Goal: Task Accomplishment & Management: Complete application form

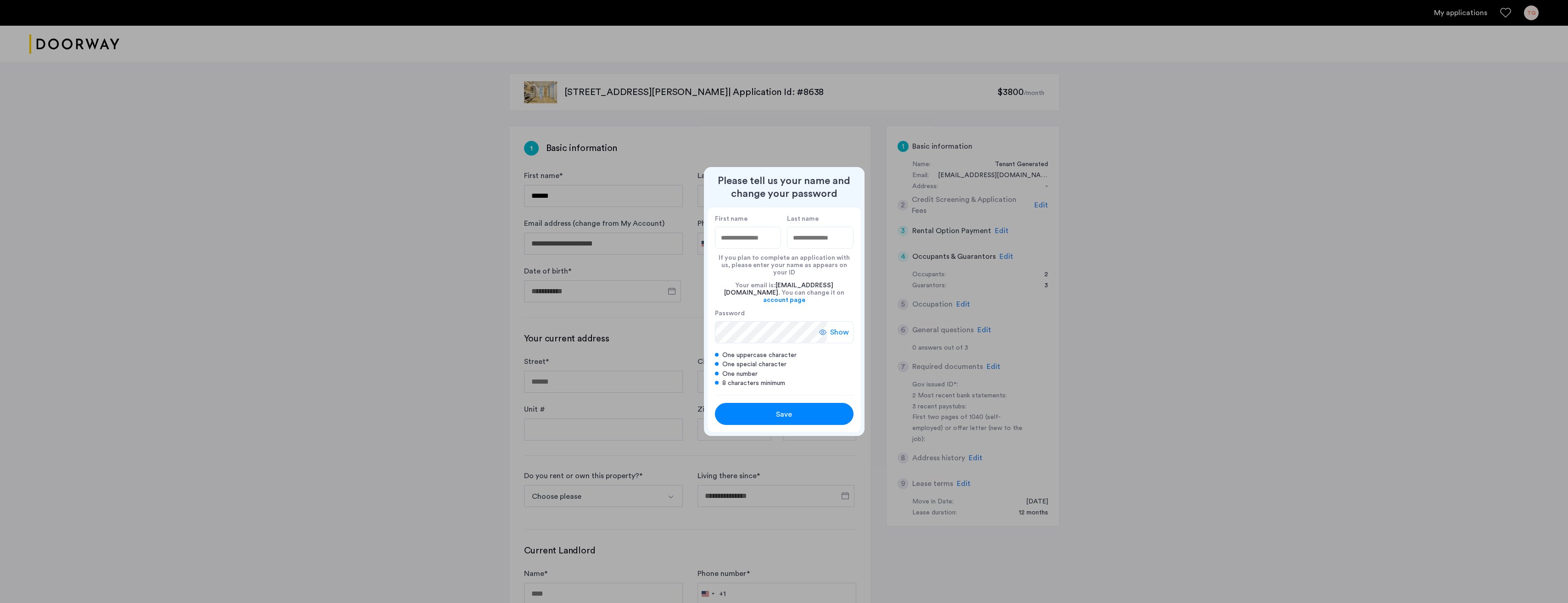
click at [751, 247] on input "First name" at bounding box center [748, 238] width 67 height 22
type input "****"
click at [828, 246] on input "Last name" at bounding box center [820, 238] width 67 height 22
click at [838, 327] on span "Show" at bounding box center [839, 332] width 19 height 11
click at [838, 327] on span "Hide" at bounding box center [841, 332] width 16 height 11
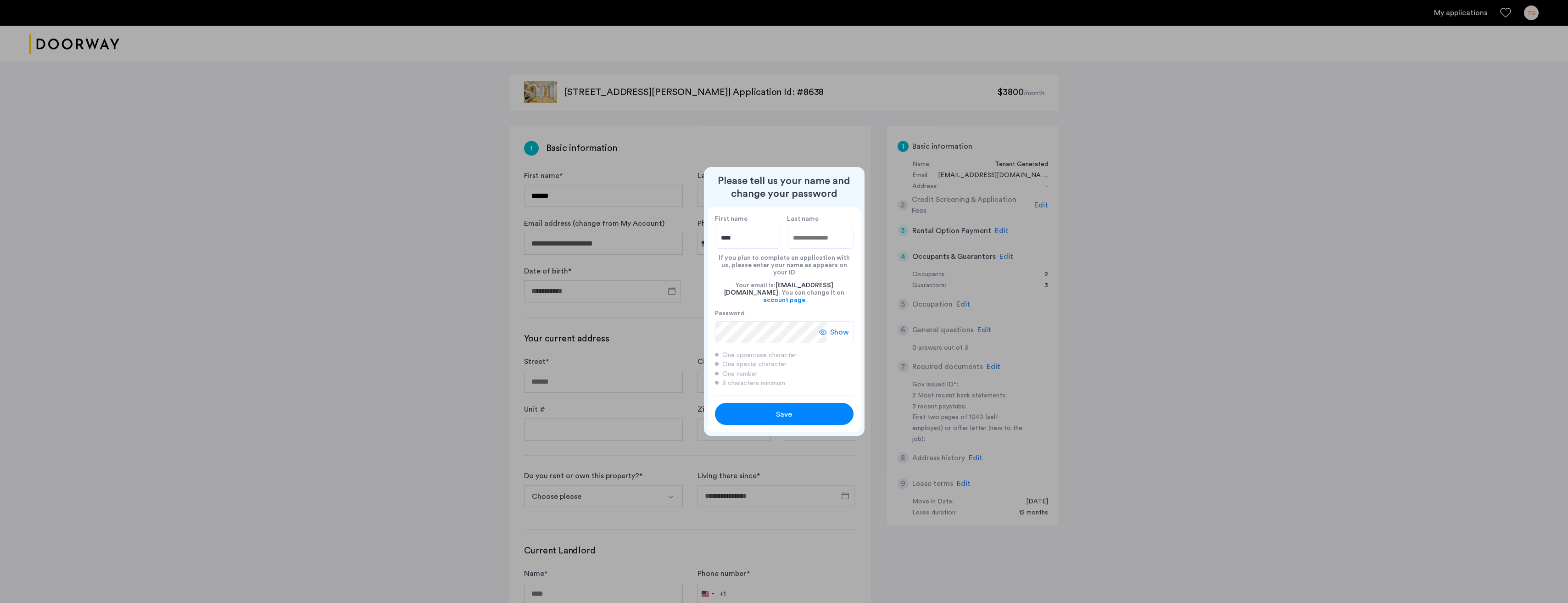
click at [819, 246] on input "Last name" at bounding box center [820, 238] width 67 height 22
type input "********"
click at [770, 412] on div "Save" at bounding box center [784, 415] width 88 height 11
type input "****"
type input "********"
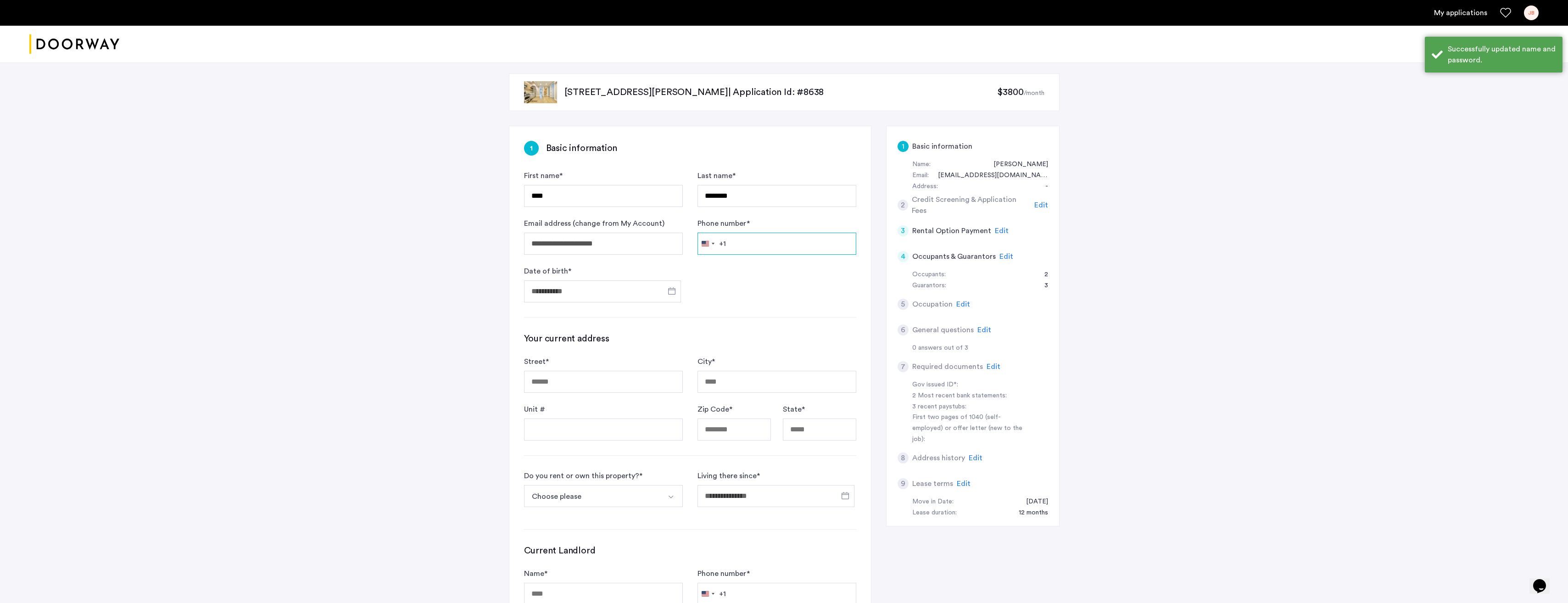
click at [761, 245] on input "Phone number *" at bounding box center [777, 244] width 159 height 22
type input "**********"
click at [620, 292] on input "Date of birth *" at bounding box center [602, 292] width 157 height 22
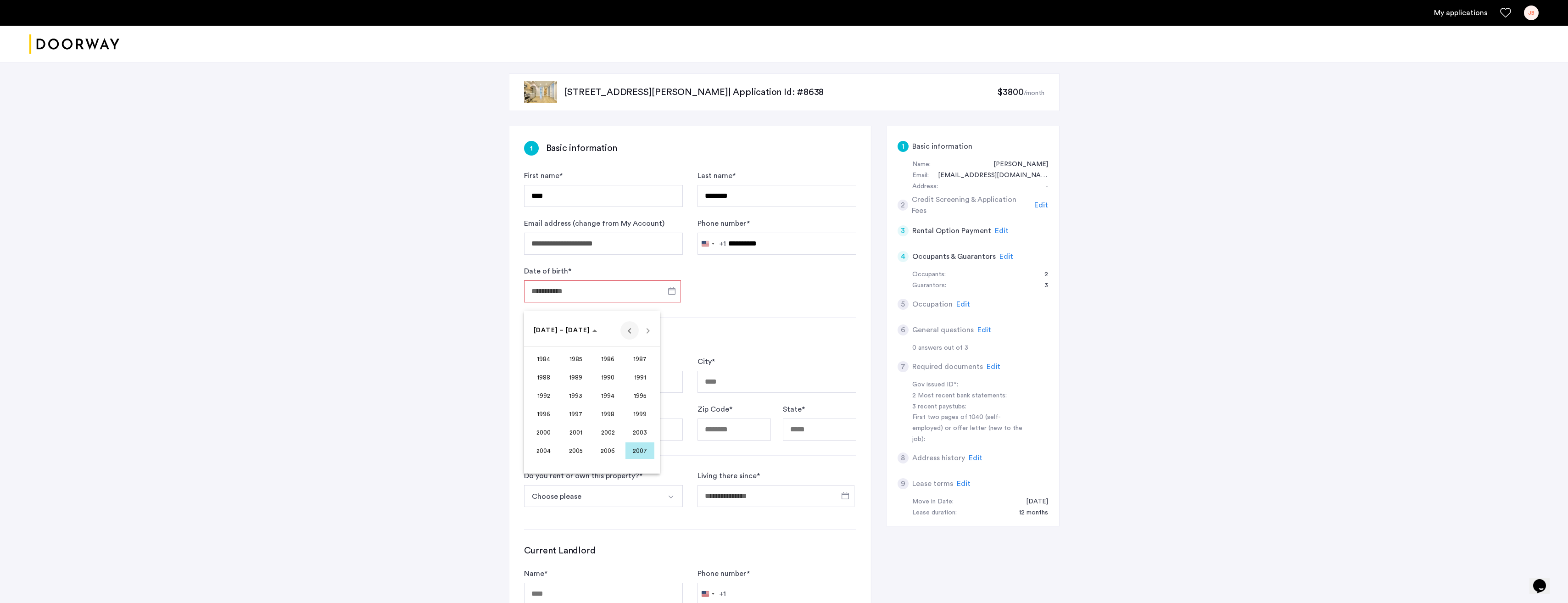
click at [627, 330] on span "Previous 24 years" at bounding box center [630, 330] width 18 height 18
click at [572, 380] on span "1965" at bounding box center [575, 377] width 29 height 17
click at [576, 379] on span "FEB" at bounding box center [575, 377] width 29 height 17
click at [628, 385] on span "5" at bounding box center [628, 387] width 17 height 17
type input "**********"
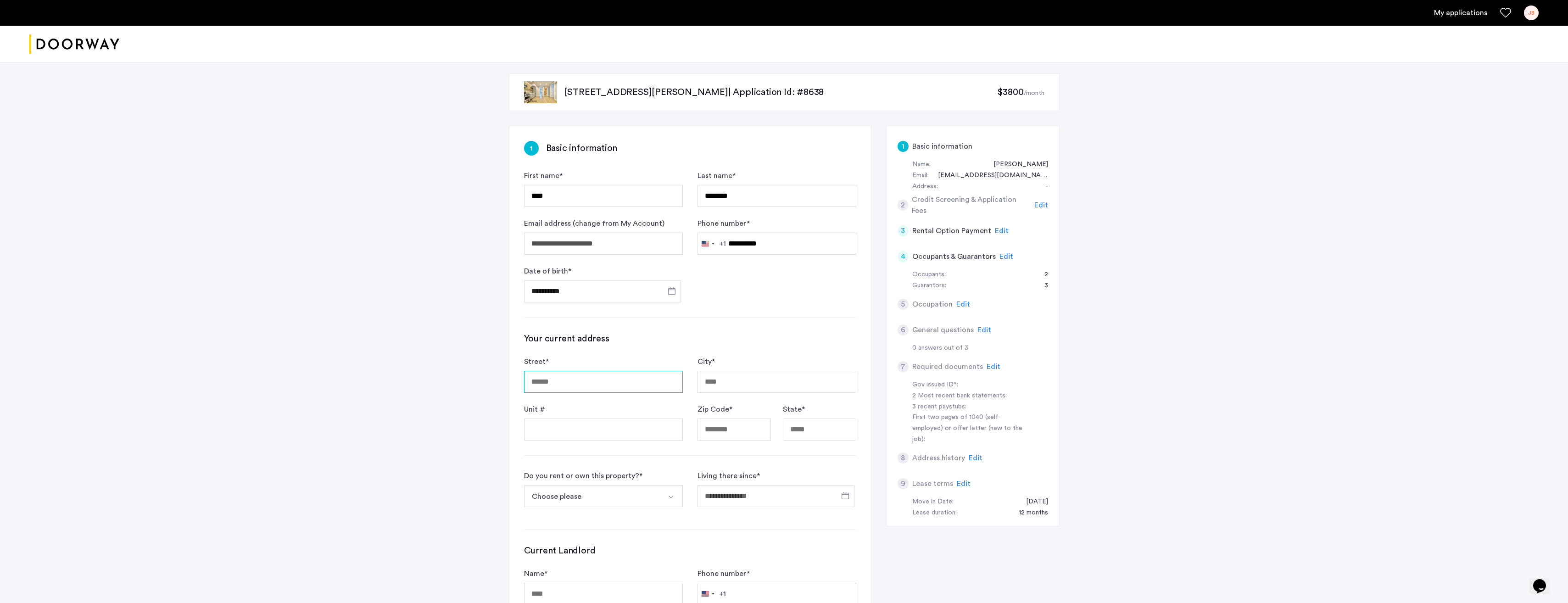
click at [583, 379] on input "Street *" at bounding box center [603, 382] width 159 height 22
type input "**********"
type input "*****"
type input "**"
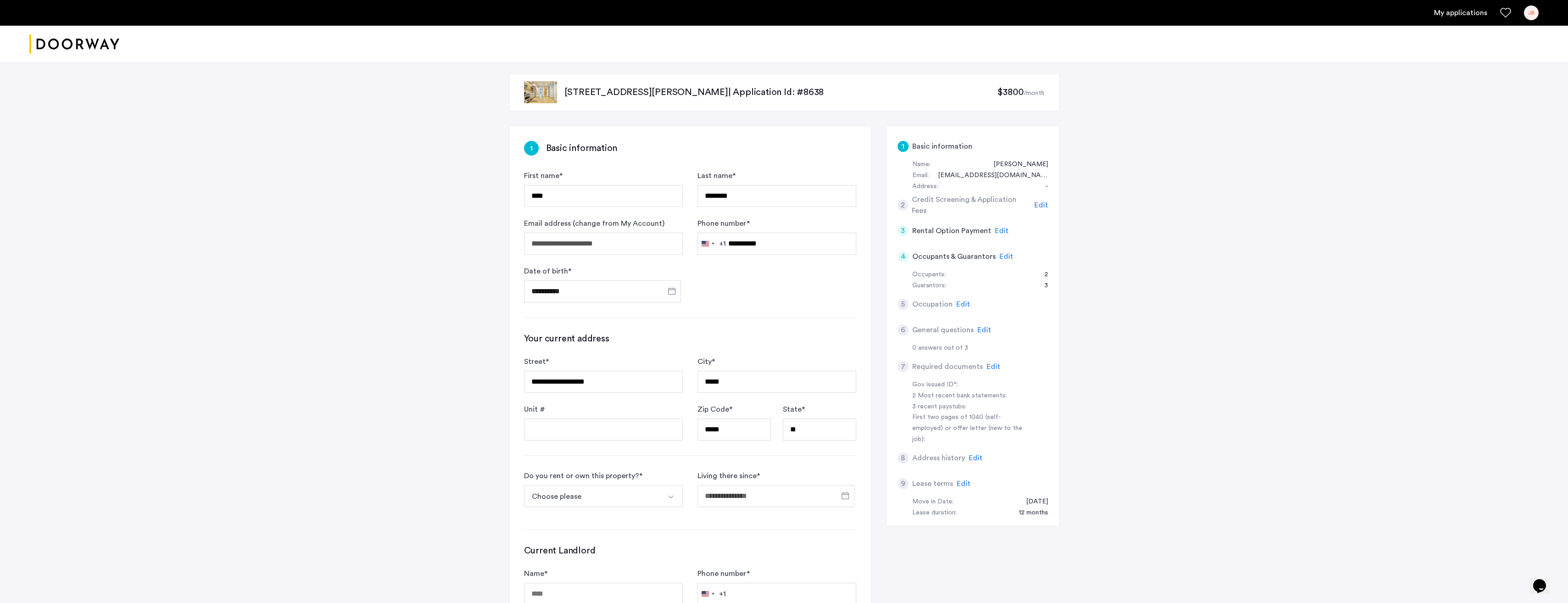
click at [643, 498] on button "Choose please" at bounding box center [592, 496] width 137 height 22
click at [628, 547] on li "I own this property" at bounding box center [603, 547] width 158 height 22
click at [747, 498] on input "*" at bounding box center [777, 496] width 159 height 22
type input "*"
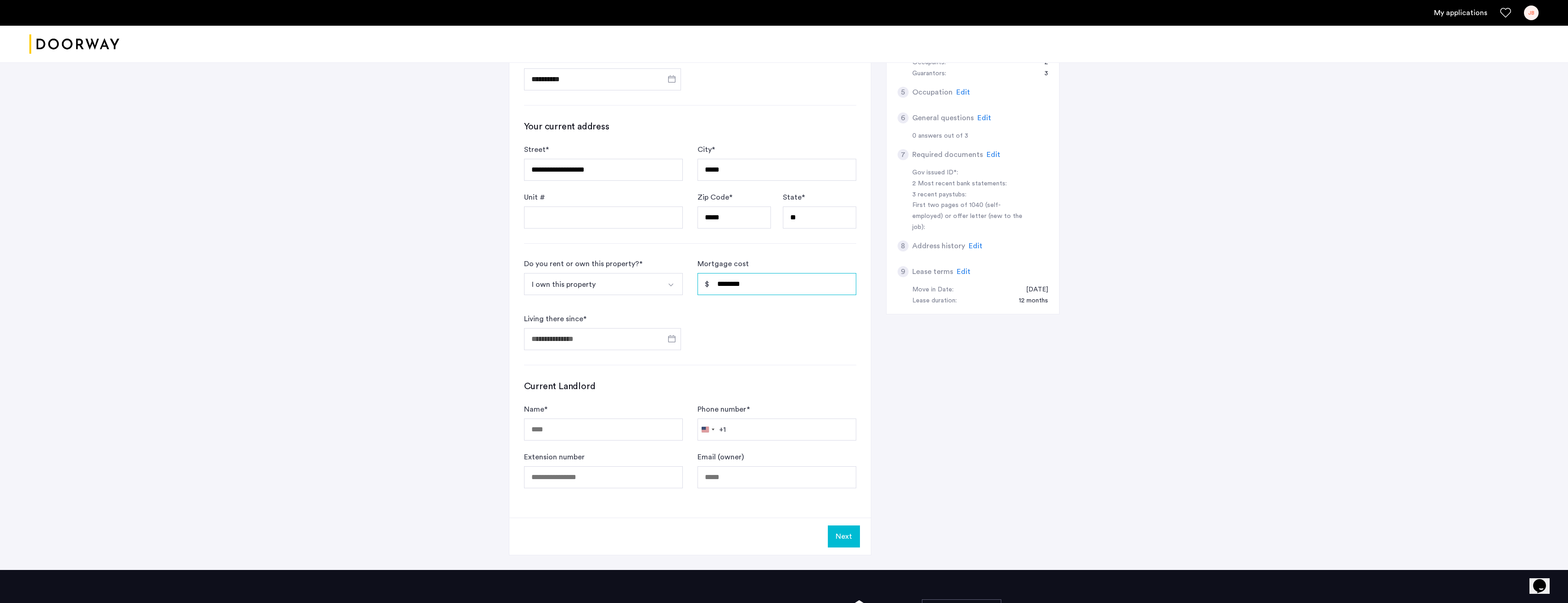
scroll to position [218, 0]
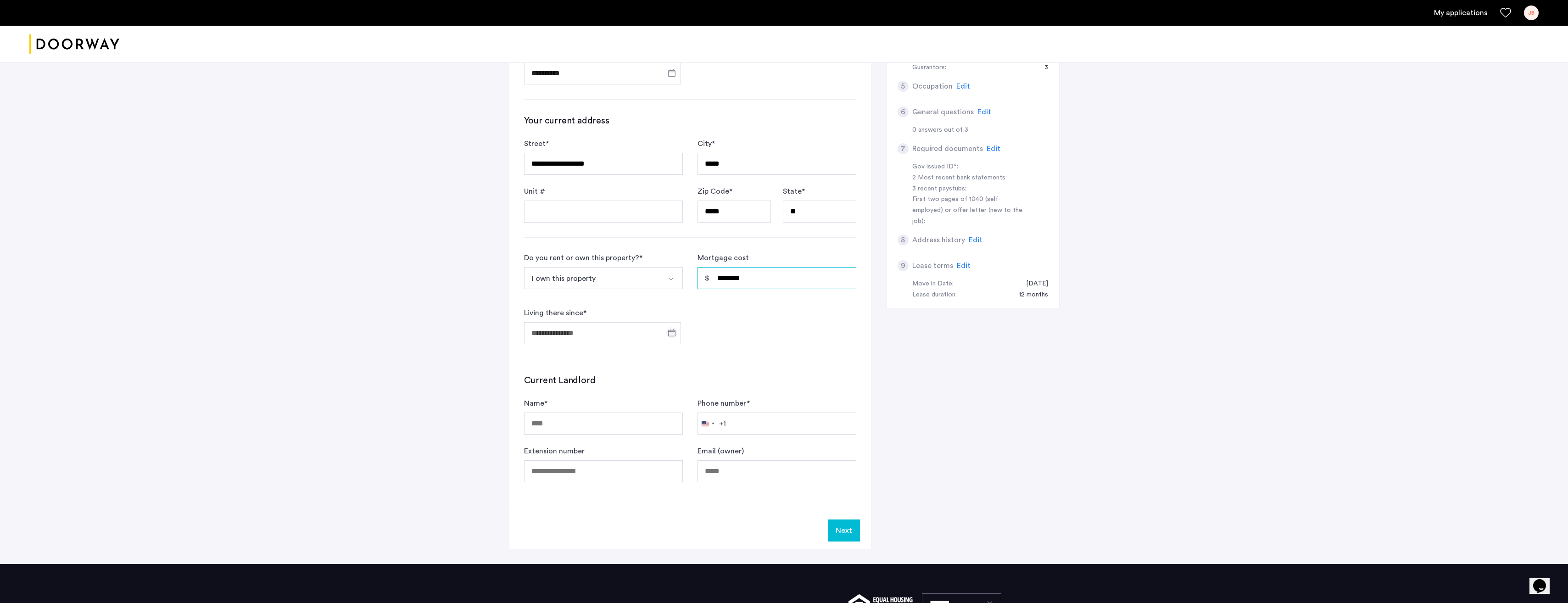
type input "********"
click at [674, 332] on span "Open calendar" at bounding box center [672, 333] width 22 height 22
click at [578, 492] on span "2023" at bounding box center [575, 492] width 29 height 17
click at [641, 435] on span "AUG" at bounding box center [639, 437] width 29 height 17
click at [578, 503] on span "29" at bounding box center [573, 502] width 17 height 17
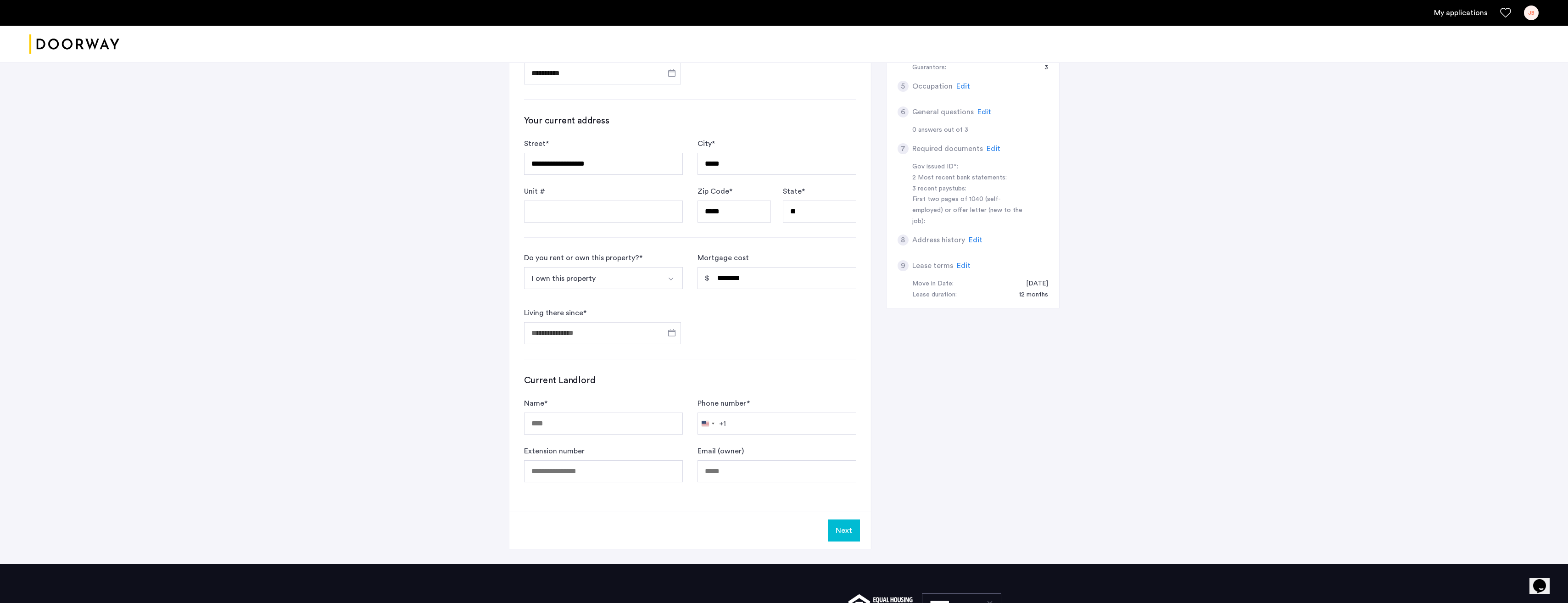
type input "**********"
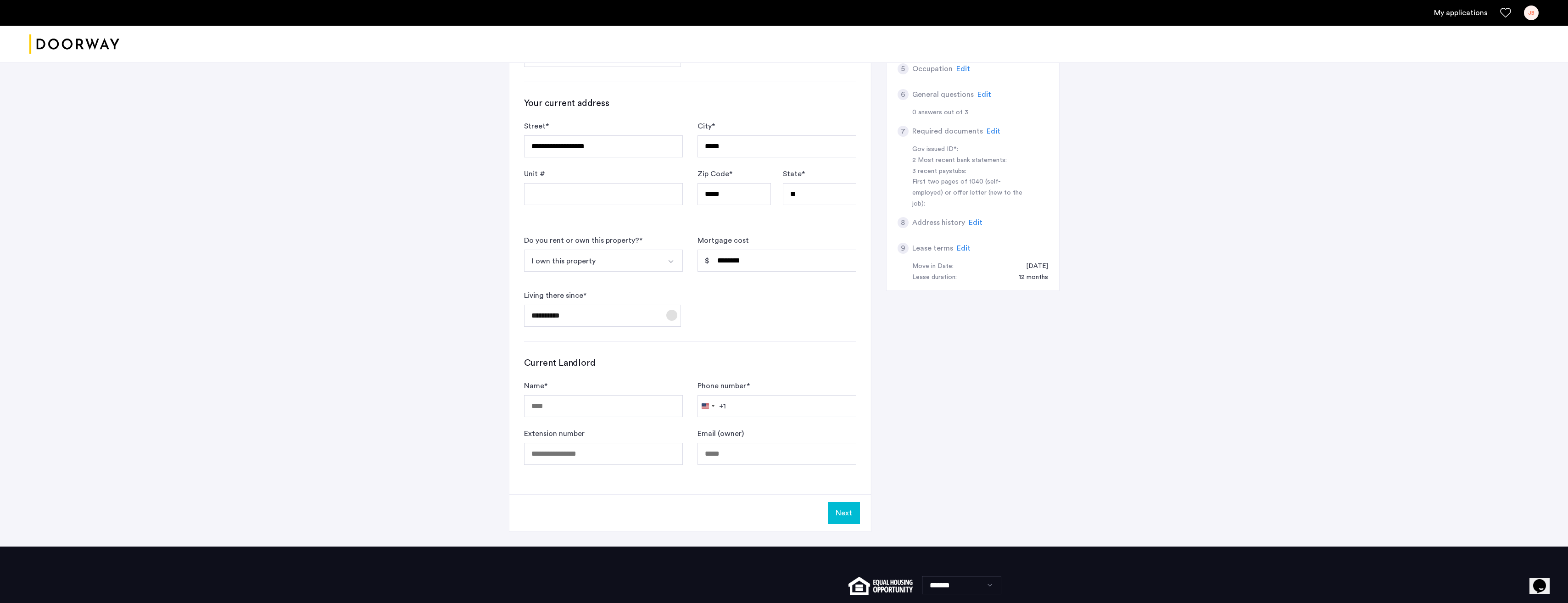
scroll to position [229, 0]
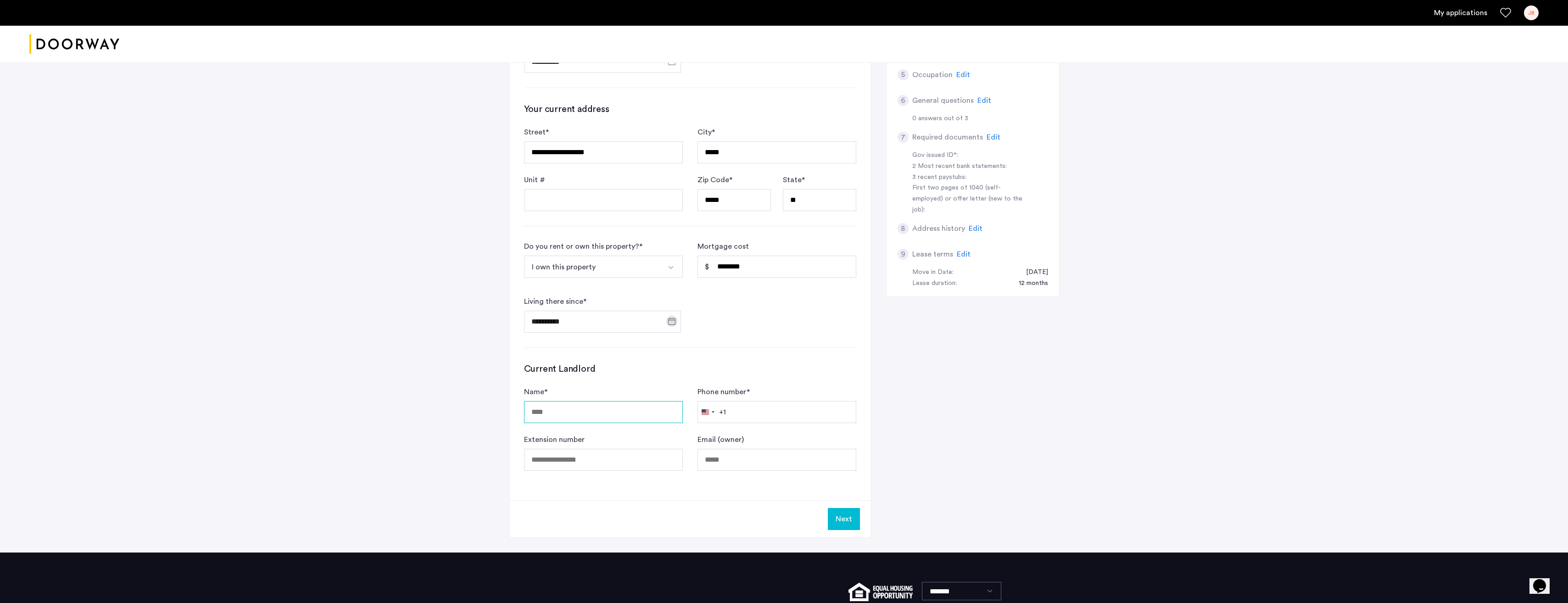
click at [649, 418] on input "Name *" at bounding box center [603, 412] width 159 height 22
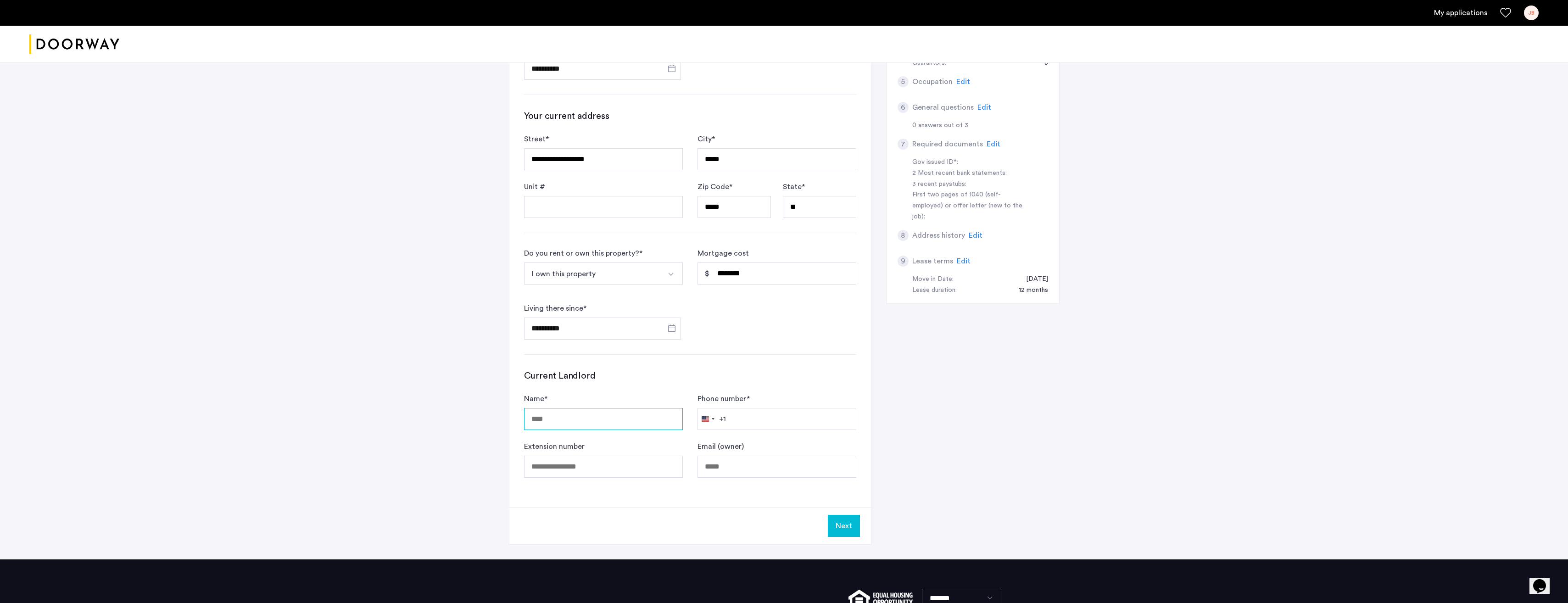
scroll to position [264, 0]
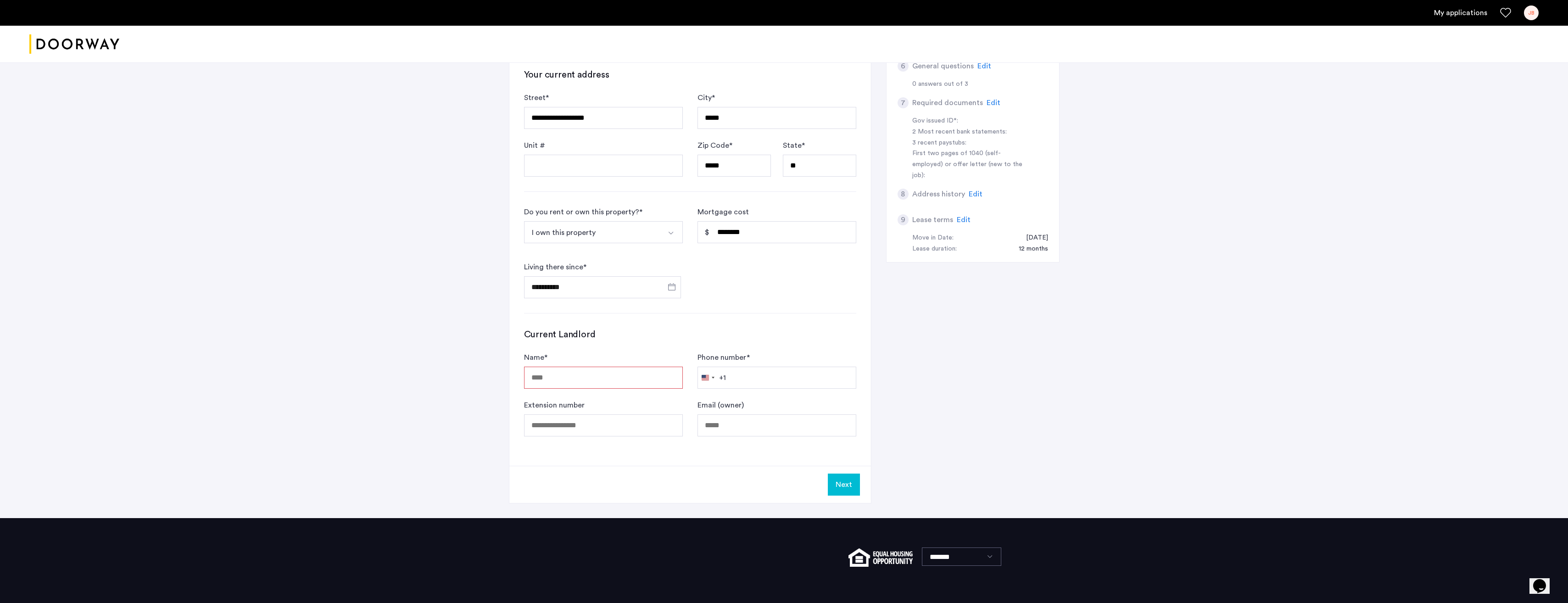
click at [837, 486] on button "Next" at bounding box center [844, 485] width 32 height 22
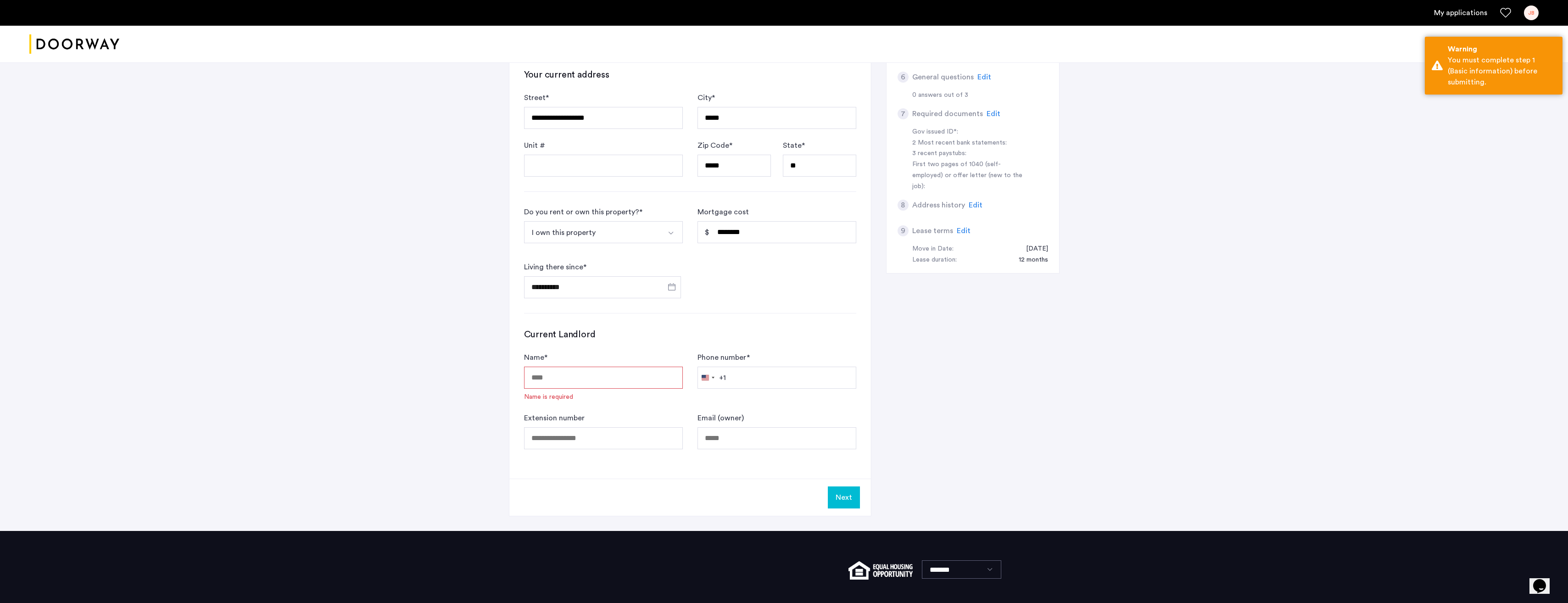
click at [609, 381] on input "Name *" at bounding box center [603, 378] width 159 height 22
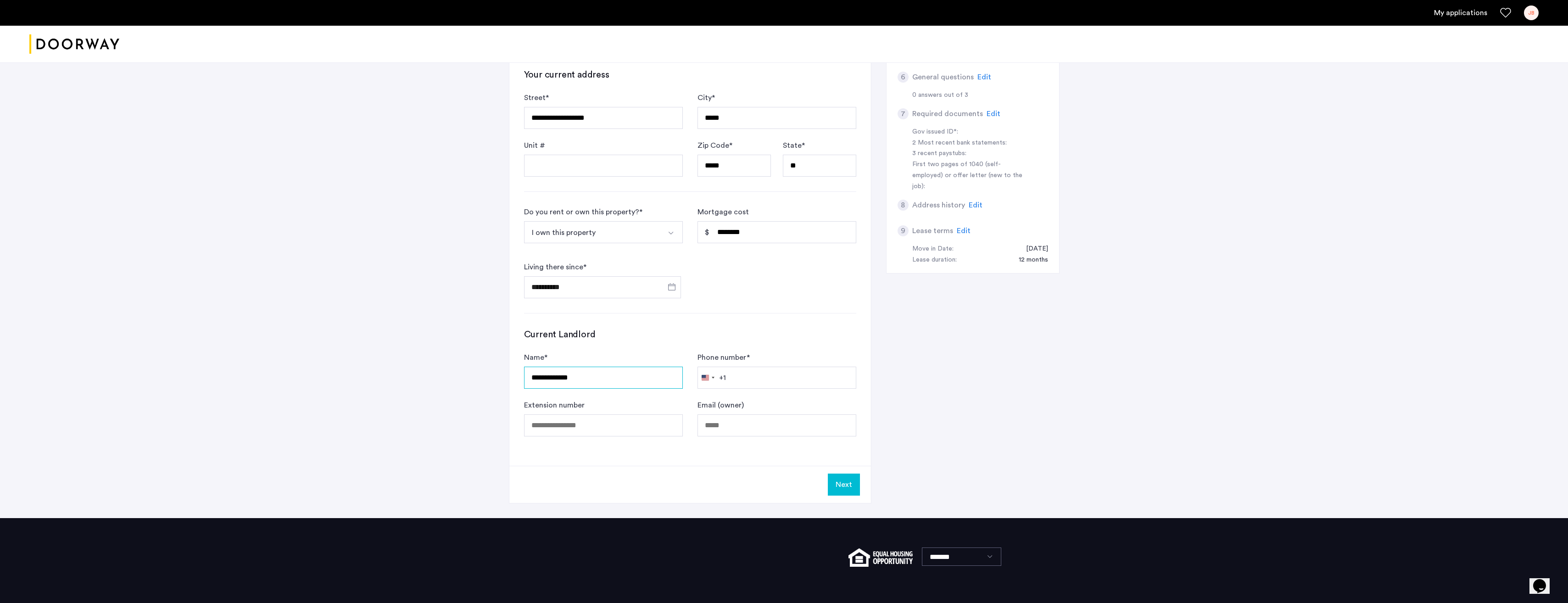
type input "**********"
click at [733, 382] on input "Phone number *" at bounding box center [777, 378] width 159 height 22
type input "**********"
click at [840, 481] on button "Next" at bounding box center [844, 485] width 32 height 22
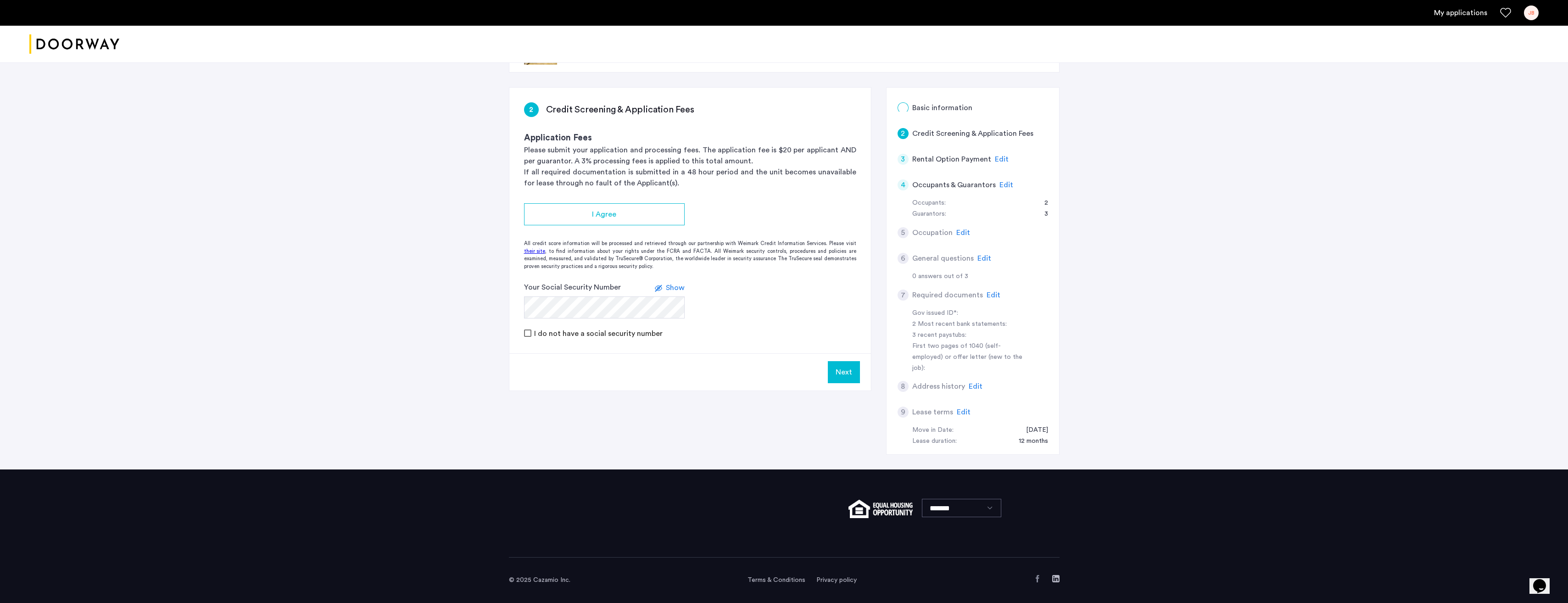
scroll to position [0, 0]
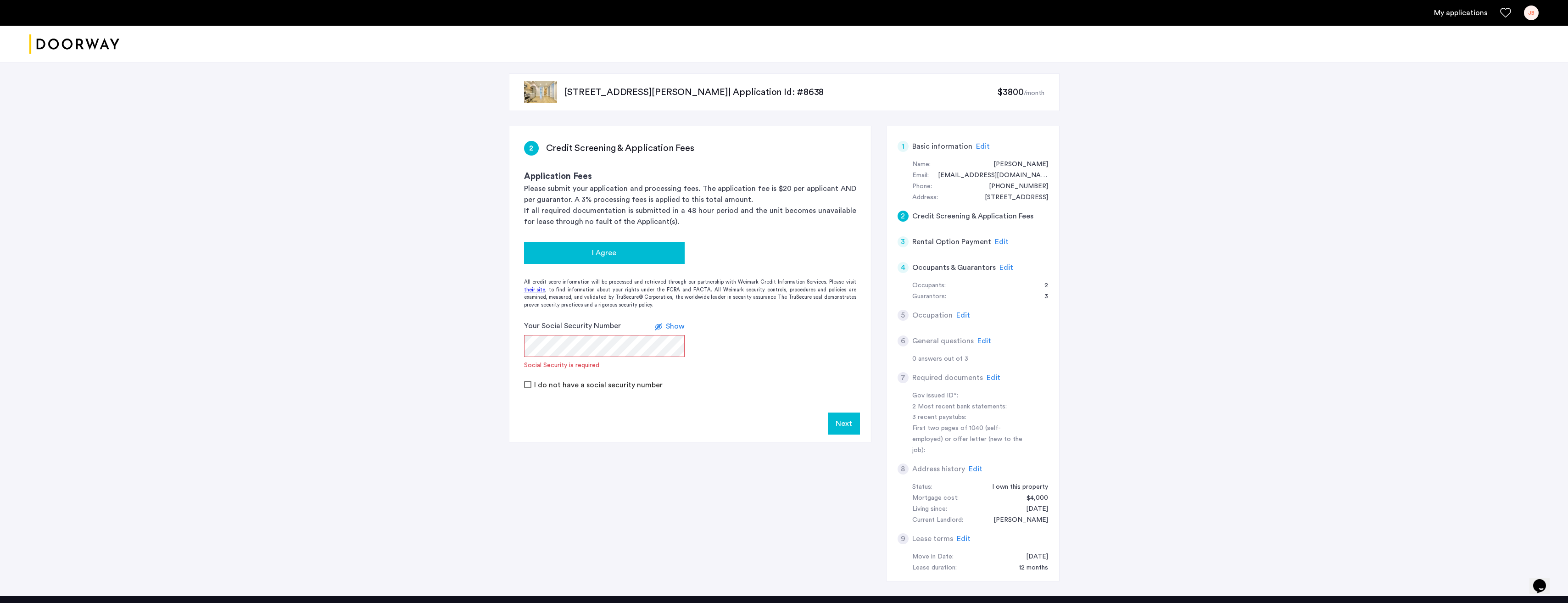
click at [582, 254] on div "I Agree" at bounding box center [604, 253] width 146 height 11
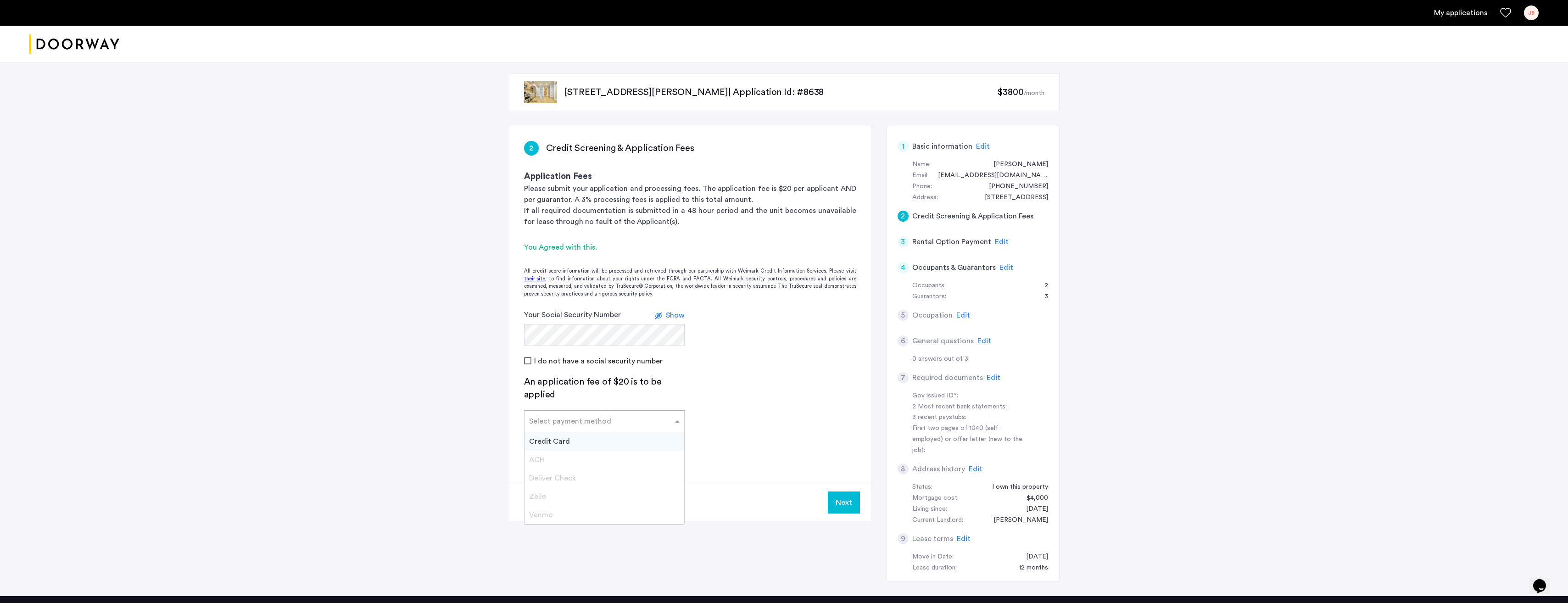
click at [587, 423] on input "text" at bounding box center [595, 420] width 132 height 7
click at [580, 440] on div "Credit Card" at bounding box center [604, 442] width 160 height 18
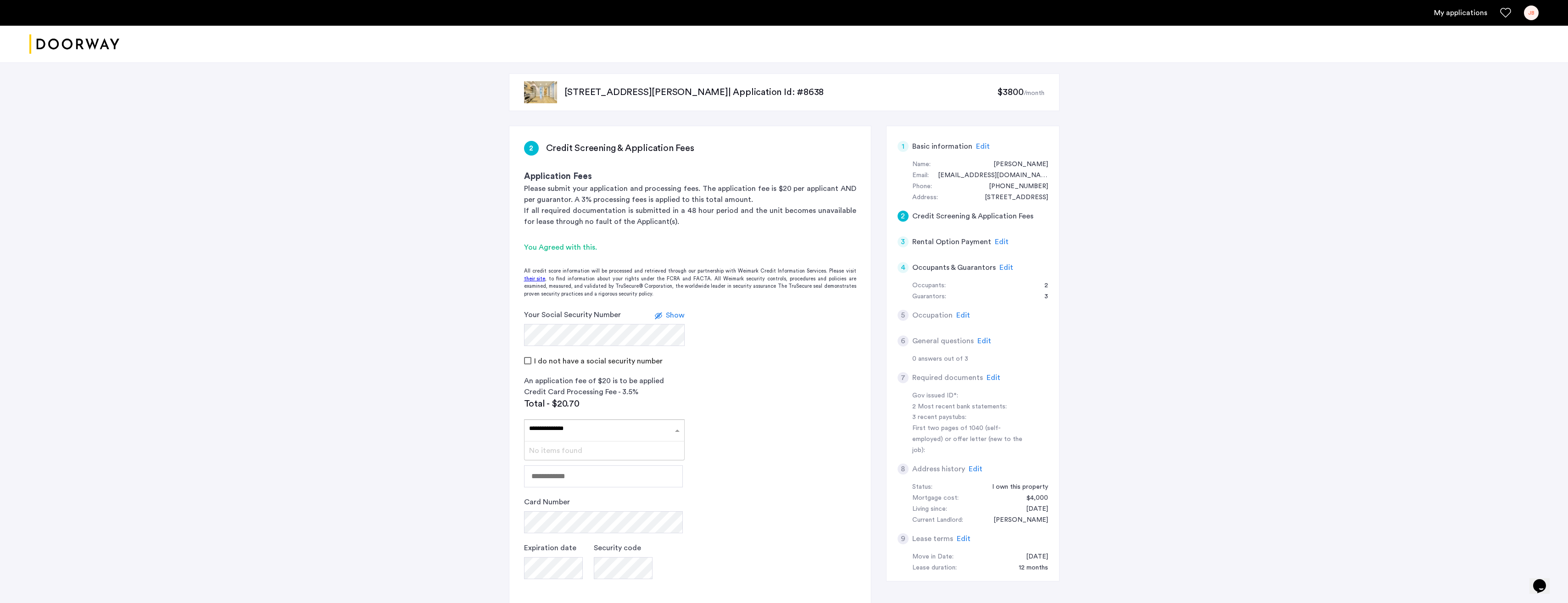
type input "**********"
click at [610, 478] on input "Name" at bounding box center [603, 476] width 159 height 22
type input "**********"
click at [677, 316] on span "Show" at bounding box center [675, 316] width 19 height 7
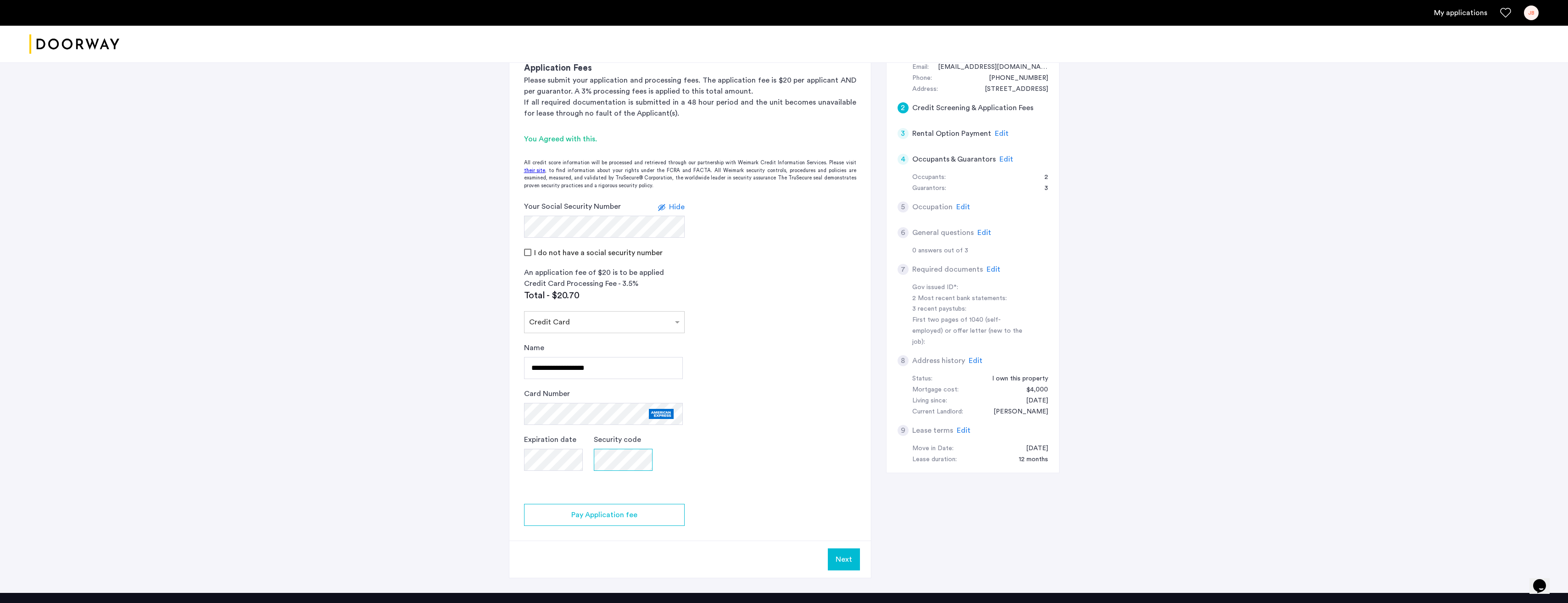
scroll to position [126, 0]
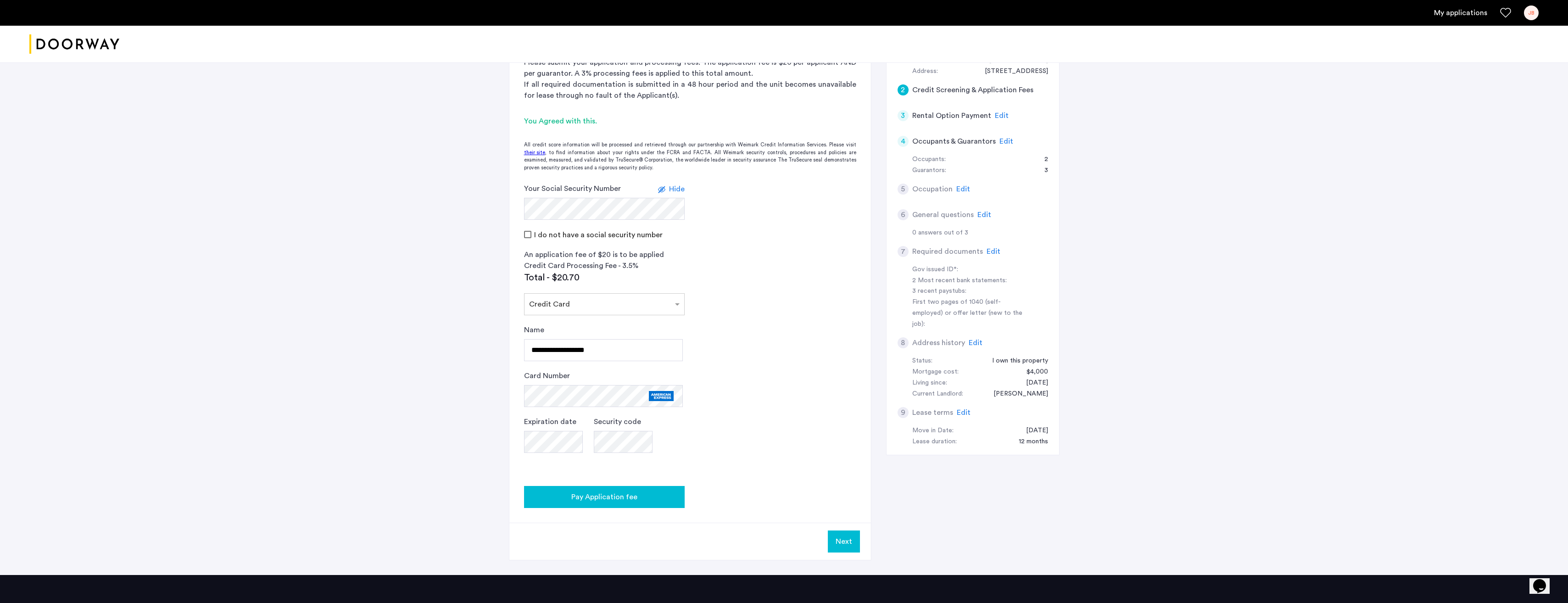
click at [616, 499] on span "Pay Application fee" at bounding box center [604, 497] width 66 height 11
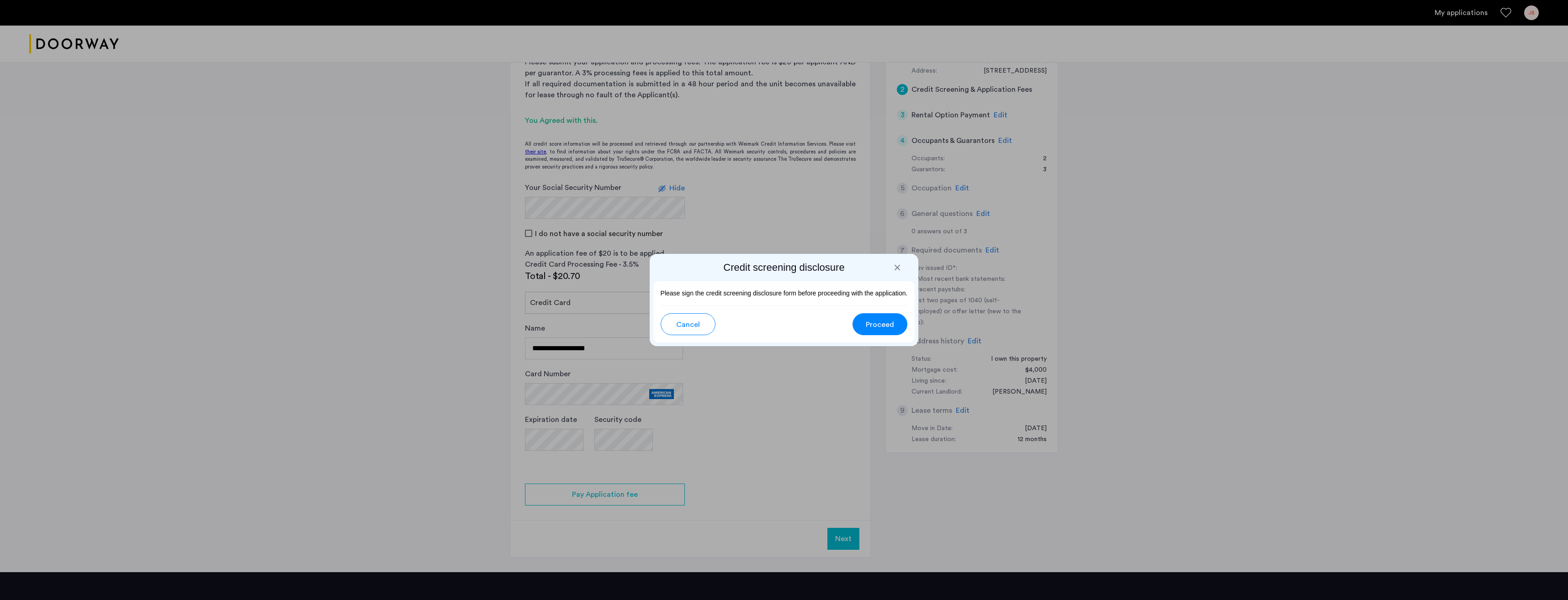
click at [888, 327] on span "Proceed" at bounding box center [880, 325] width 29 height 11
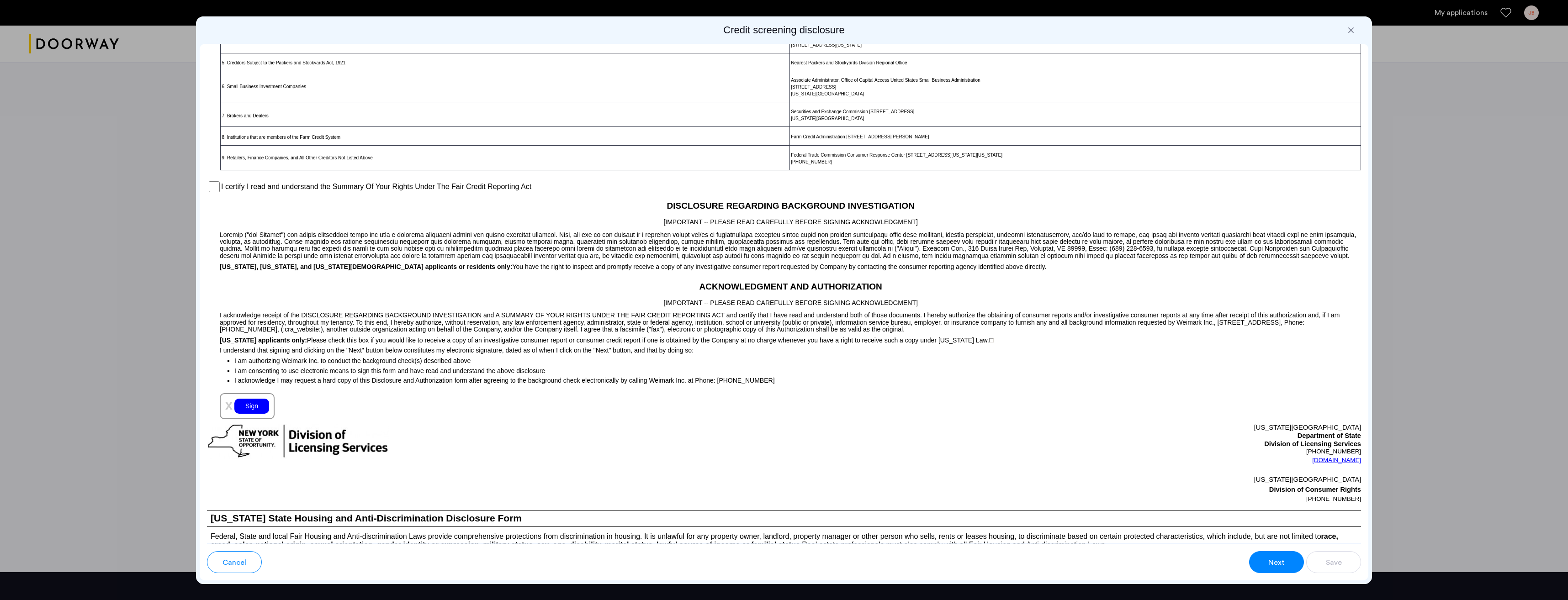
scroll to position [525, 0]
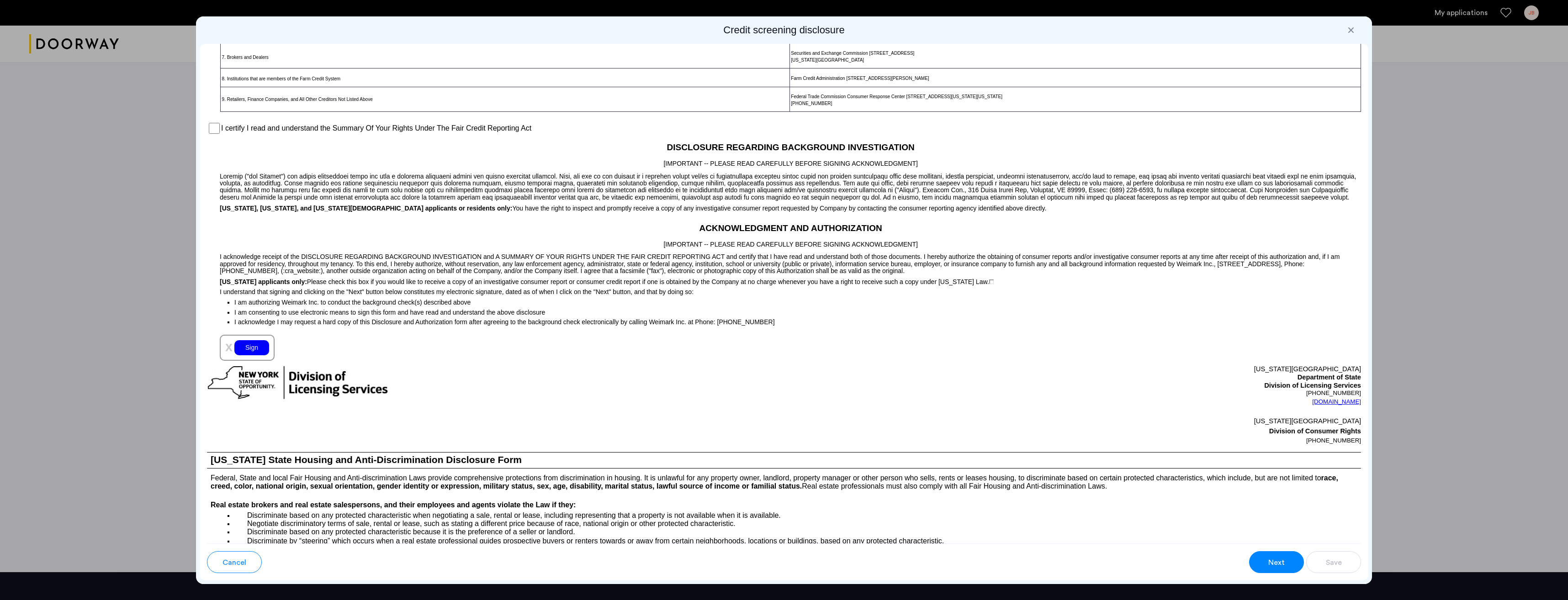
click at [251, 355] on div "Sign" at bounding box center [251, 347] width 35 height 15
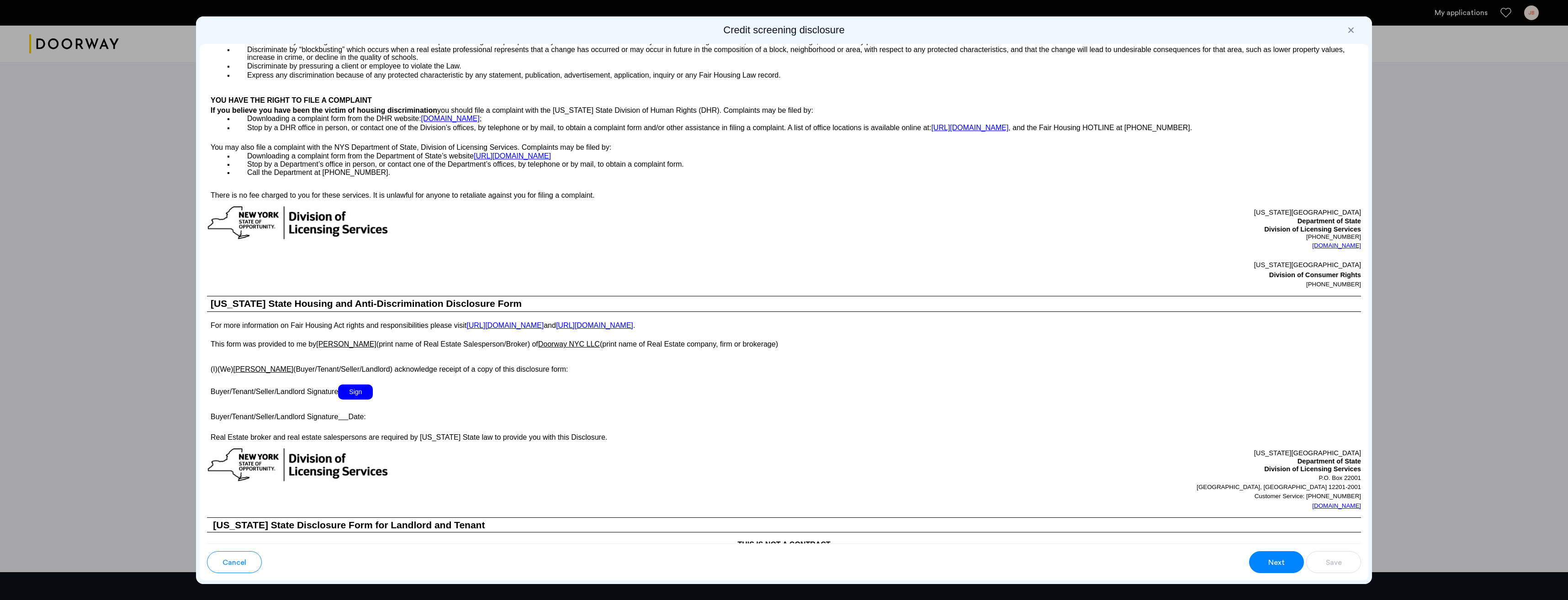
scroll to position [1039, 0]
click at [354, 399] on span "Sign" at bounding box center [355, 391] width 35 height 15
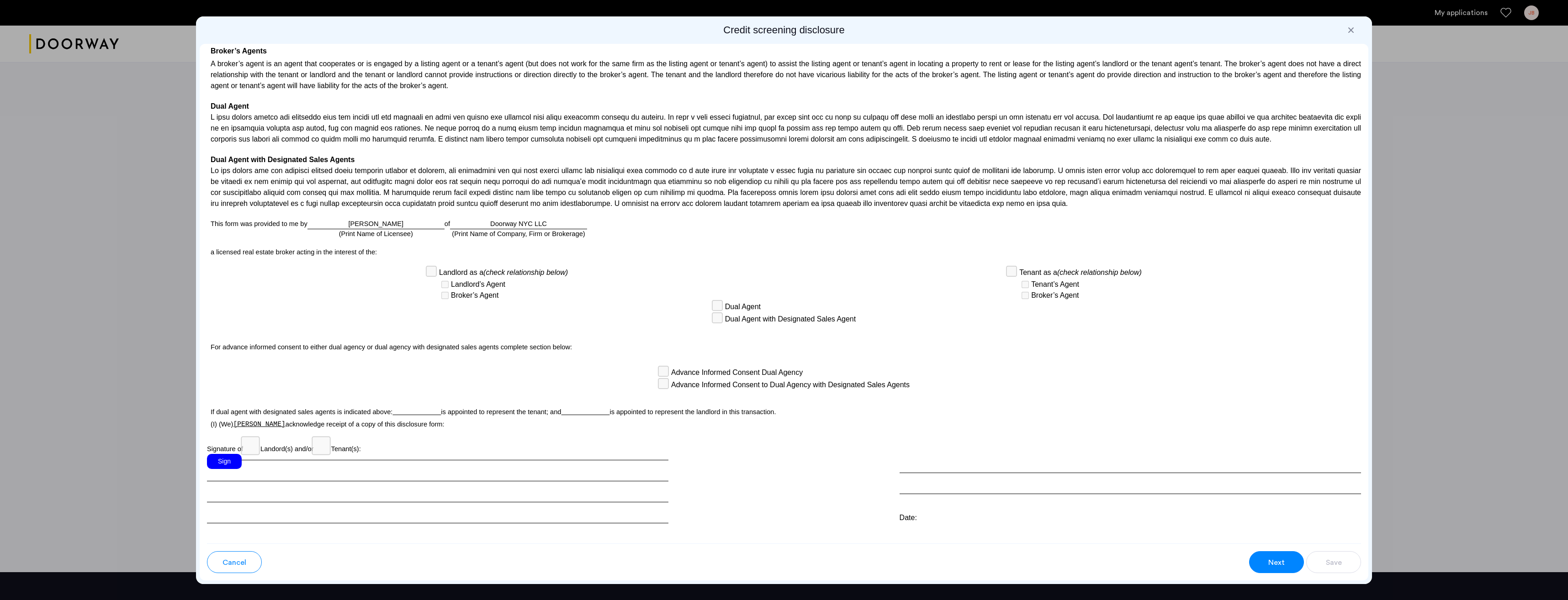
scroll to position [1757, 0]
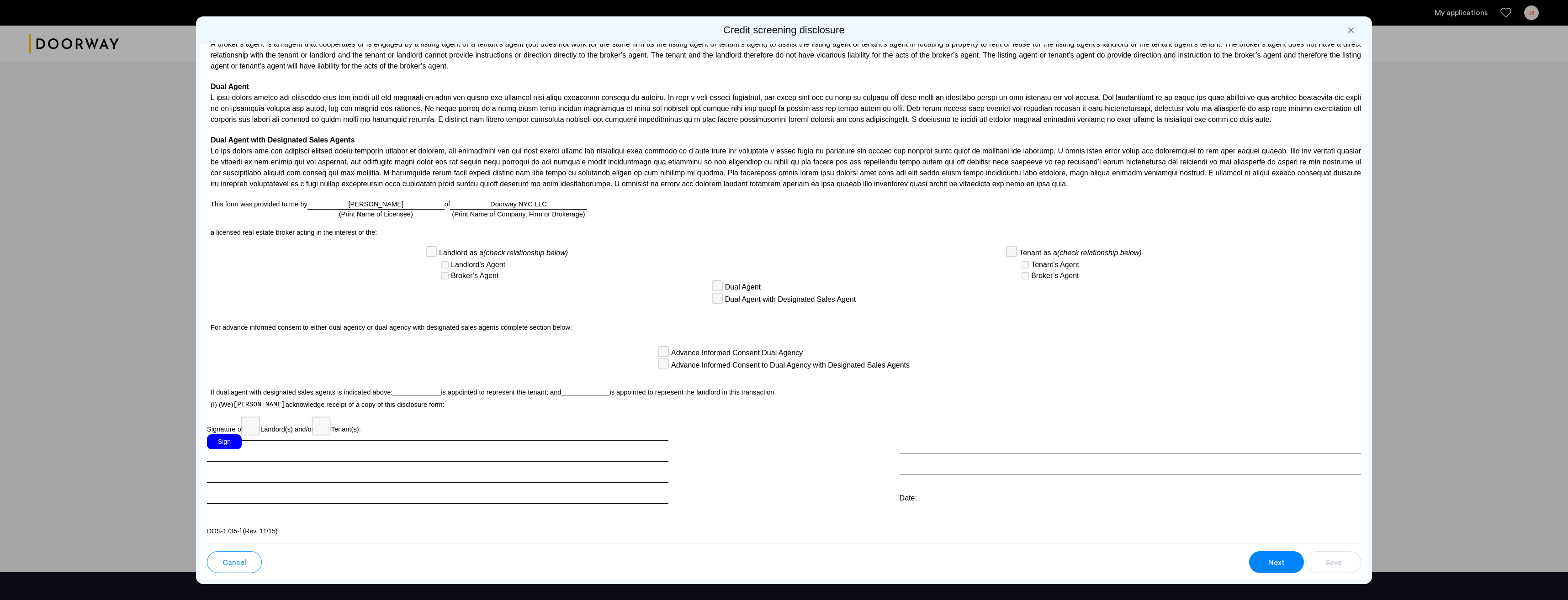
click at [233, 444] on div "Sign" at bounding box center [224, 442] width 35 height 15
click at [1278, 568] on button "Next" at bounding box center [1276, 562] width 55 height 22
click at [1280, 564] on span "Next" at bounding box center [1276, 563] width 16 height 11
click at [300, 500] on div "Date: Aug 27, 2025 at 15:57UTC" at bounding box center [438, 498] width 461 height 11
click at [1282, 563] on span "Next" at bounding box center [1276, 563] width 16 height 11
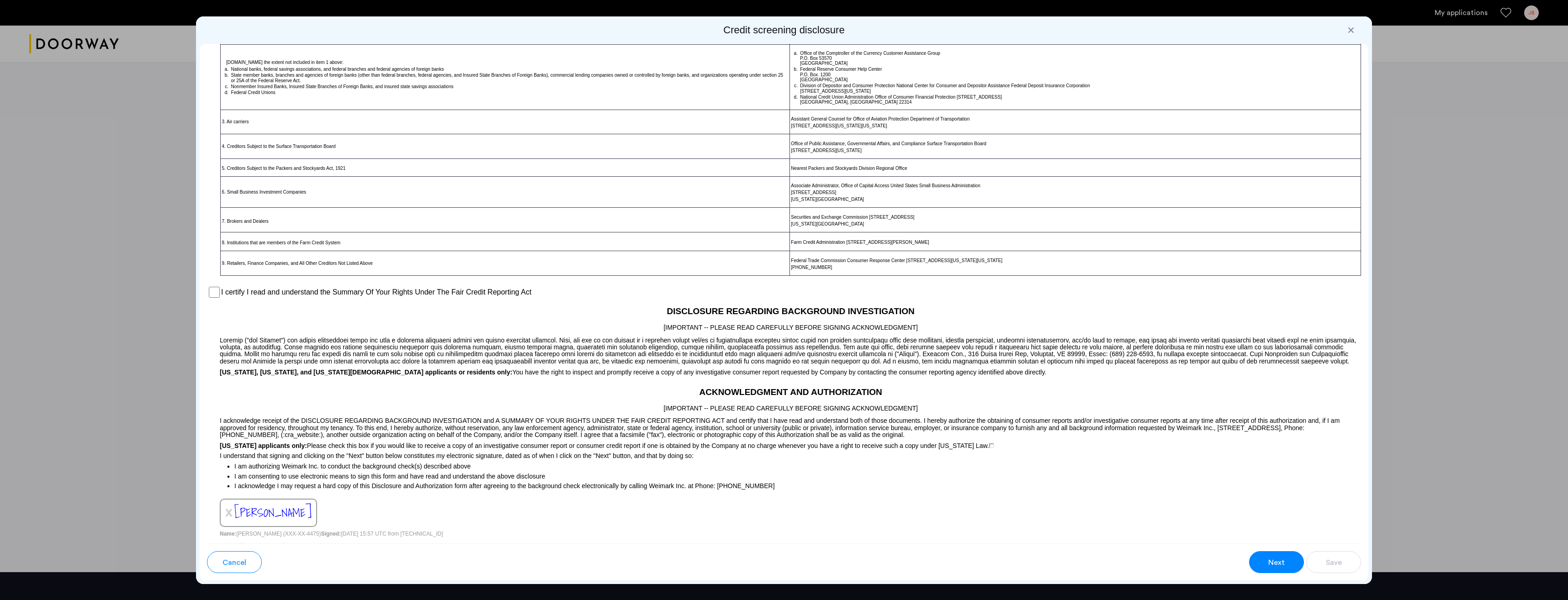
scroll to position [360, 0]
click at [1349, 32] on div at bounding box center [1351, 30] width 9 height 9
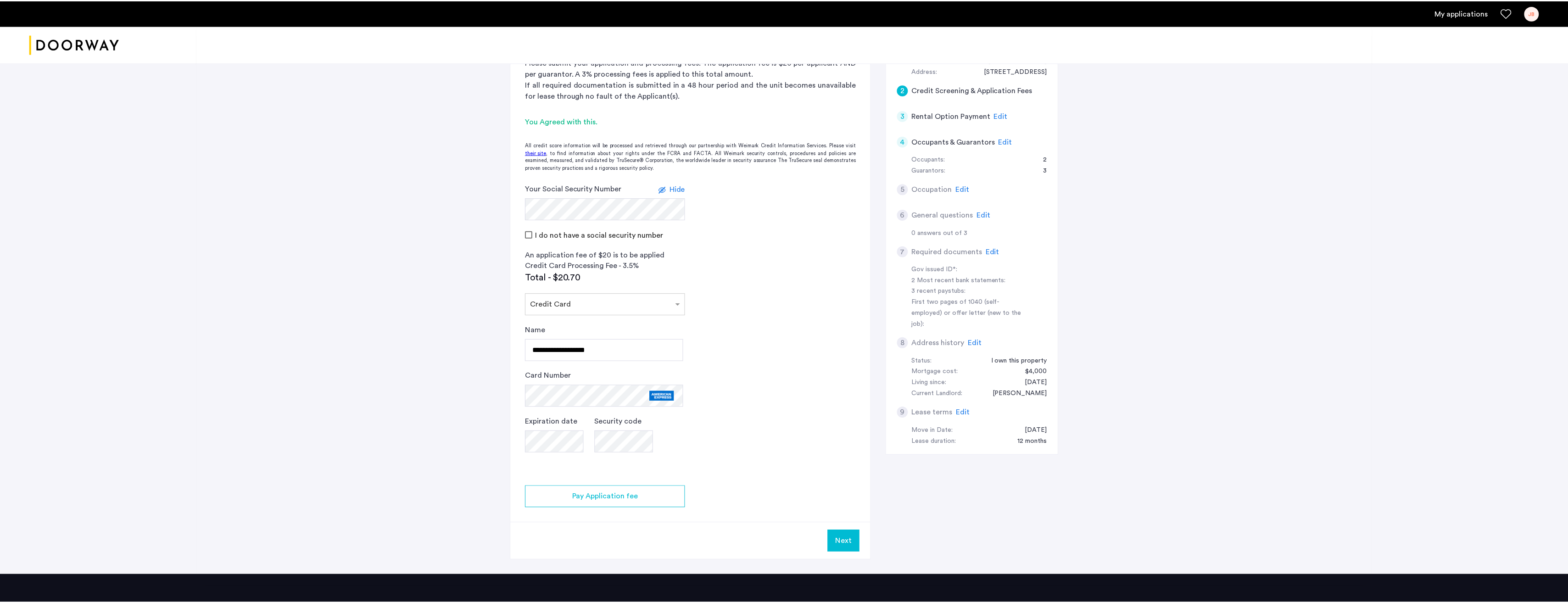
scroll to position [126, 0]
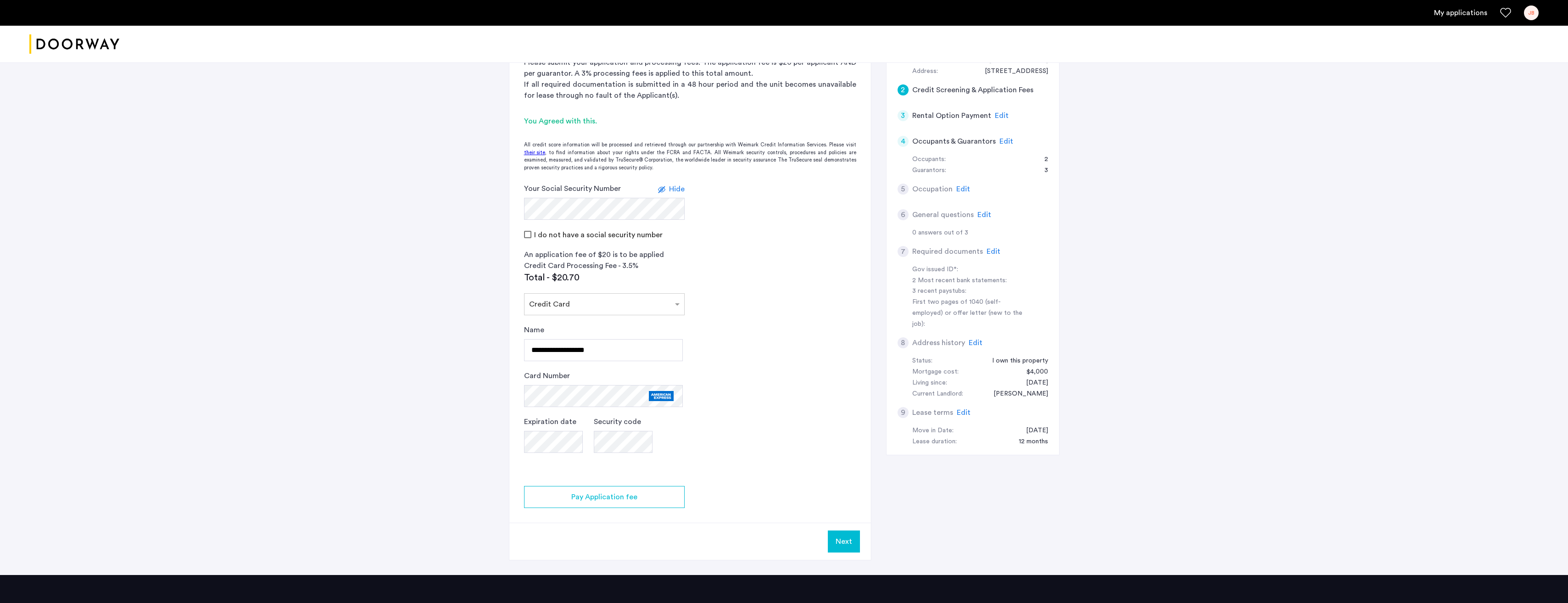
click at [847, 543] on button "Next" at bounding box center [844, 542] width 32 height 22
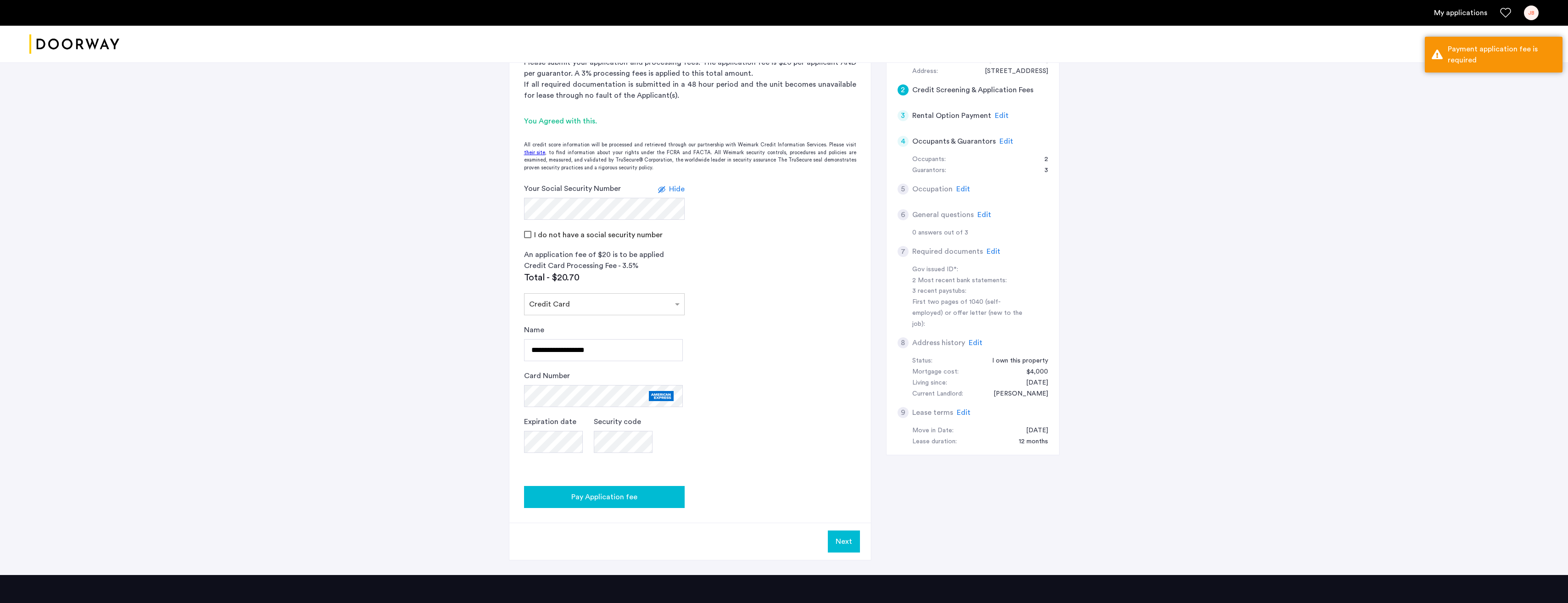
click at [643, 498] on div "Pay Application fee" at bounding box center [604, 497] width 146 height 11
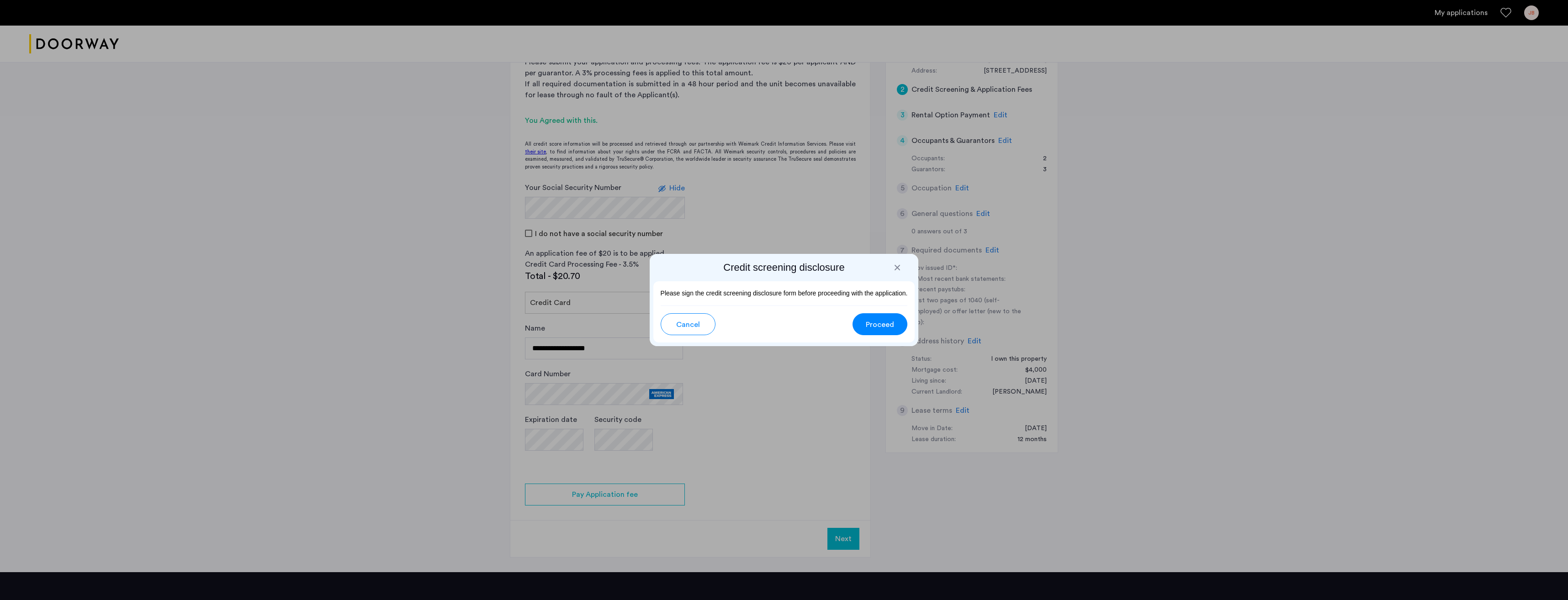
click at [883, 332] on button "Proceed" at bounding box center [880, 324] width 55 height 22
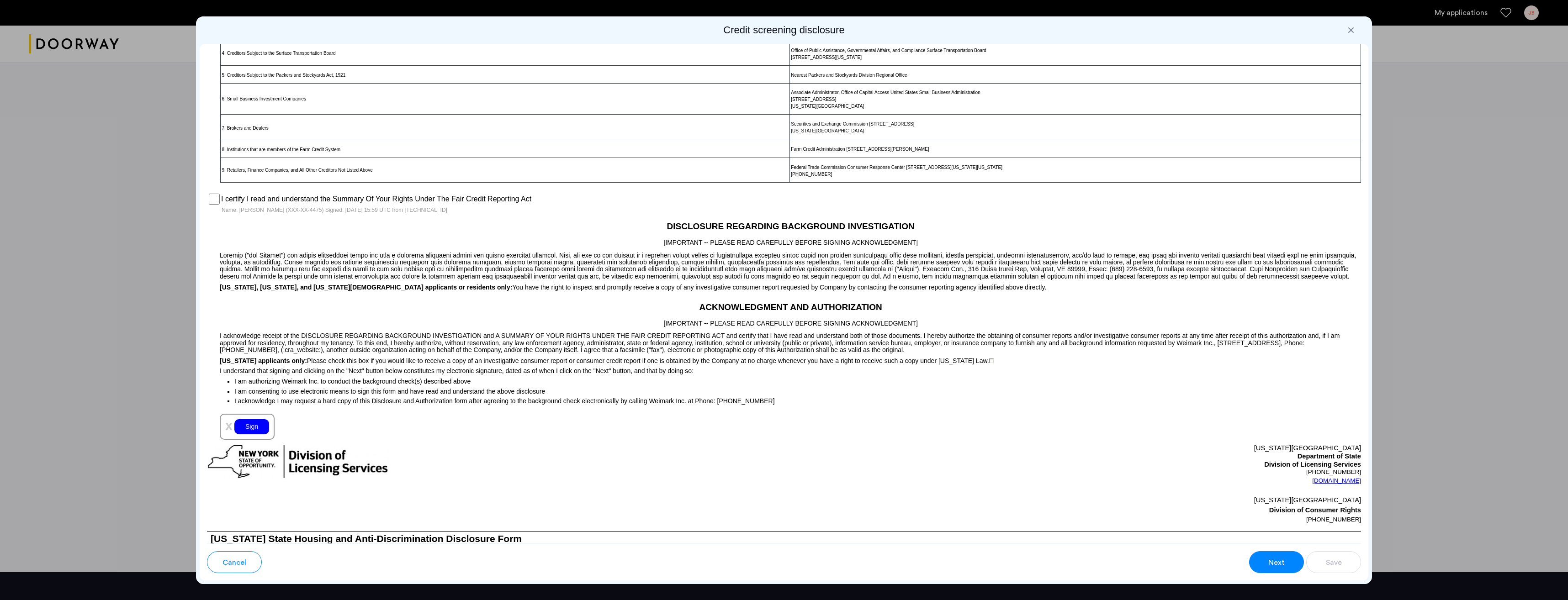
scroll to position [457, 0]
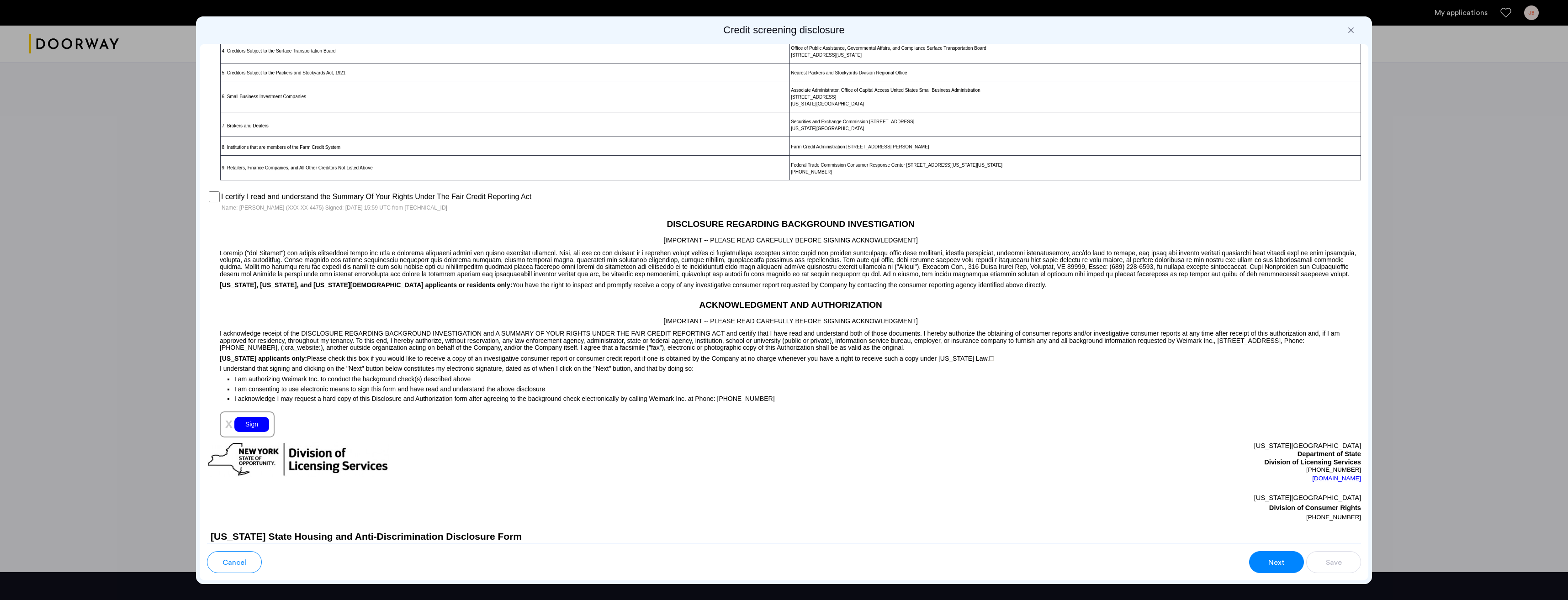
click at [248, 432] on div "Sign" at bounding box center [251, 424] width 35 height 15
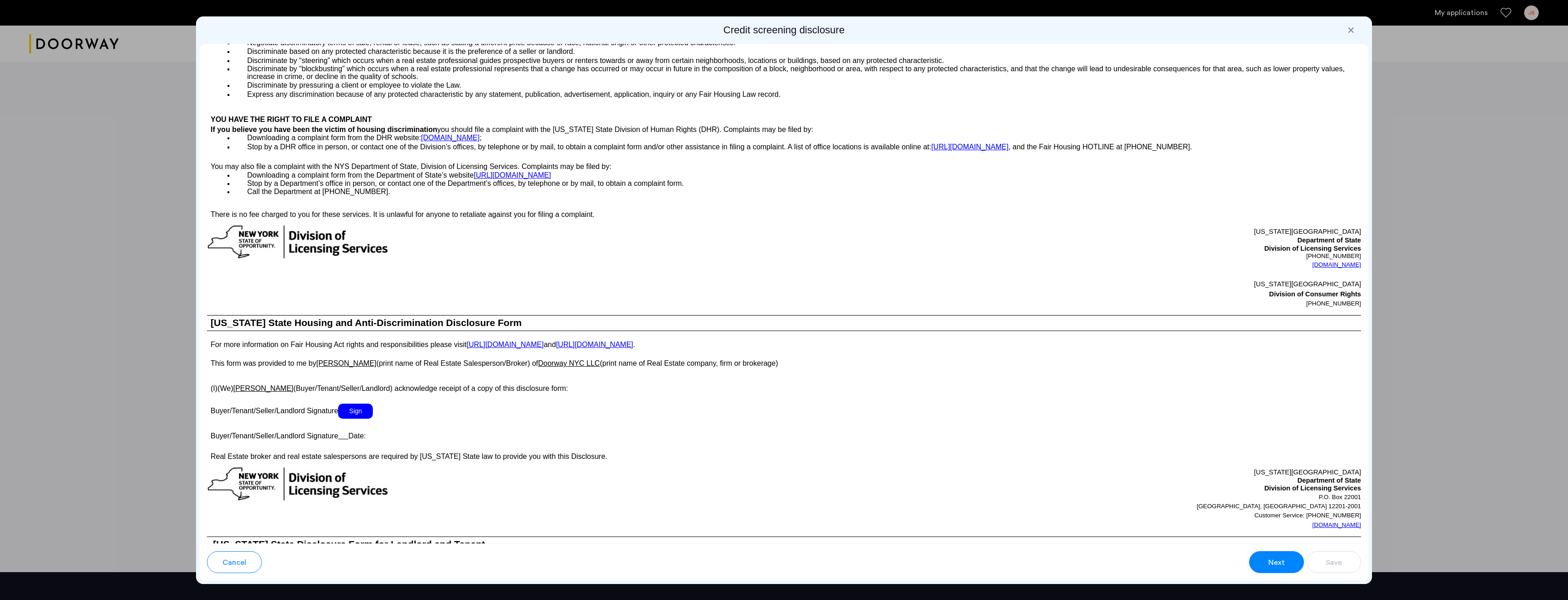
scroll to position [1028, 0]
click at [359, 419] on span "Sign" at bounding box center [355, 411] width 35 height 15
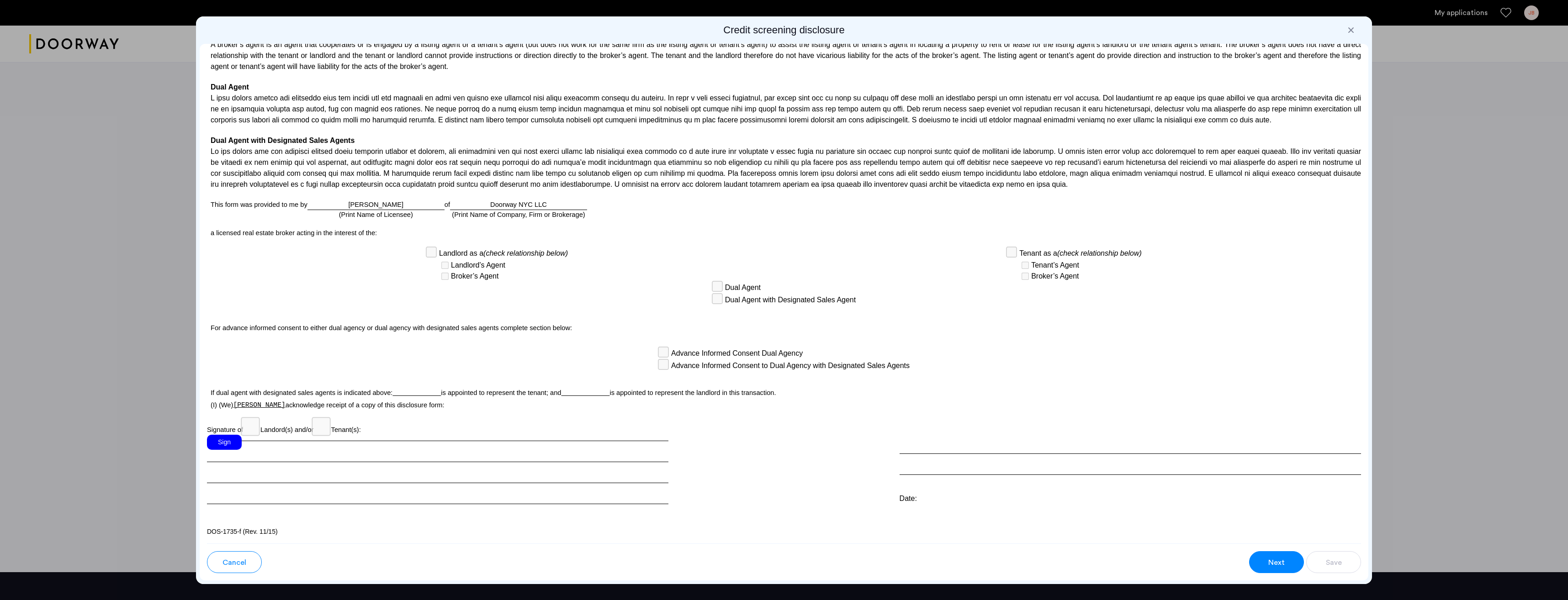
scroll to position [1766, 0]
click at [223, 441] on div "Sign" at bounding box center [224, 442] width 35 height 15
click at [1332, 569] on button "Save" at bounding box center [1334, 562] width 55 height 22
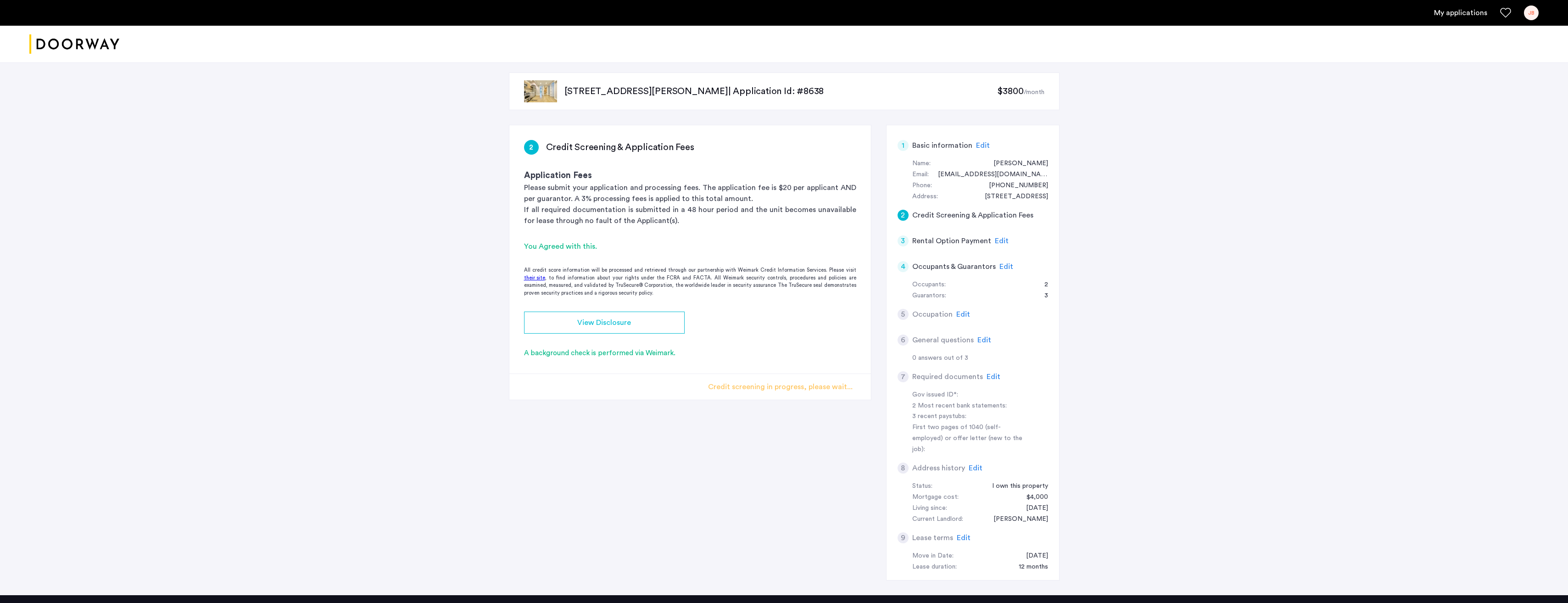
scroll to position [0, 0]
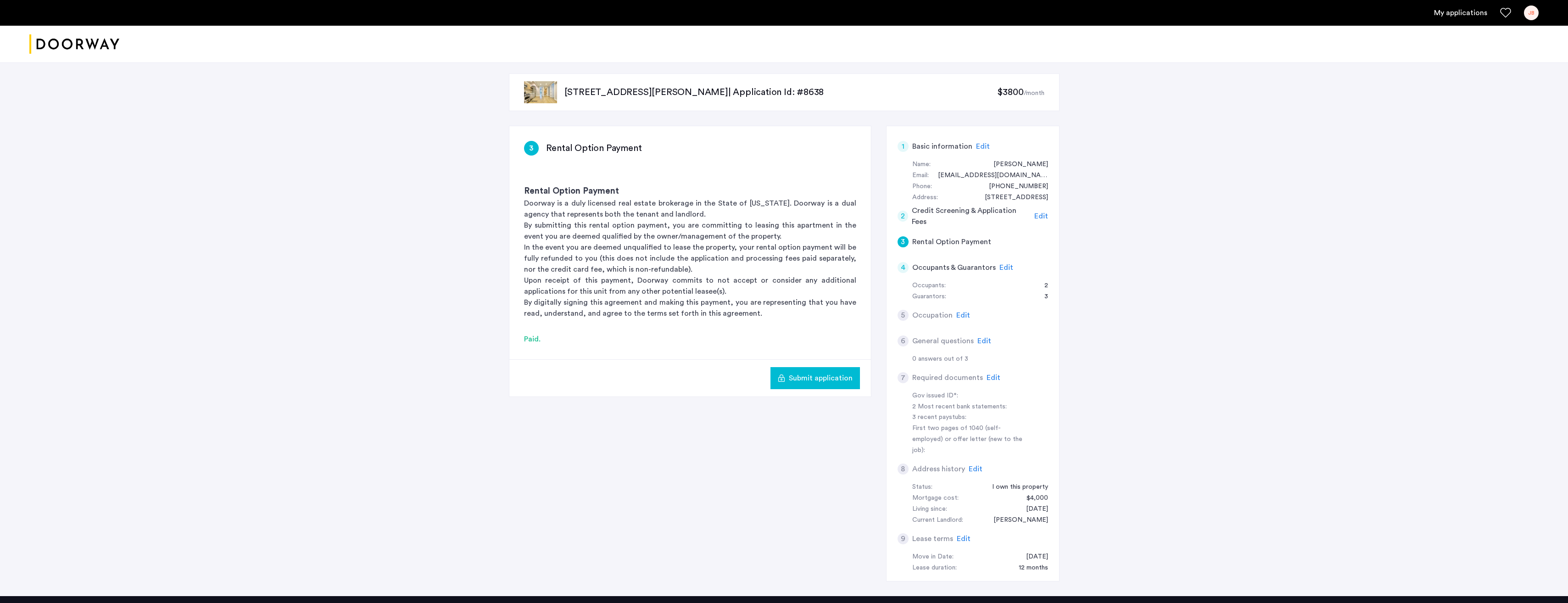
click at [822, 380] on span "Submit application" at bounding box center [820, 378] width 64 height 11
click at [960, 317] on span "Edit" at bounding box center [963, 316] width 14 height 7
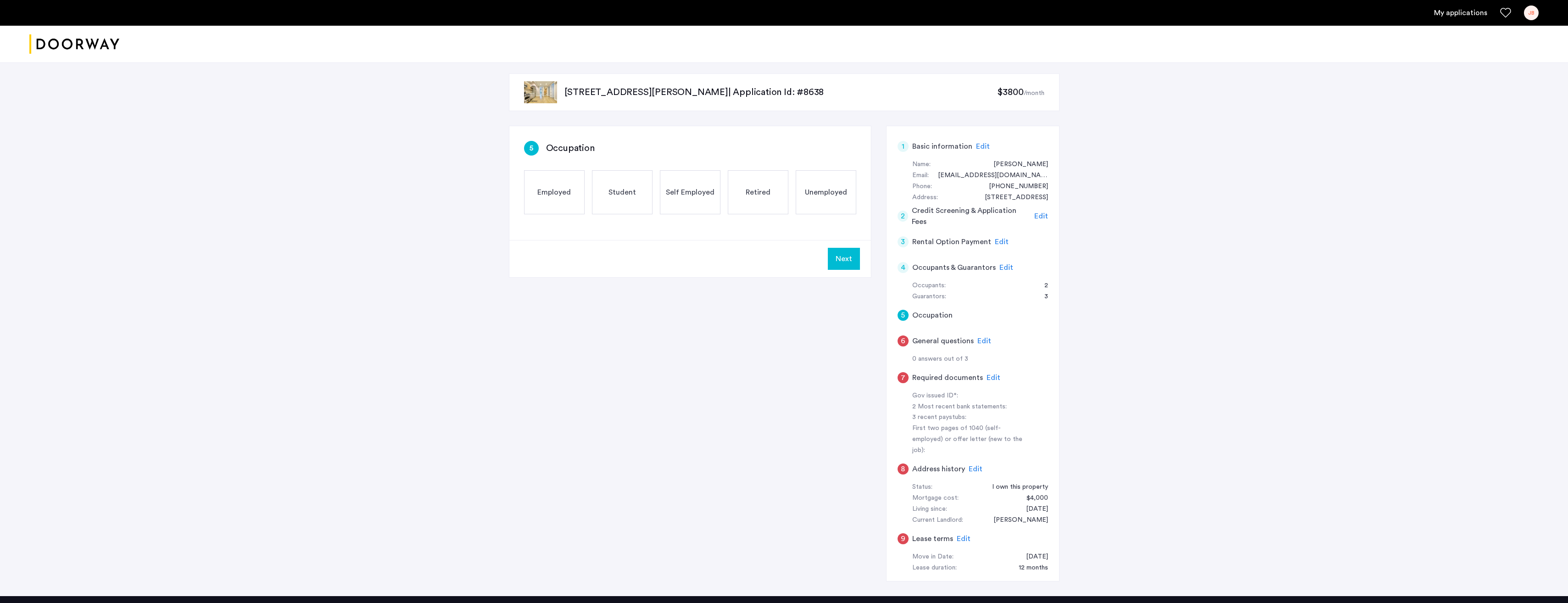
click at [753, 194] on span "Retired" at bounding box center [758, 192] width 25 height 11
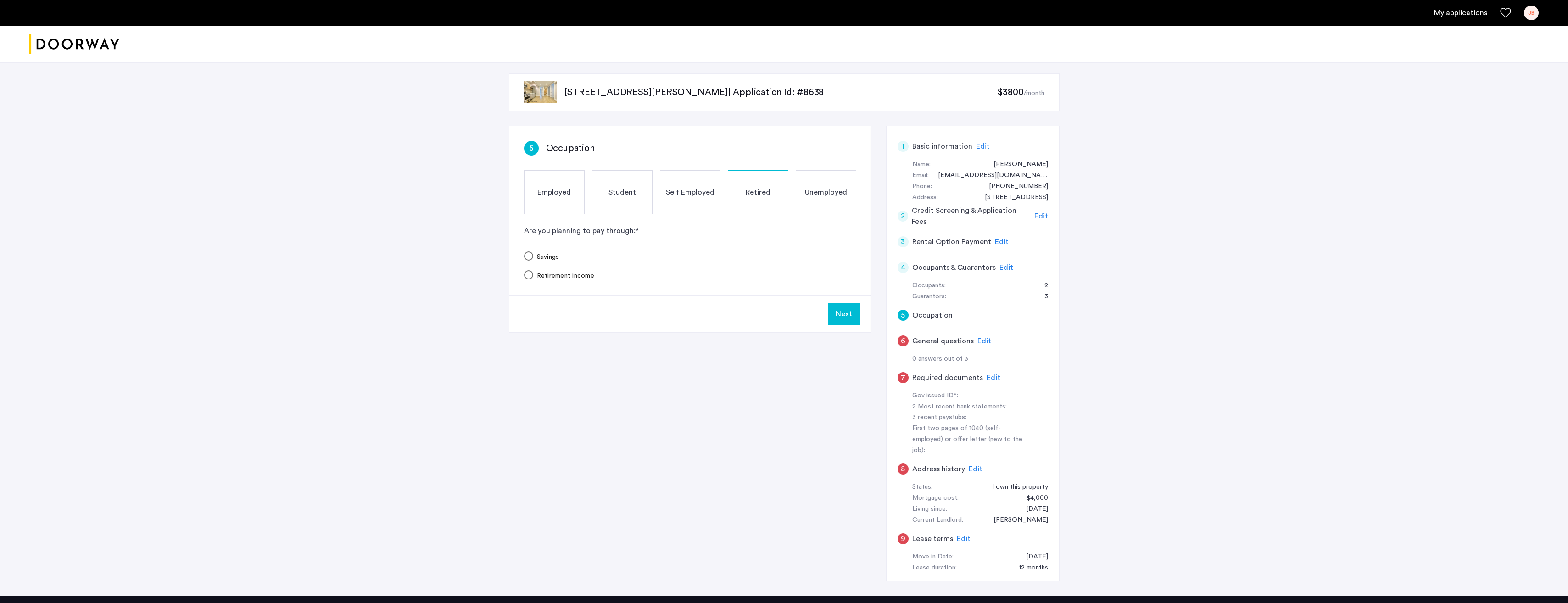
click at [849, 317] on button "Next" at bounding box center [844, 314] width 32 height 22
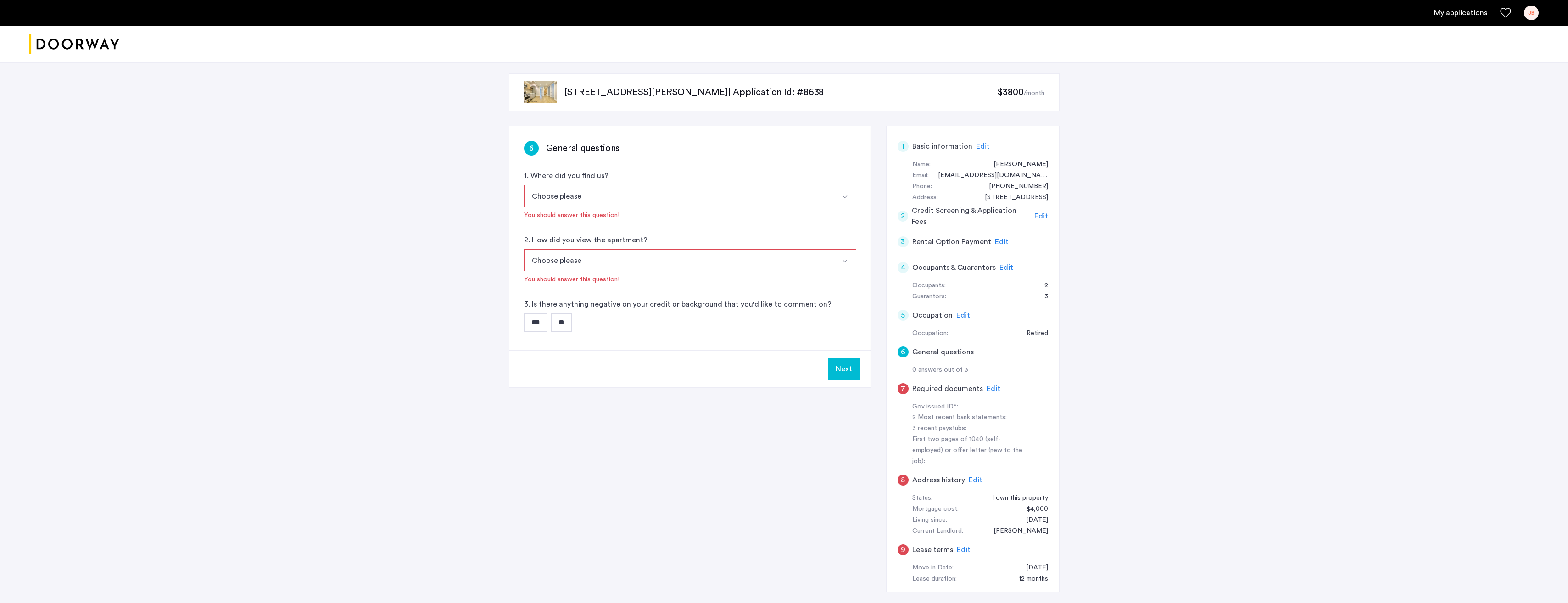
click at [594, 198] on button "Choose please" at bounding box center [679, 196] width 311 height 22
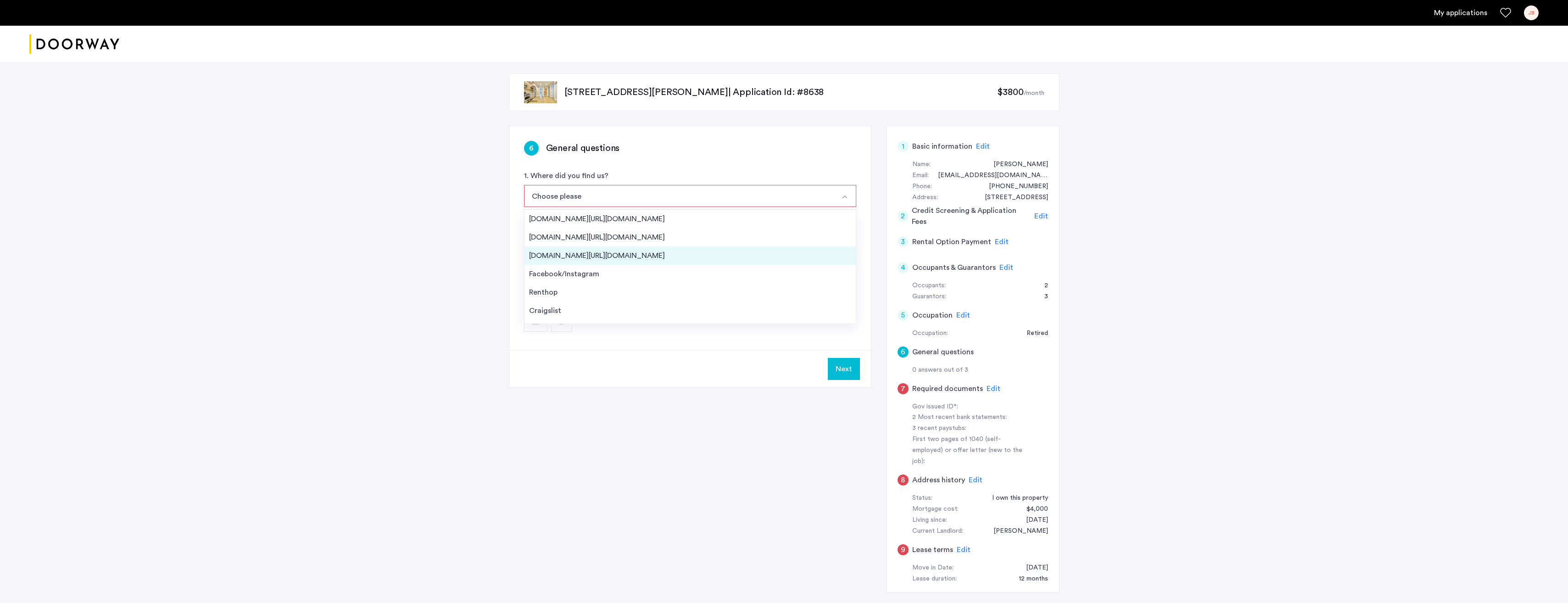
scroll to position [15, 0]
click at [1000, 267] on span "Edit" at bounding box center [1006, 268] width 14 height 7
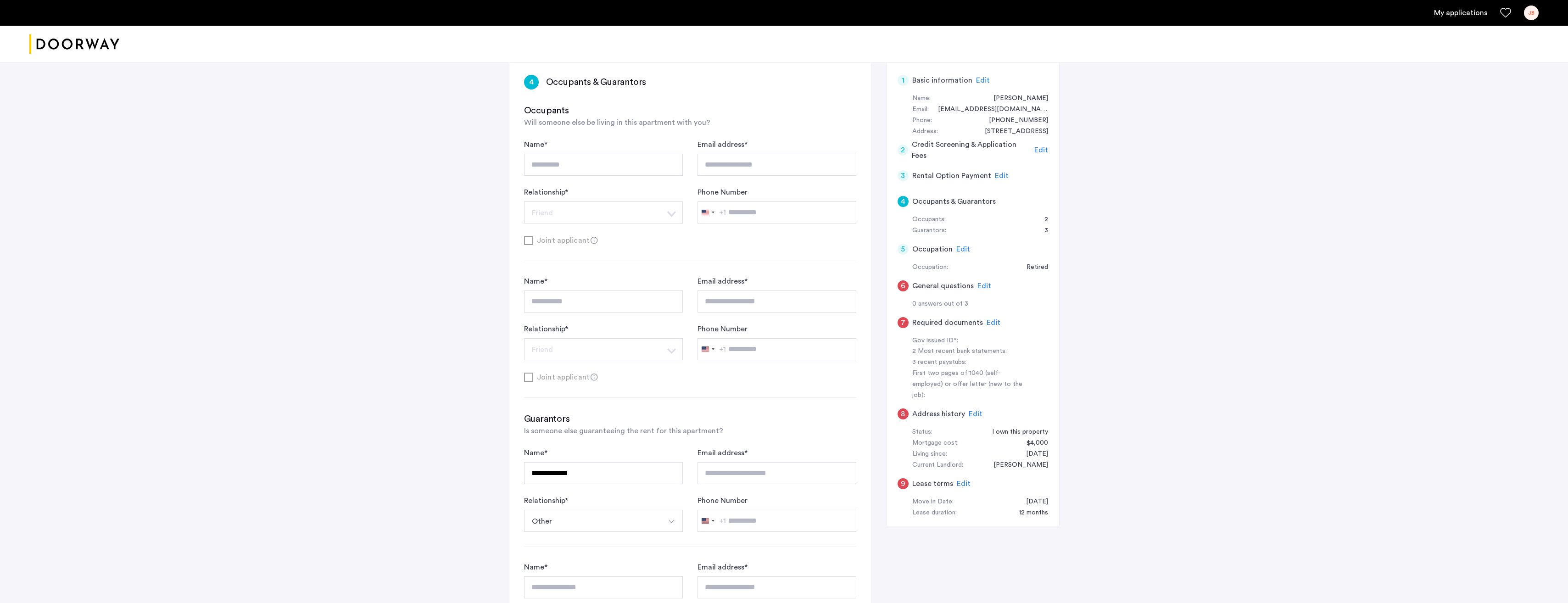
scroll to position [57, 0]
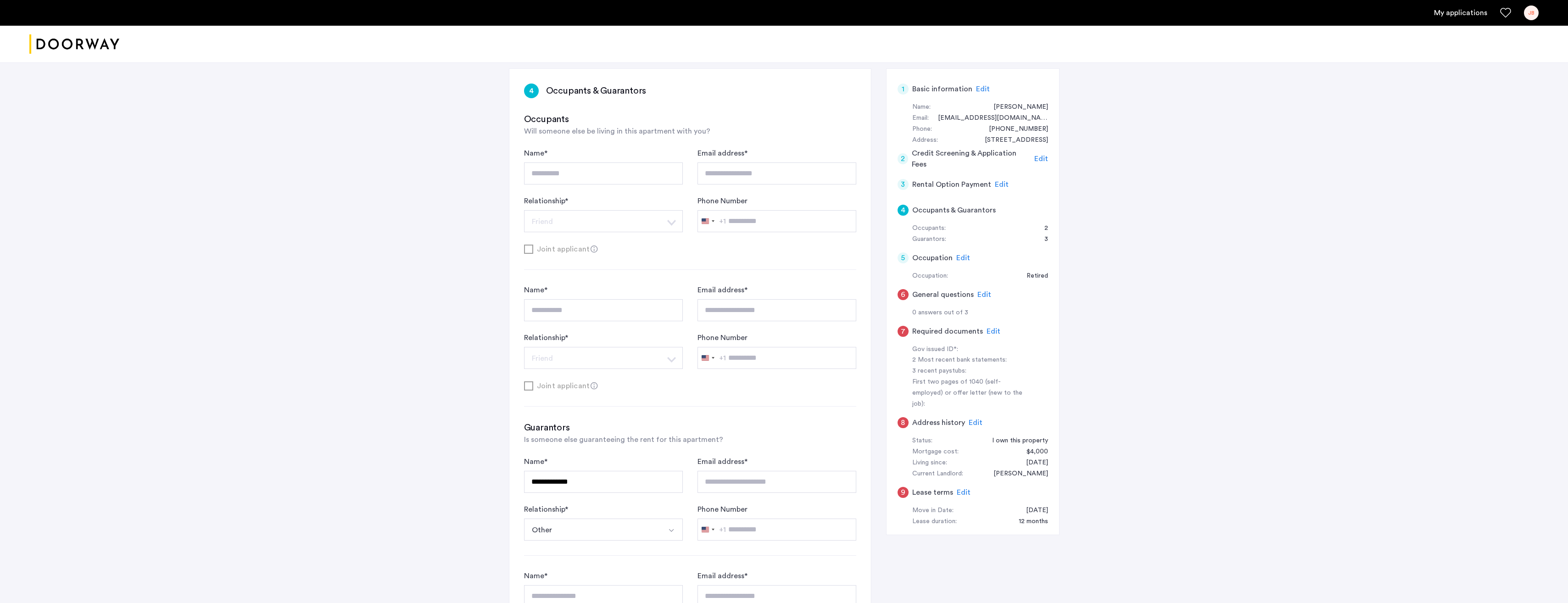
click at [982, 295] on span "Edit" at bounding box center [984, 295] width 14 height 7
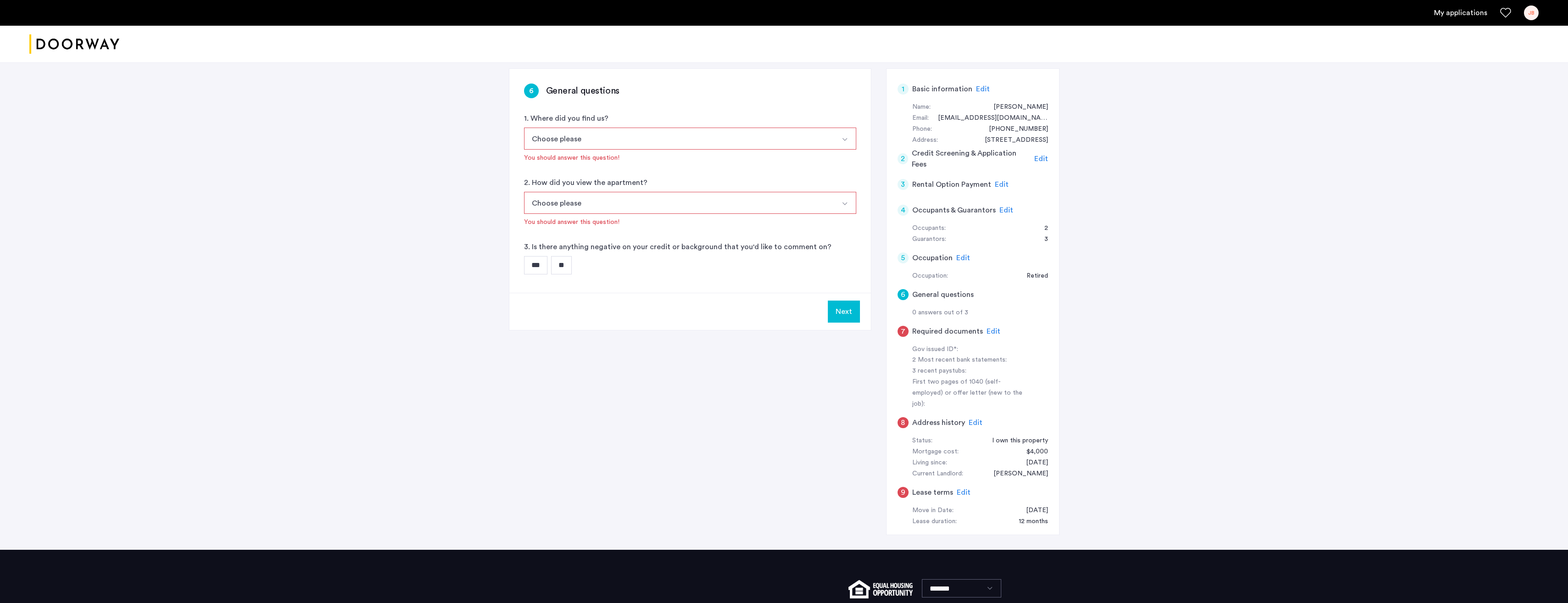
click at [570, 267] on input "**" at bounding box center [561, 265] width 21 height 18
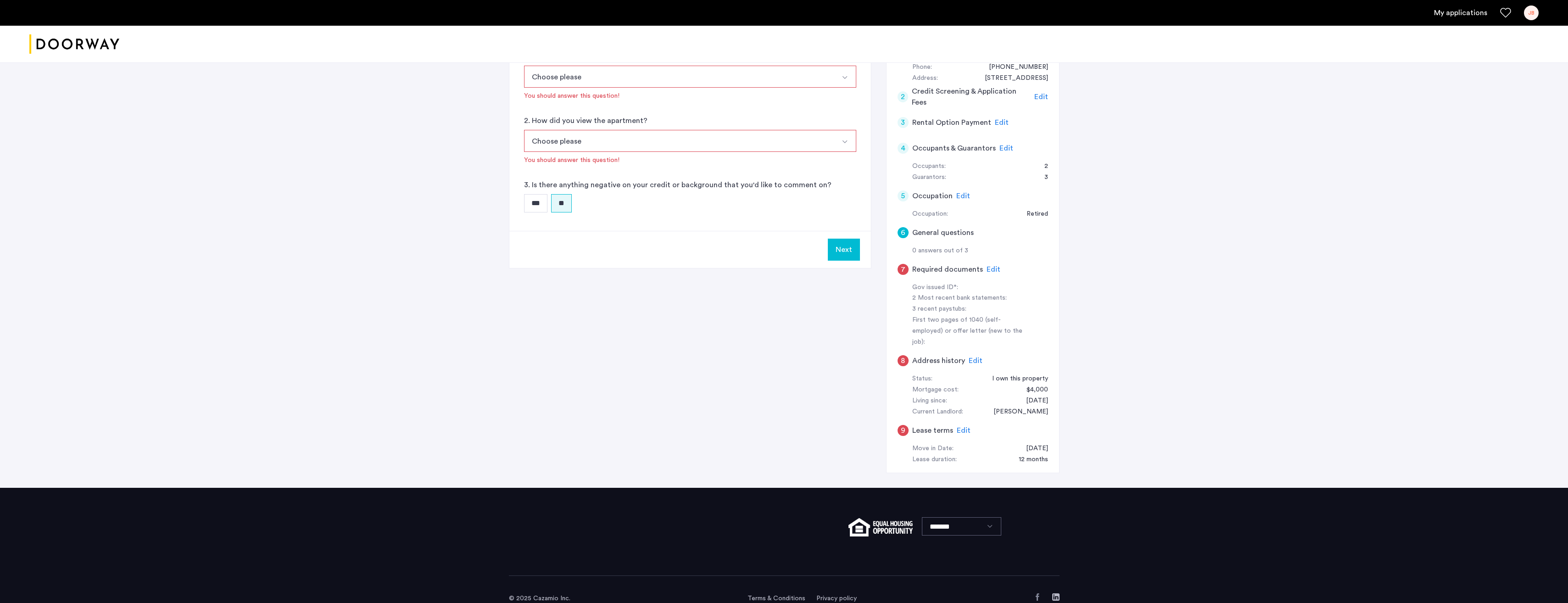
scroll to position [126, 0]
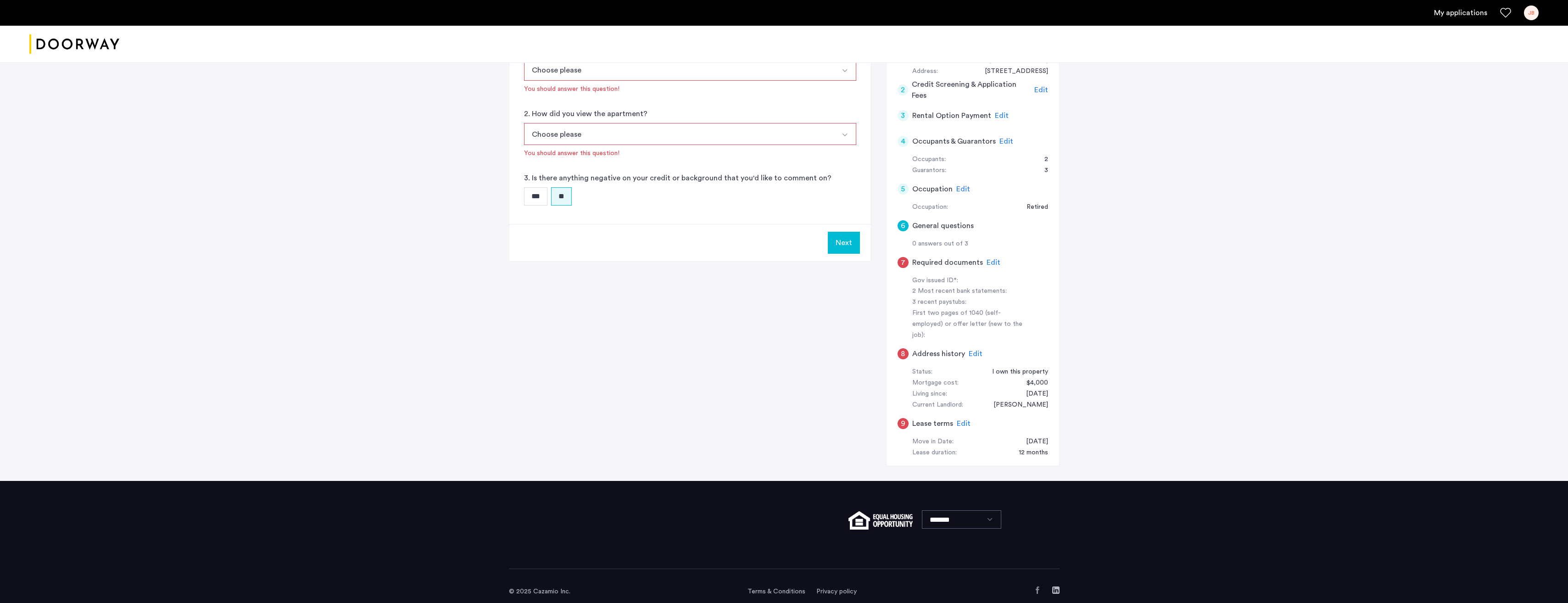
click at [576, 136] on button "Choose please" at bounding box center [679, 134] width 311 height 22
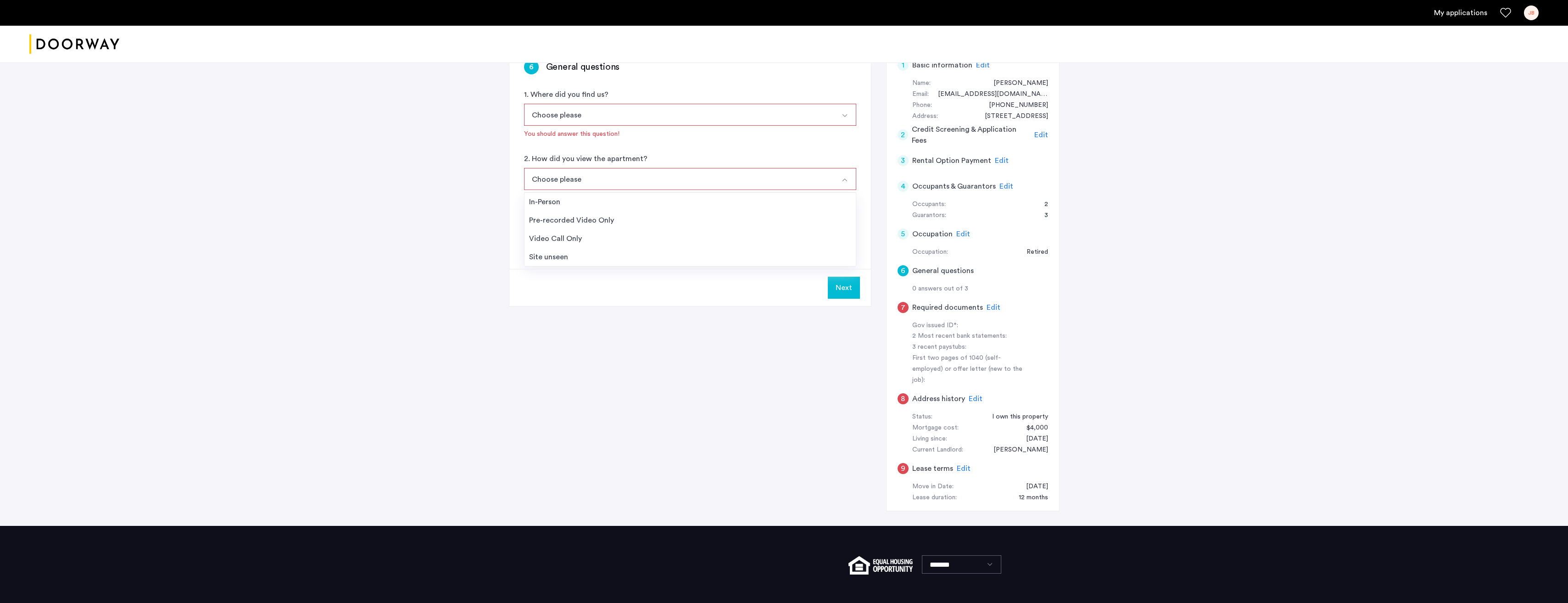
scroll to position [80, 0]
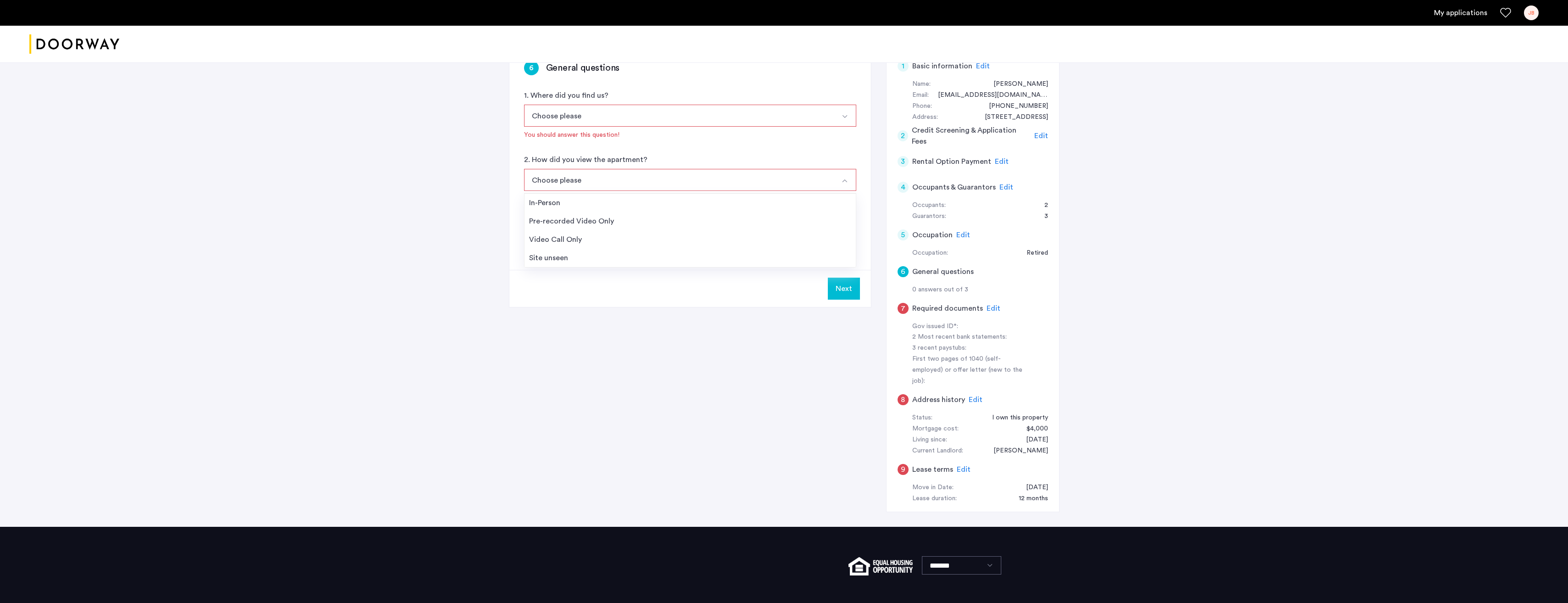
click at [990, 309] on span "Edit" at bounding box center [993, 308] width 14 height 7
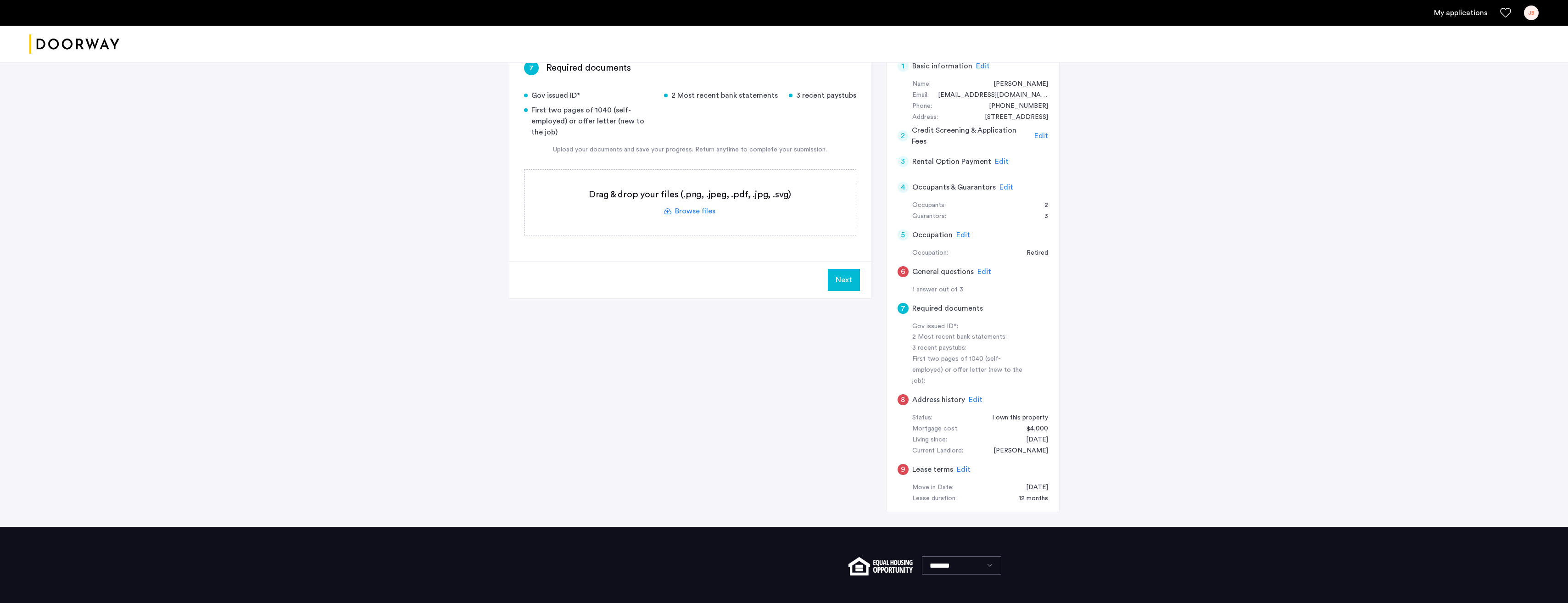
click at [981, 272] on span "Edit" at bounding box center [984, 272] width 14 height 7
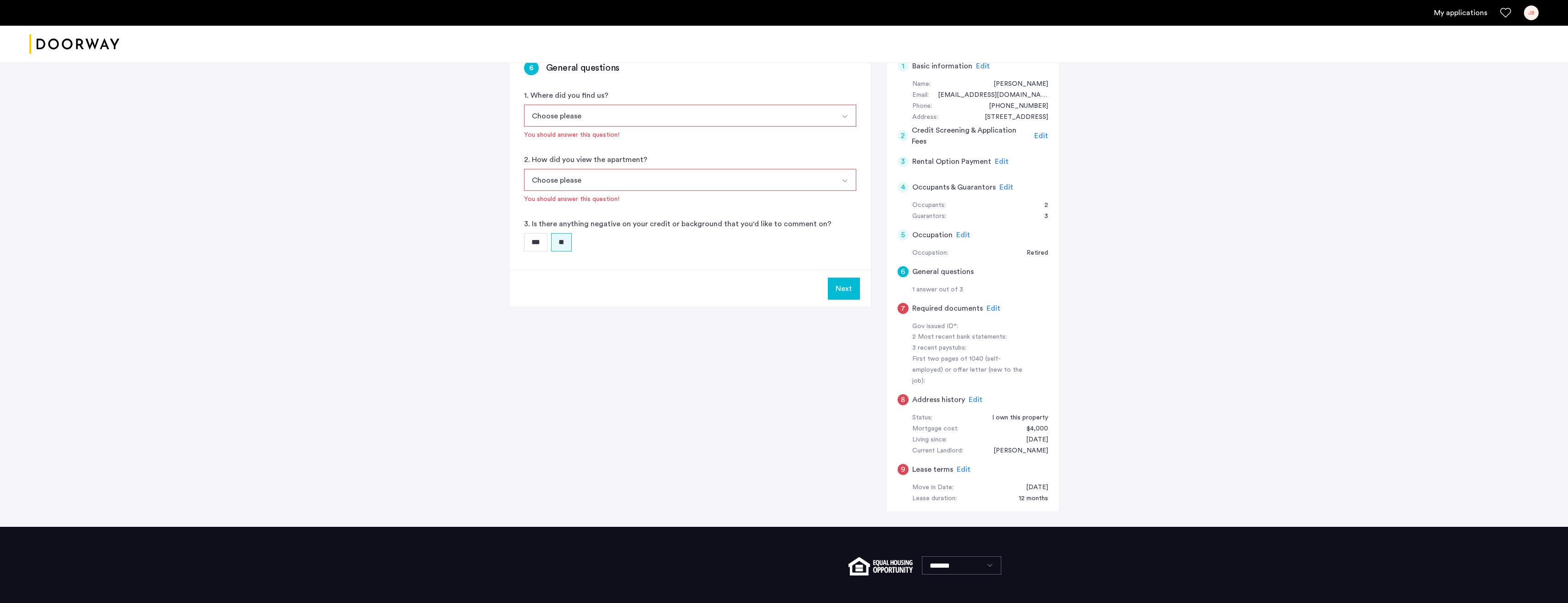
click at [642, 119] on button "Choose please" at bounding box center [679, 116] width 311 height 22
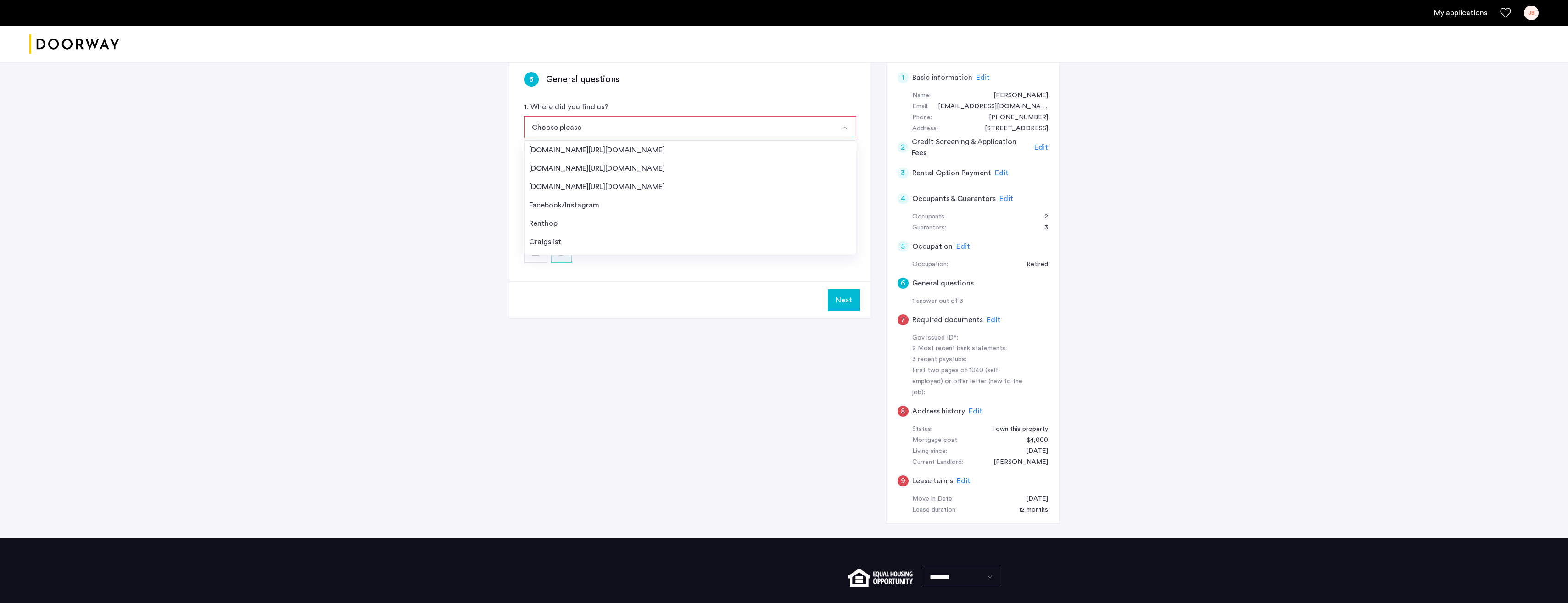
scroll to position [15, 0]
click at [932, 174] on h5 "Rental Option Payment" at bounding box center [951, 173] width 79 height 11
click at [1000, 174] on span "Edit" at bounding box center [1001, 173] width 14 height 7
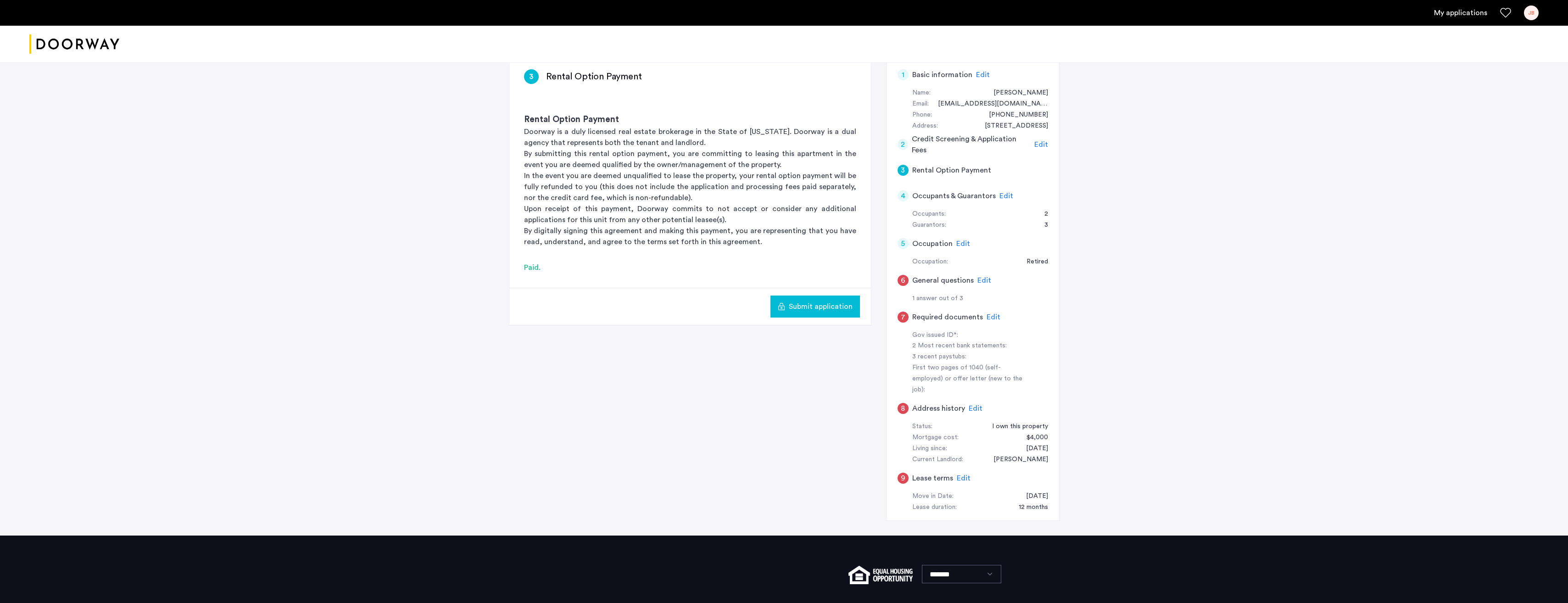
scroll to position [12, 0]
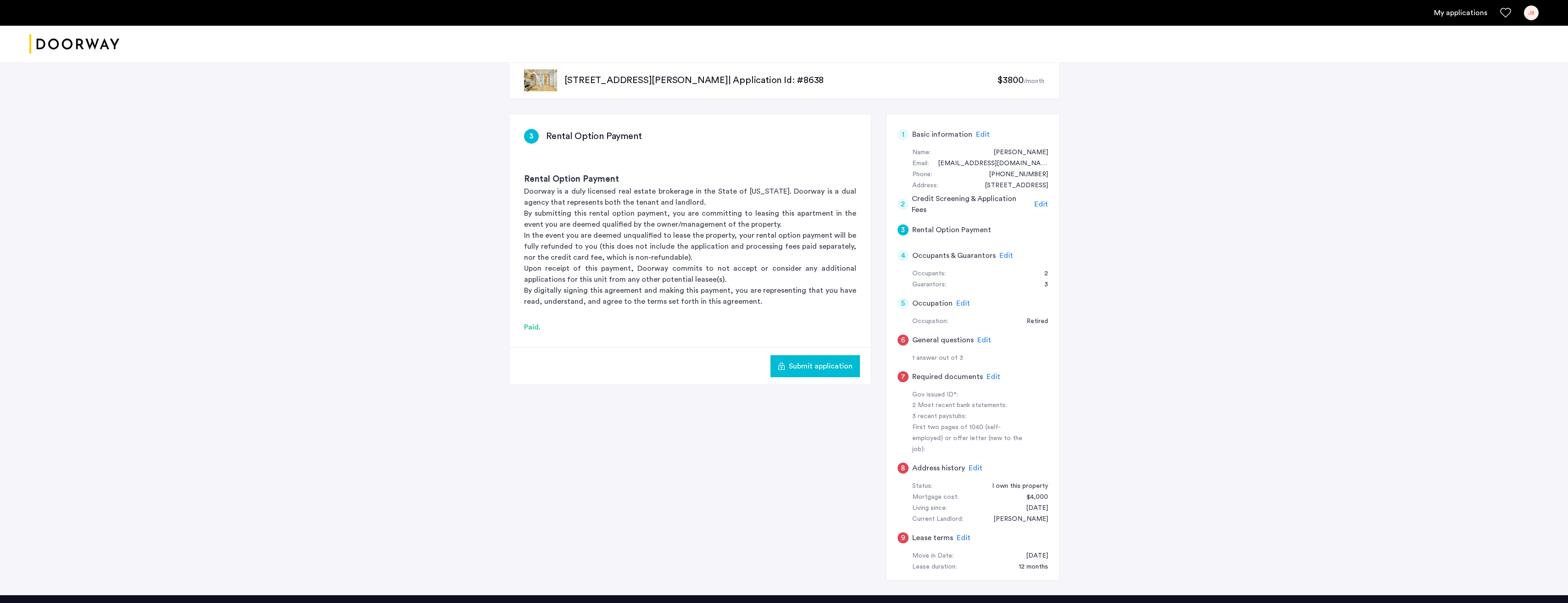
click at [1038, 204] on span "Edit" at bounding box center [1041, 204] width 14 height 7
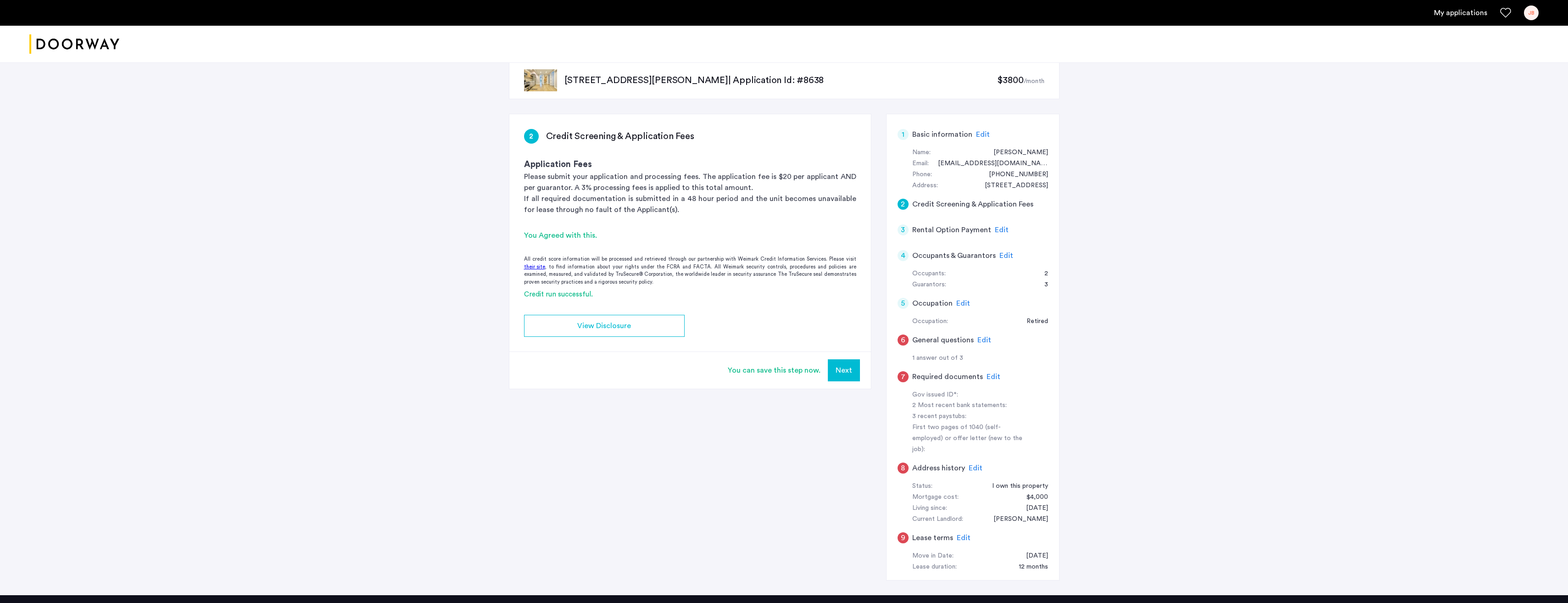
click at [1001, 256] on span "Edit" at bounding box center [1006, 256] width 14 height 7
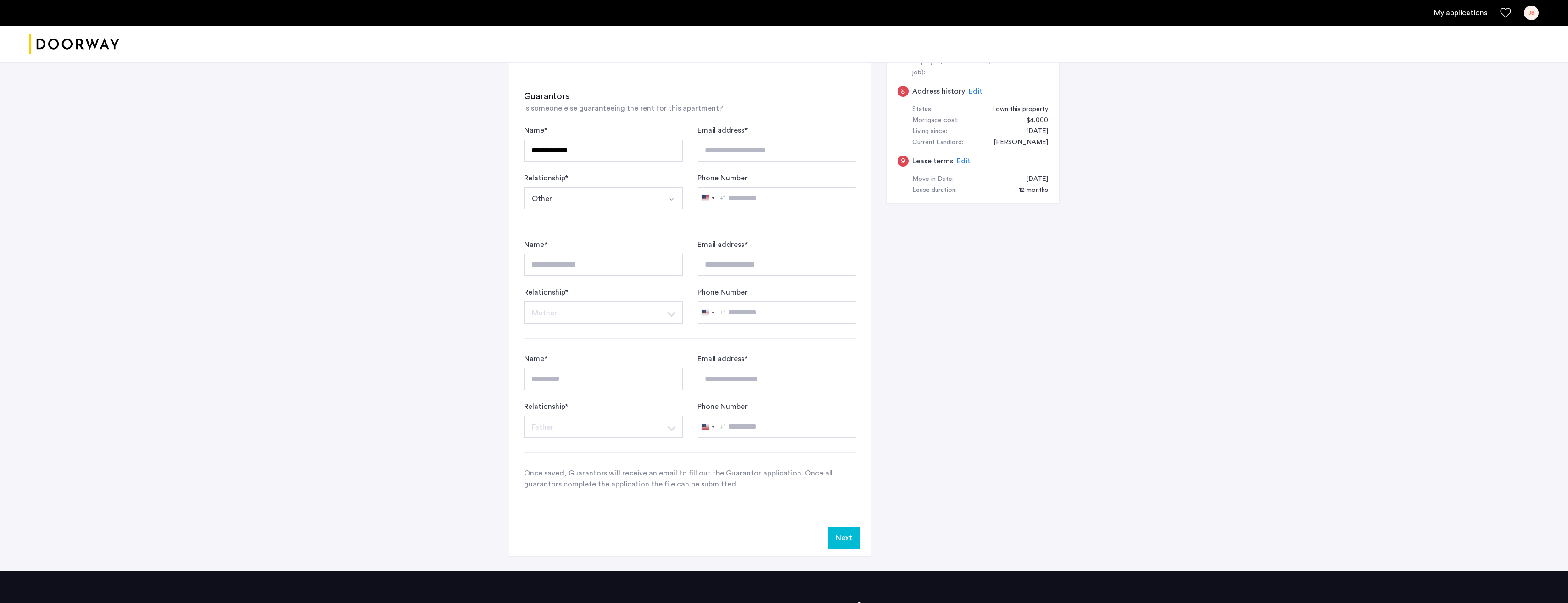
scroll to position [391, 0]
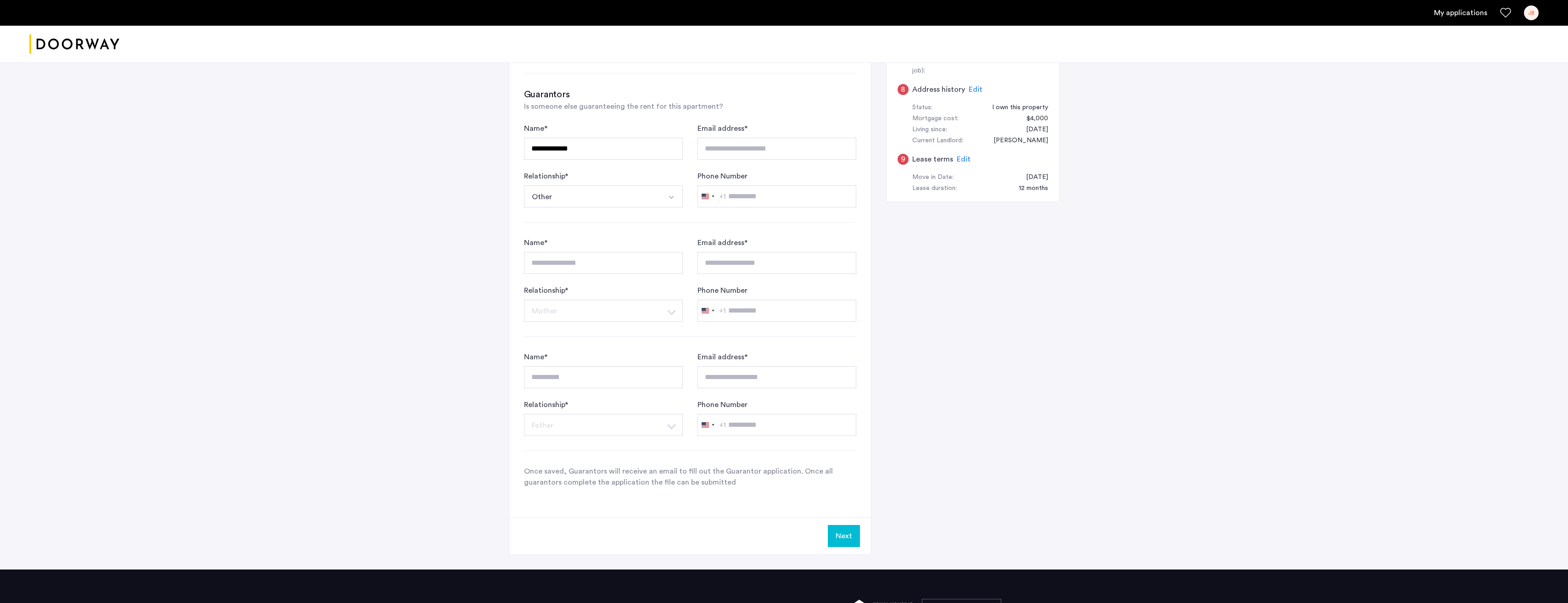
click at [842, 533] on button "Next" at bounding box center [844, 536] width 32 height 22
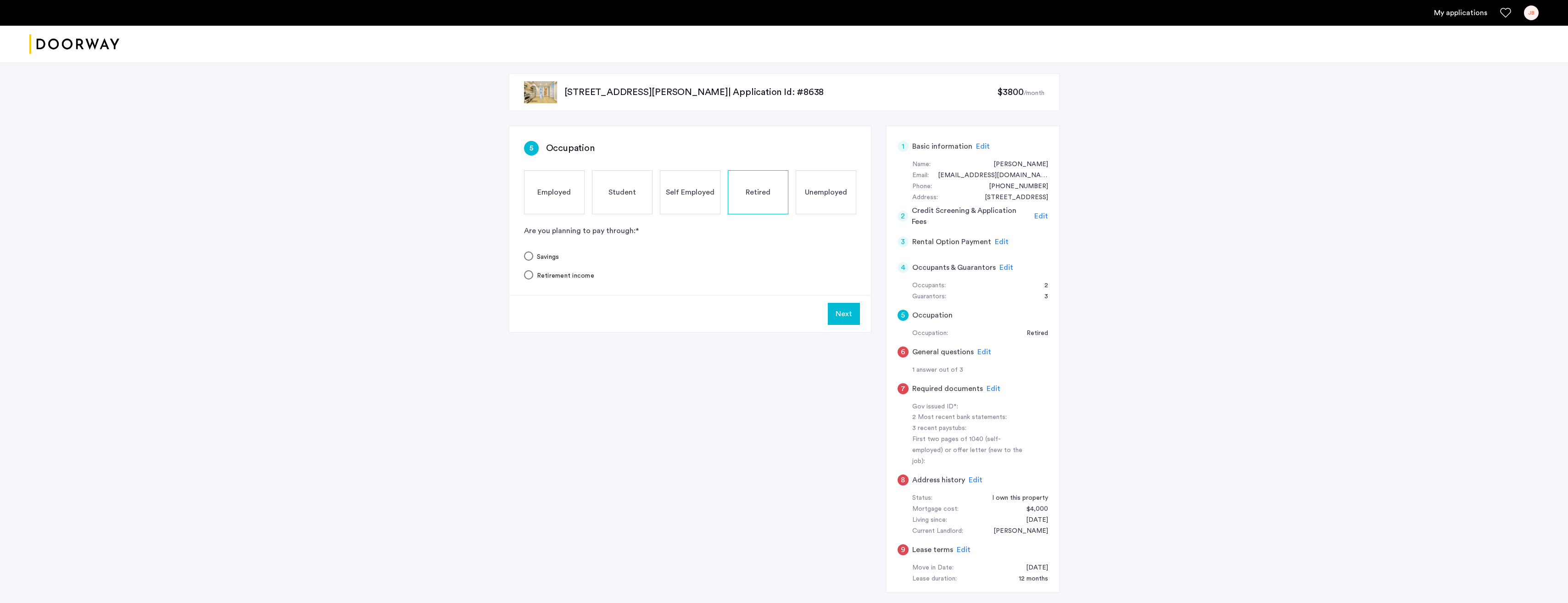
click at [1002, 269] on span "Edit" at bounding box center [1006, 268] width 14 height 7
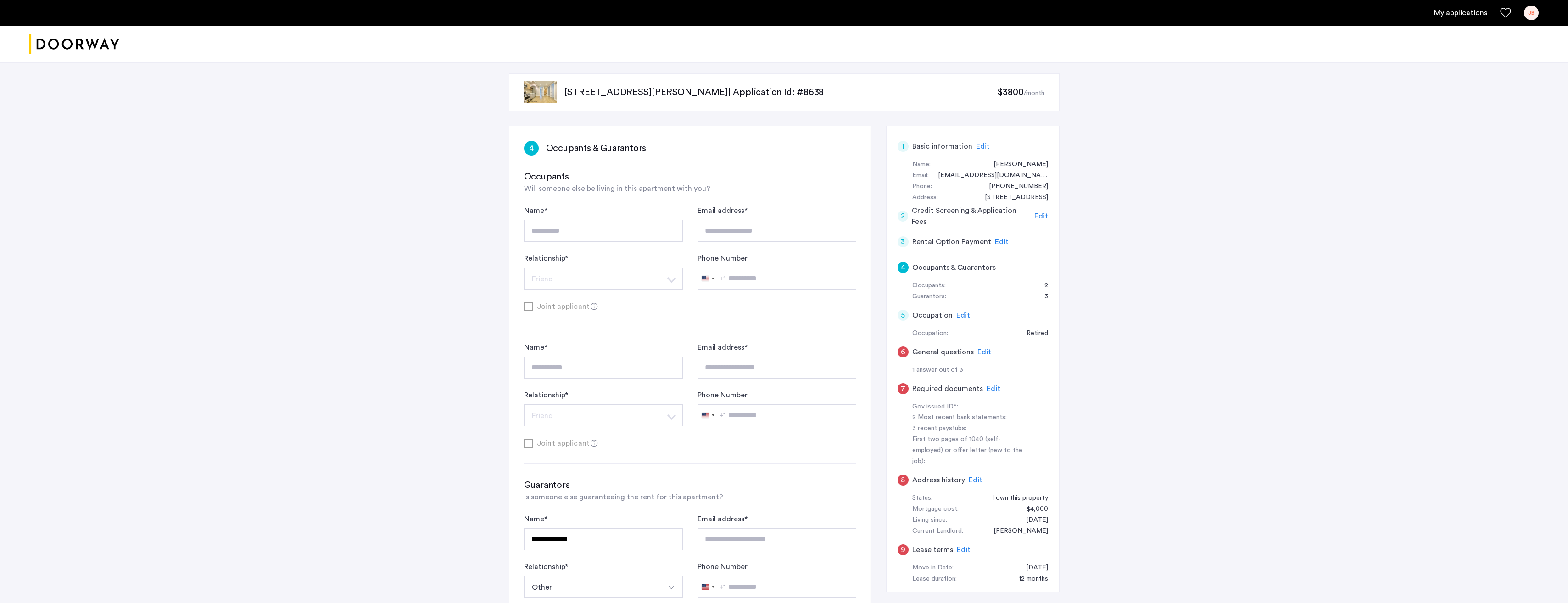
click at [983, 351] on span "Edit" at bounding box center [984, 352] width 14 height 7
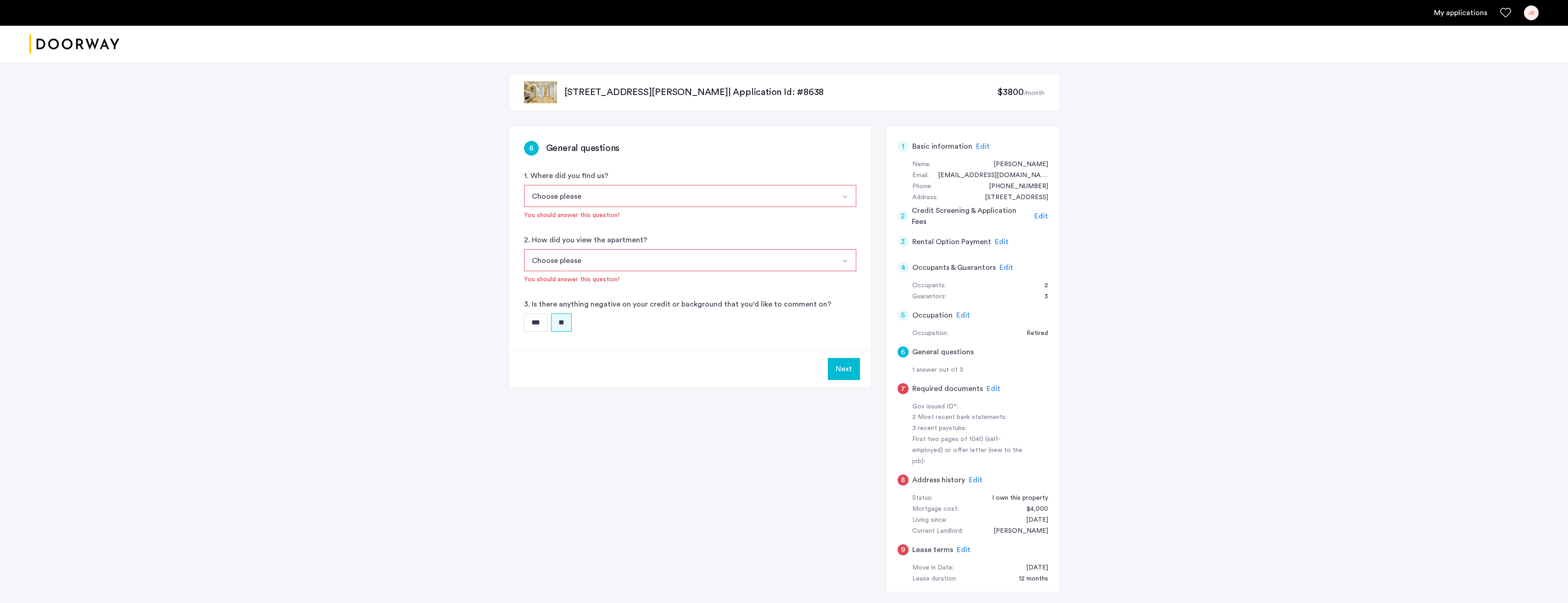
click at [842, 369] on button "Next" at bounding box center [844, 369] width 32 height 22
click at [989, 389] on span "Edit" at bounding box center [993, 389] width 14 height 7
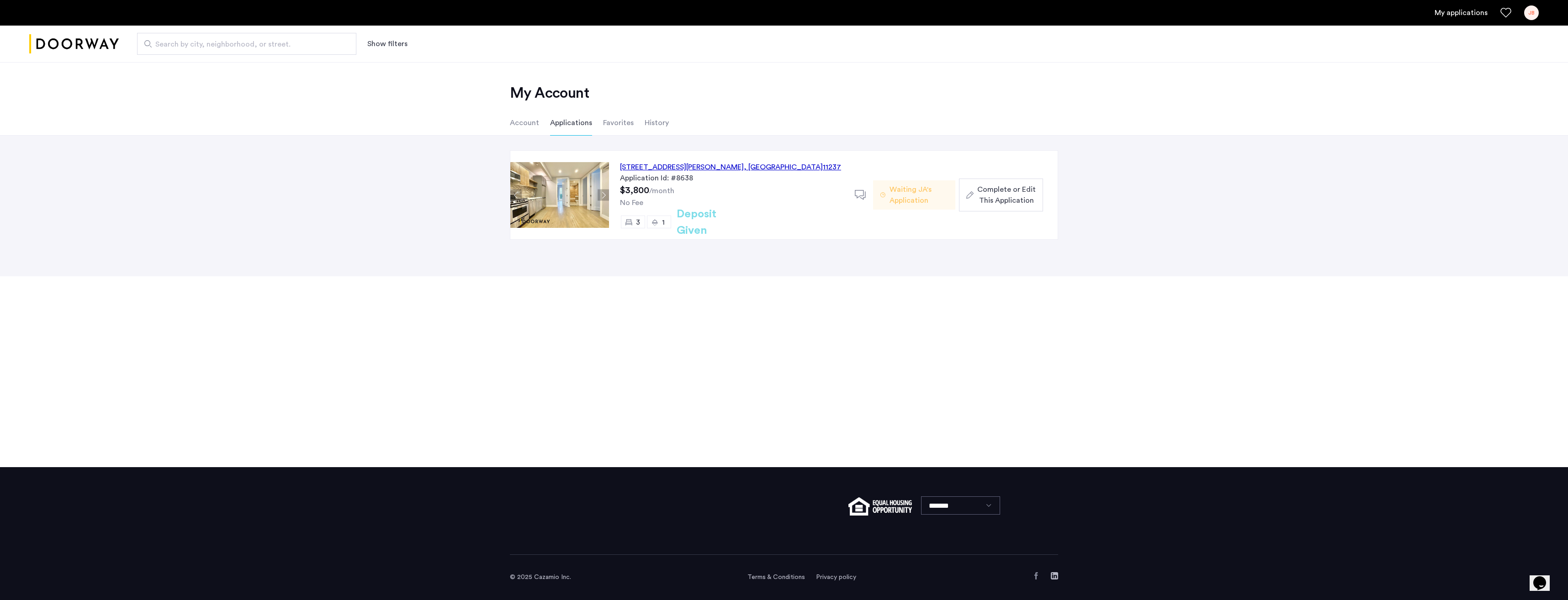
click at [1009, 197] on span "Complete or Edit This Application" at bounding box center [1006, 195] width 58 height 22
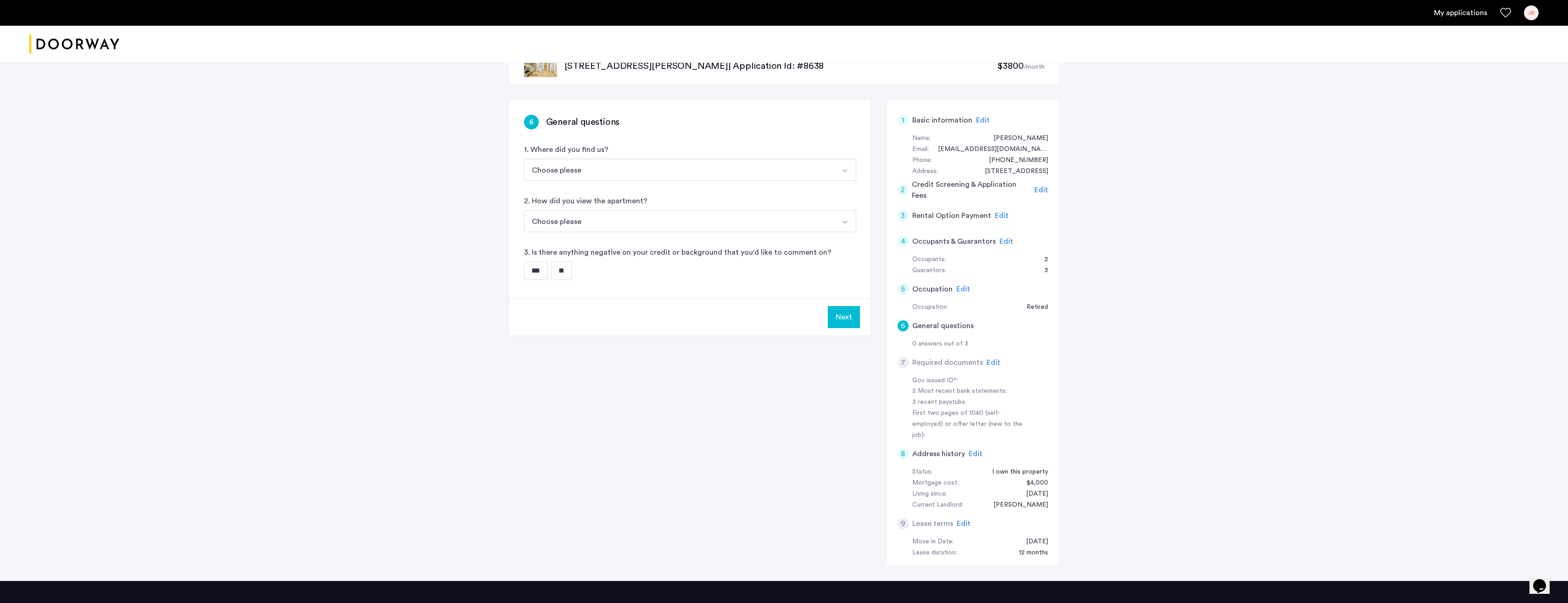
scroll to position [23, 0]
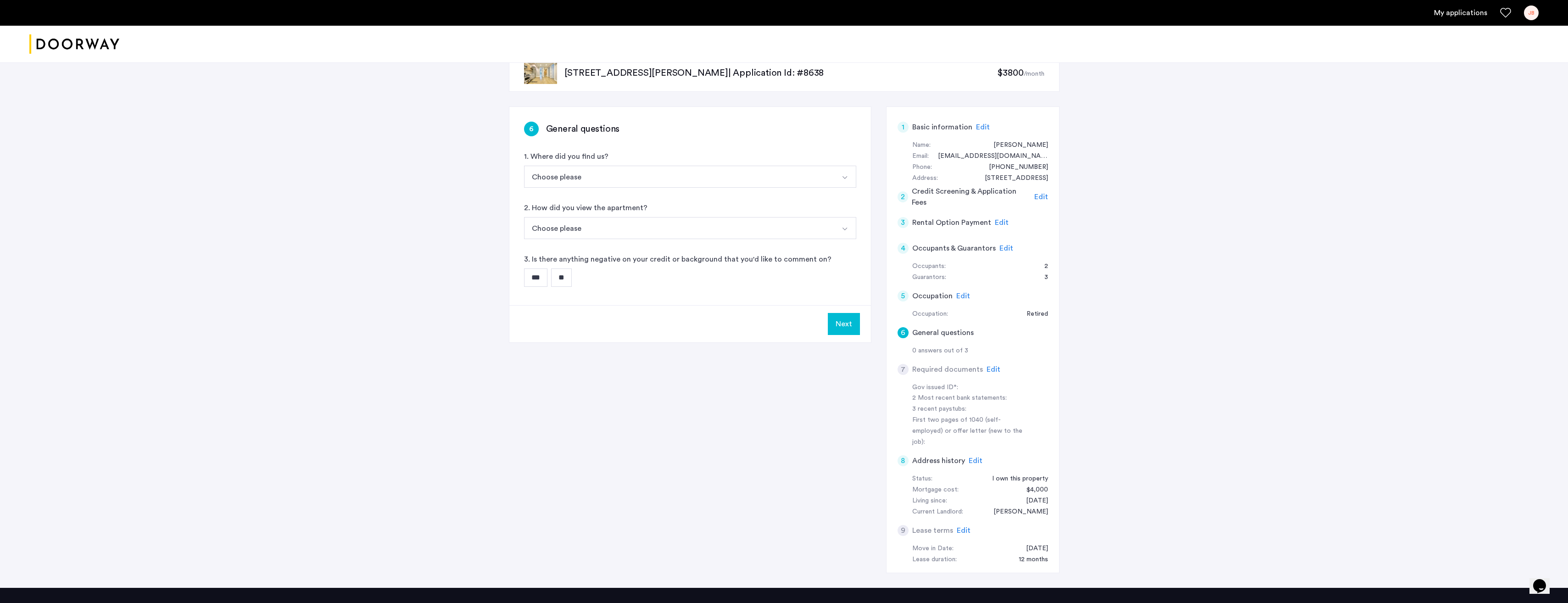
click at [848, 329] on button "Next" at bounding box center [844, 324] width 32 height 22
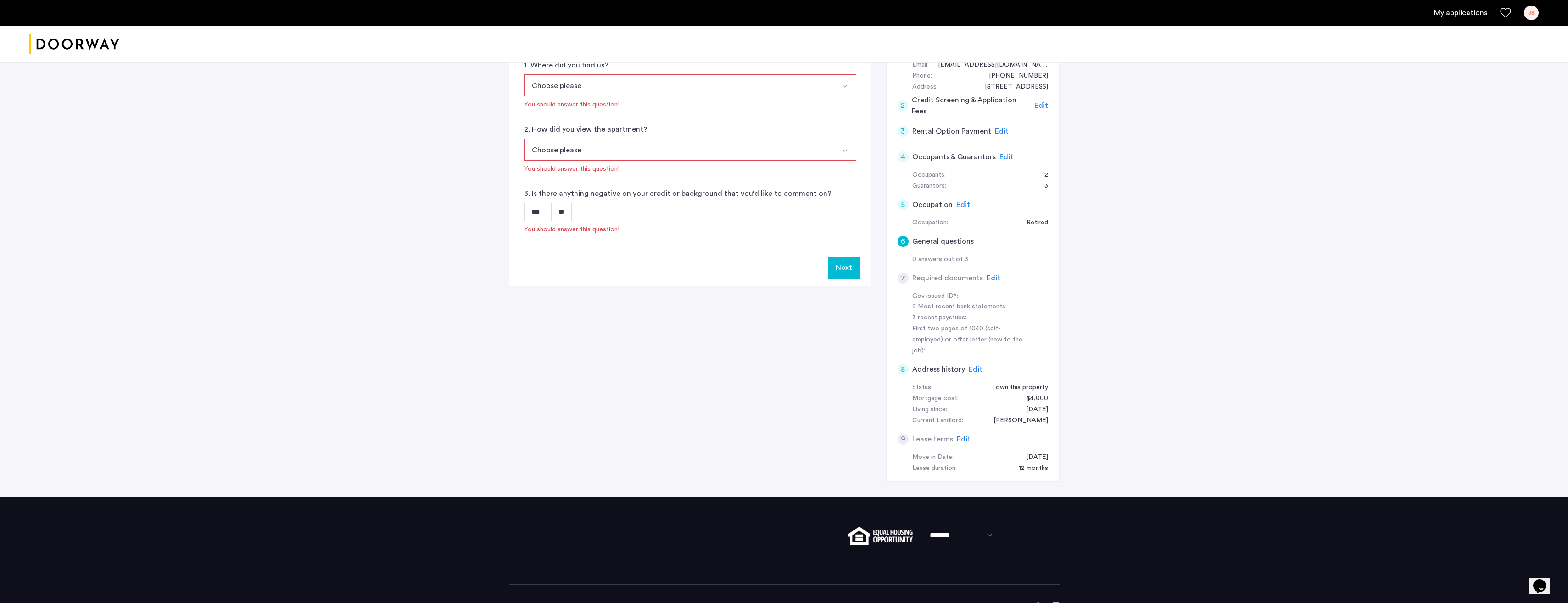
scroll to position [115, 0]
click at [1002, 158] on span "Edit" at bounding box center [1006, 157] width 14 height 7
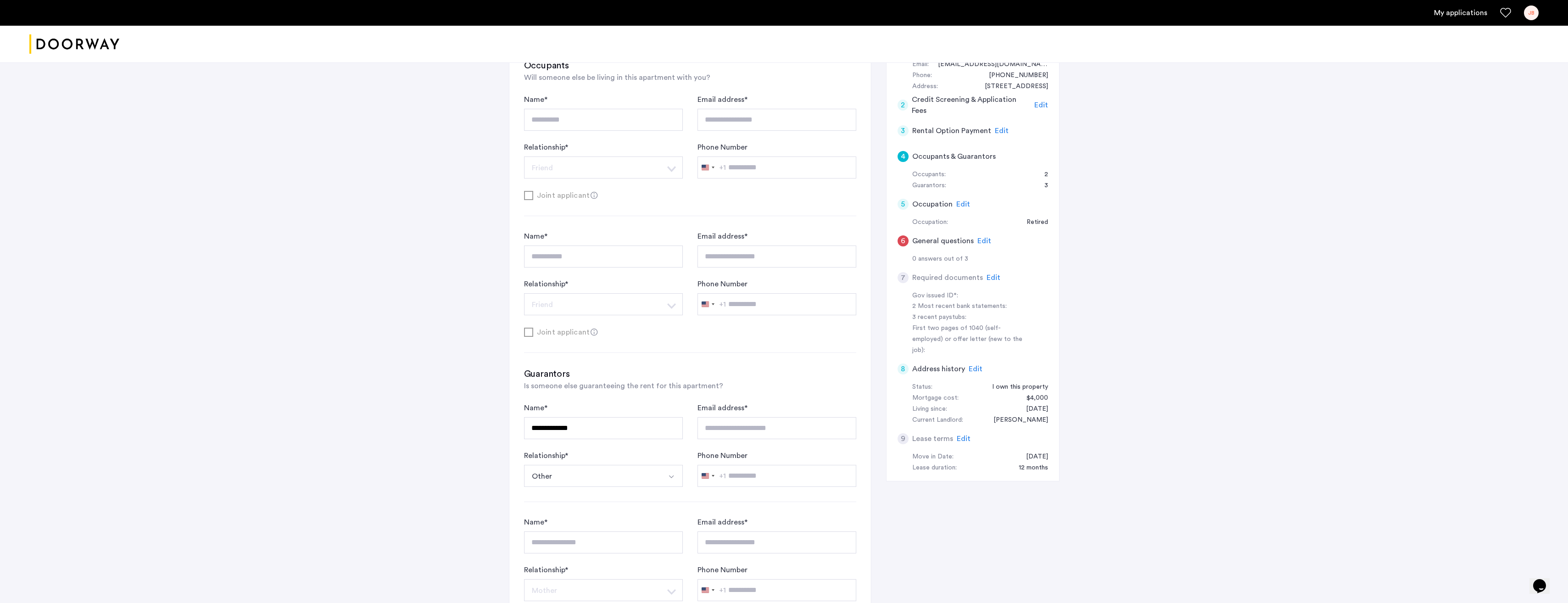
click at [983, 241] on span "Edit" at bounding box center [984, 241] width 14 height 7
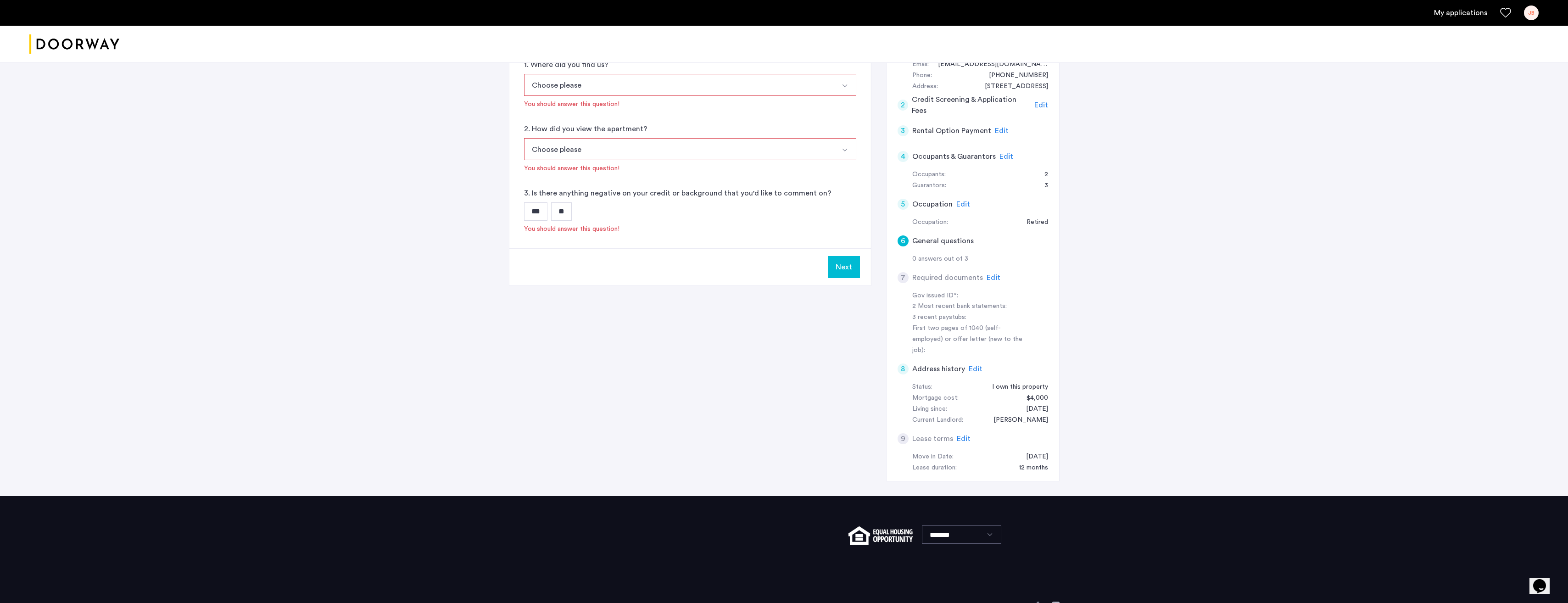
click at [845, 87] on img "Select option" at bounding box center [845, 86] width 7 height 7
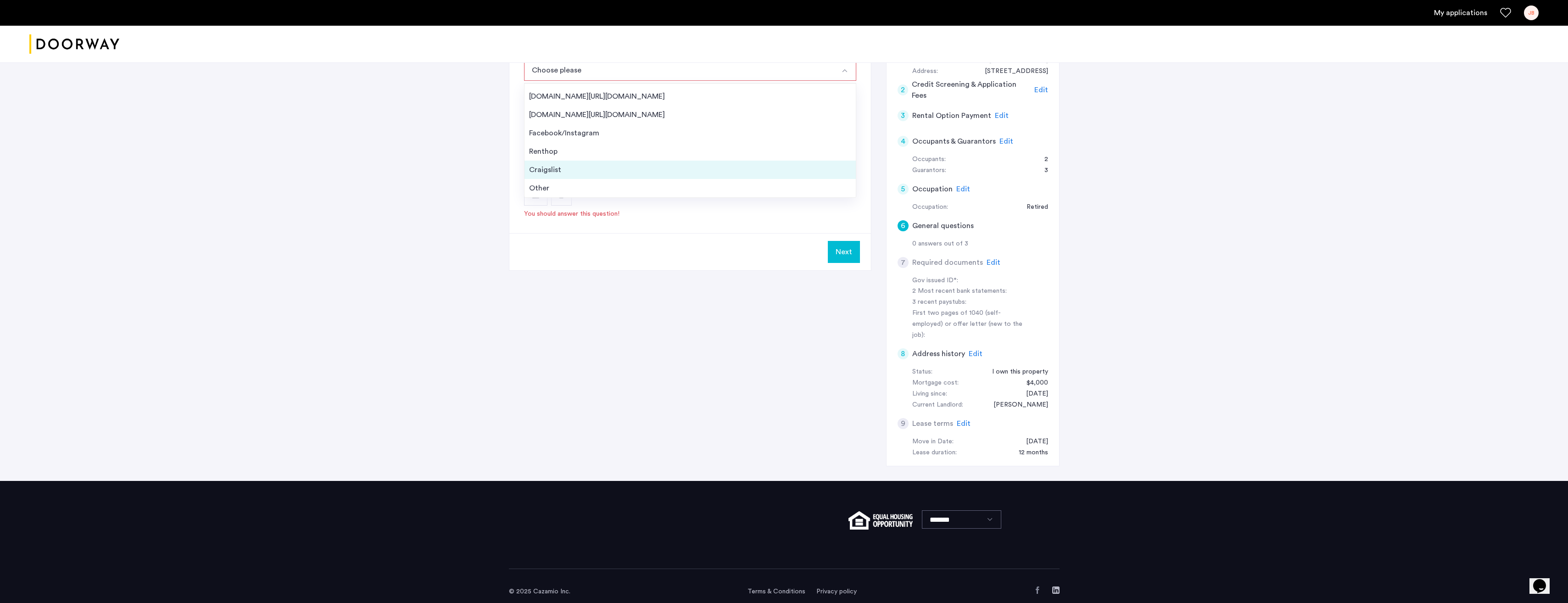
scroll to position [130, 0]
click at [787, 191] on div "Other" at bounding box center [690, 188] width 322 height 11
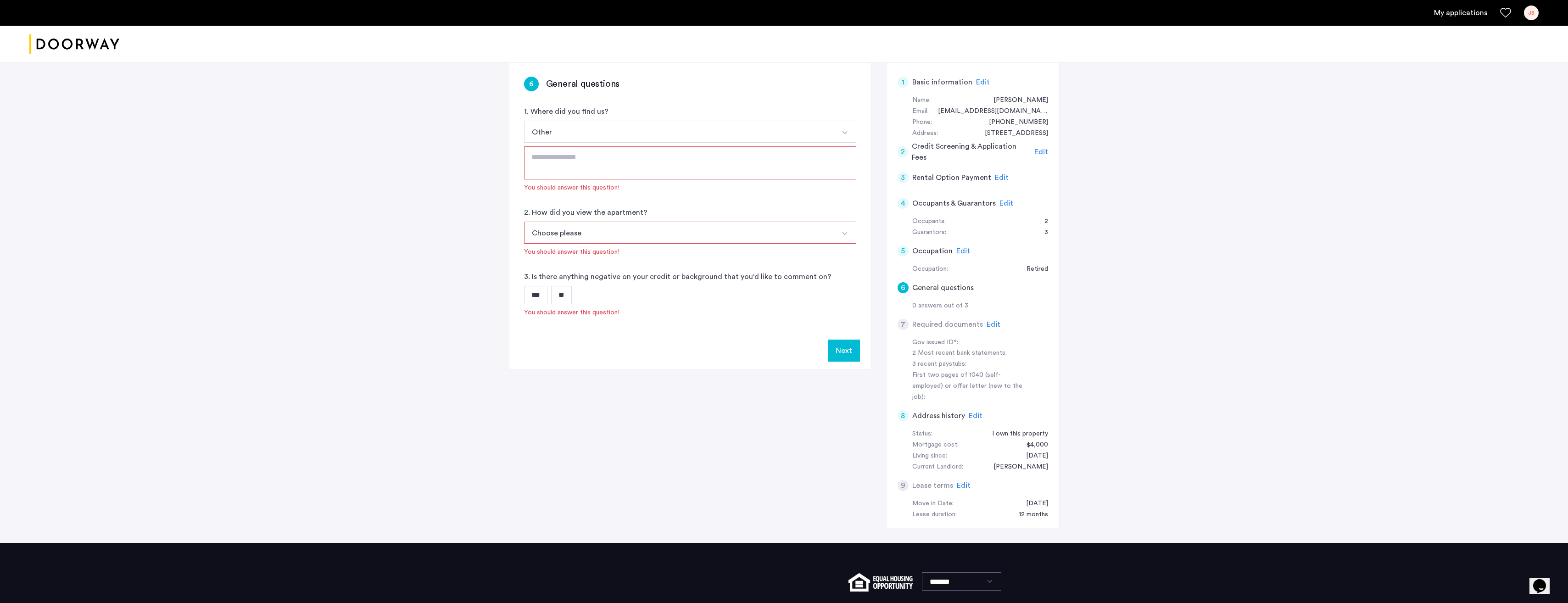
scroll to position [50, 0]
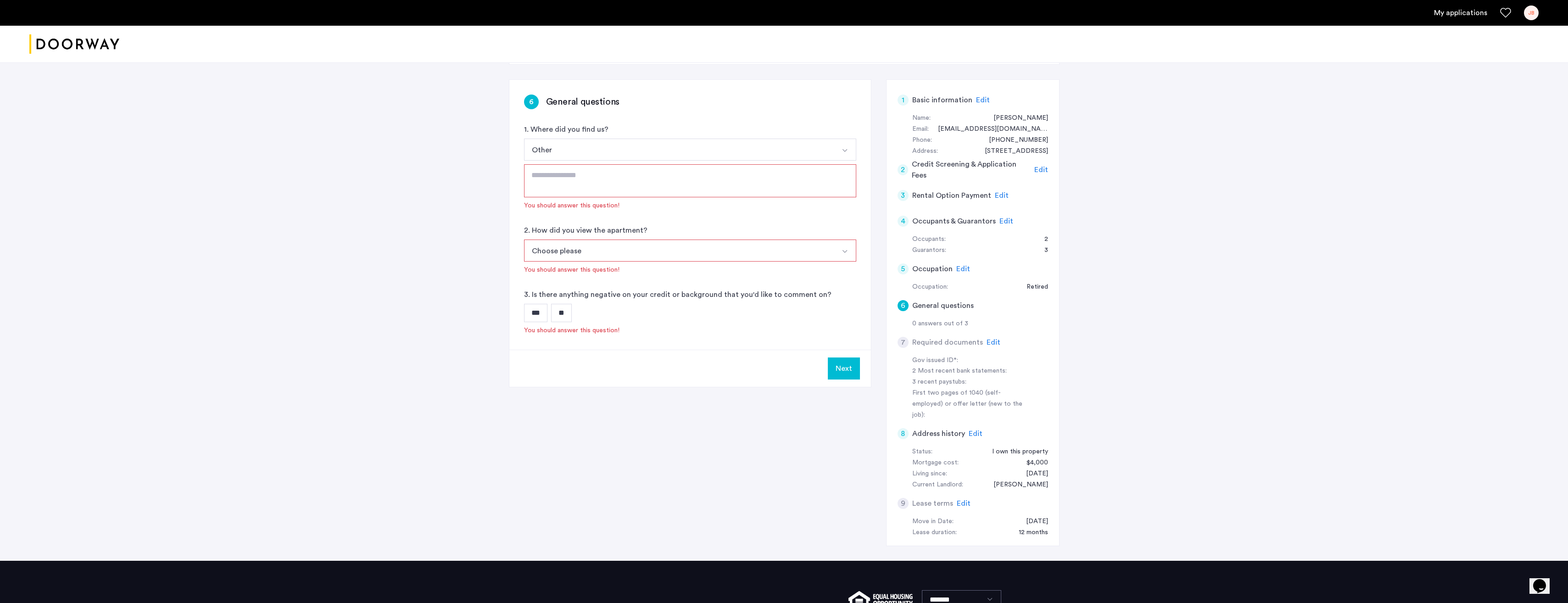
click at [693, 185] on textarea at bounding box center [690, 181] width 332 height 33
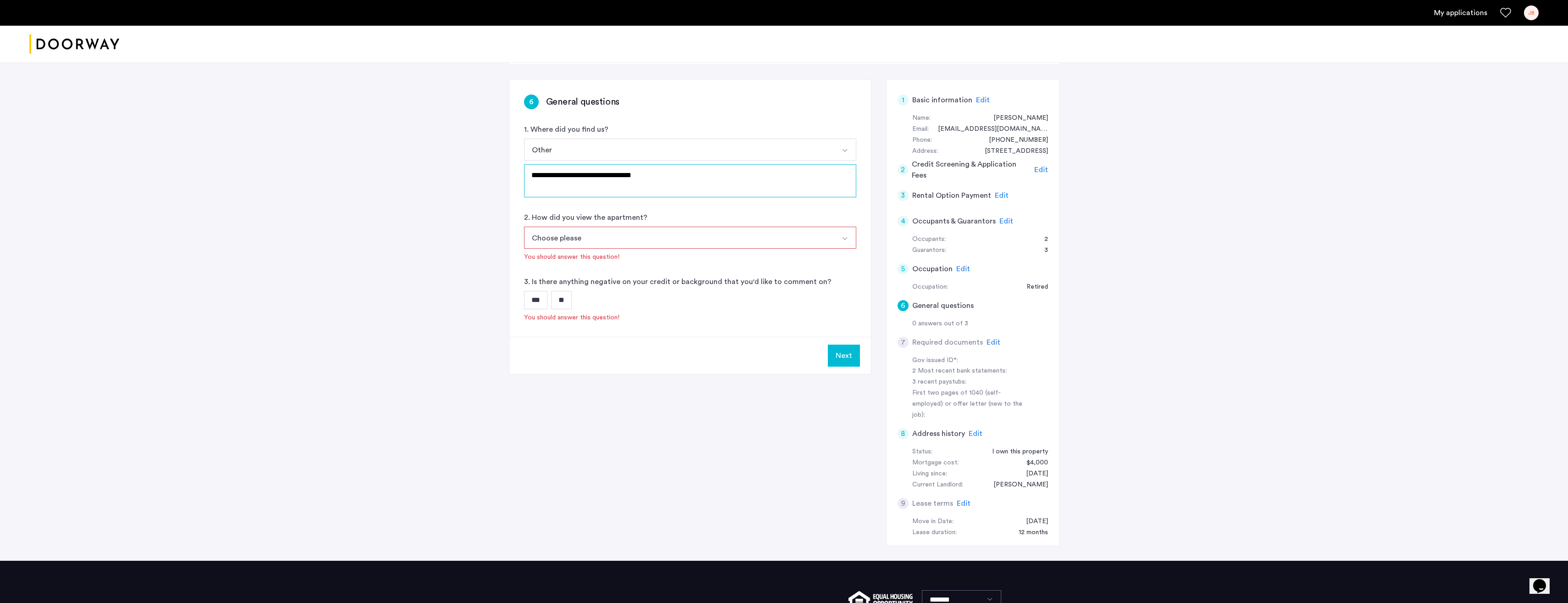
drag, startPoint x: 667, startPoint y: 172, endPoint x: 527, endPoint y: 177, distance: 140.1
click at [527, 177] on textarea "**********" at bounding box center [690, 181] width 332 height 33
type textarea "**********"
click at [600, 237] on button "Choose please" at bounding box center [679, 238] width 311 height 22
click at [592, 310] on li "Site unseen" at bounding box center [690, 316] width 331 height 18
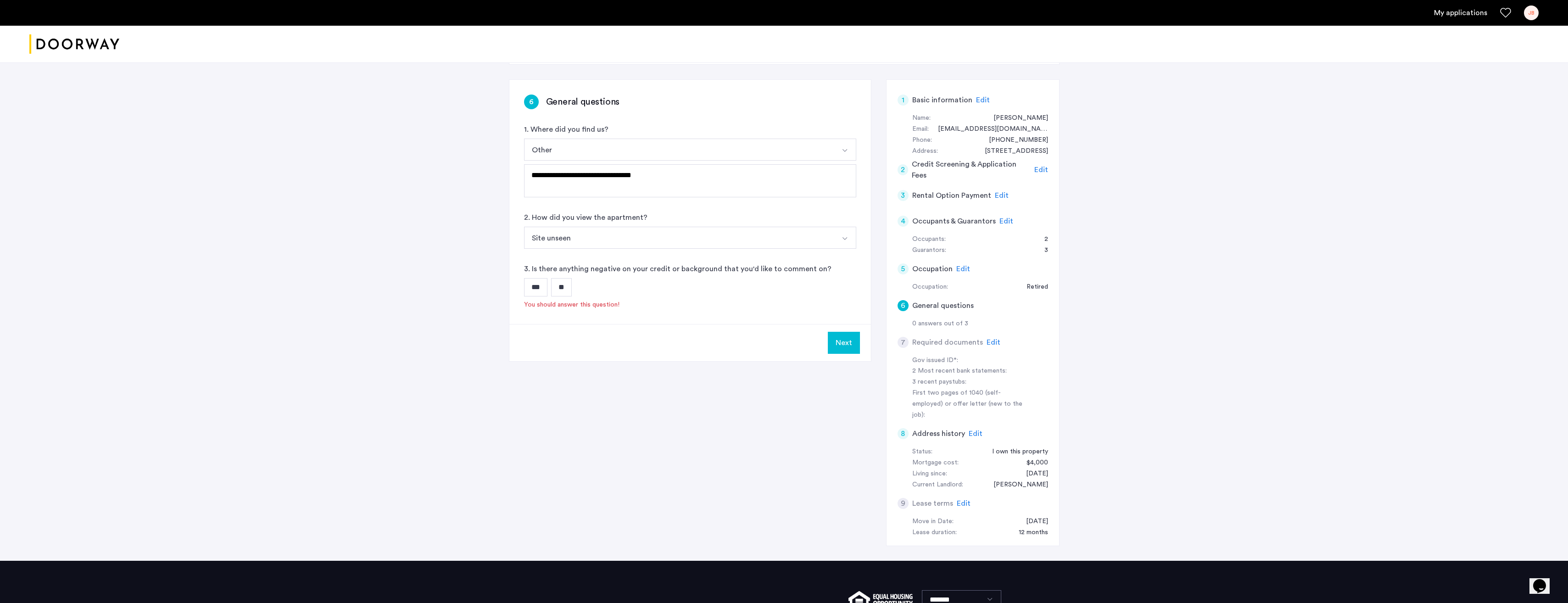
click at [565, 284] on input "**" at bounding box center [561, 287] width 21 height 18
click at [841, 335] on button "Next" at bounding box center [844, 334] width 32 height 22
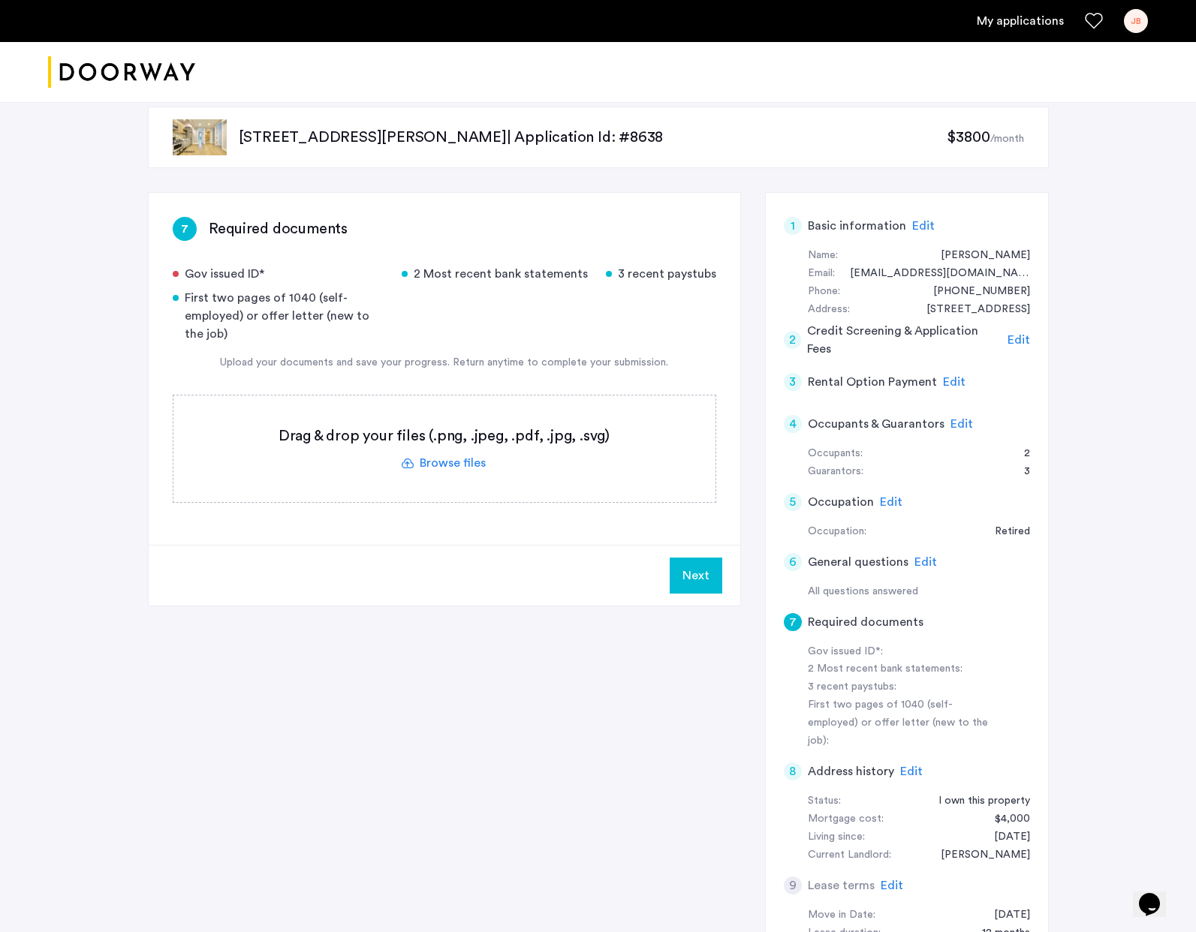
scroll to position [38, 0]
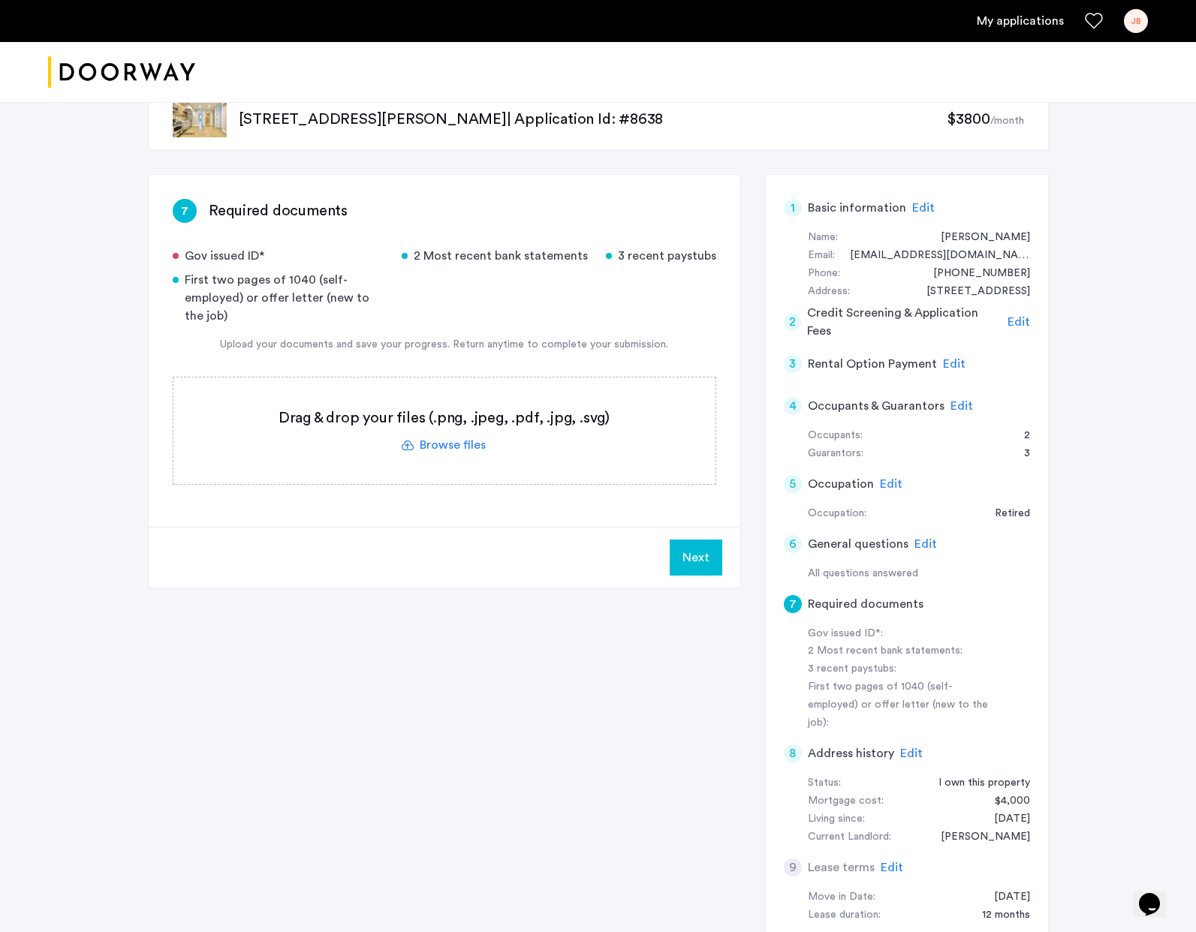
click at [215, 419] on label at bounding box center [444, 431] width 542 height 107
click at [0, 0] on input "file" at bounding box center [0, 0] width 0 height 0
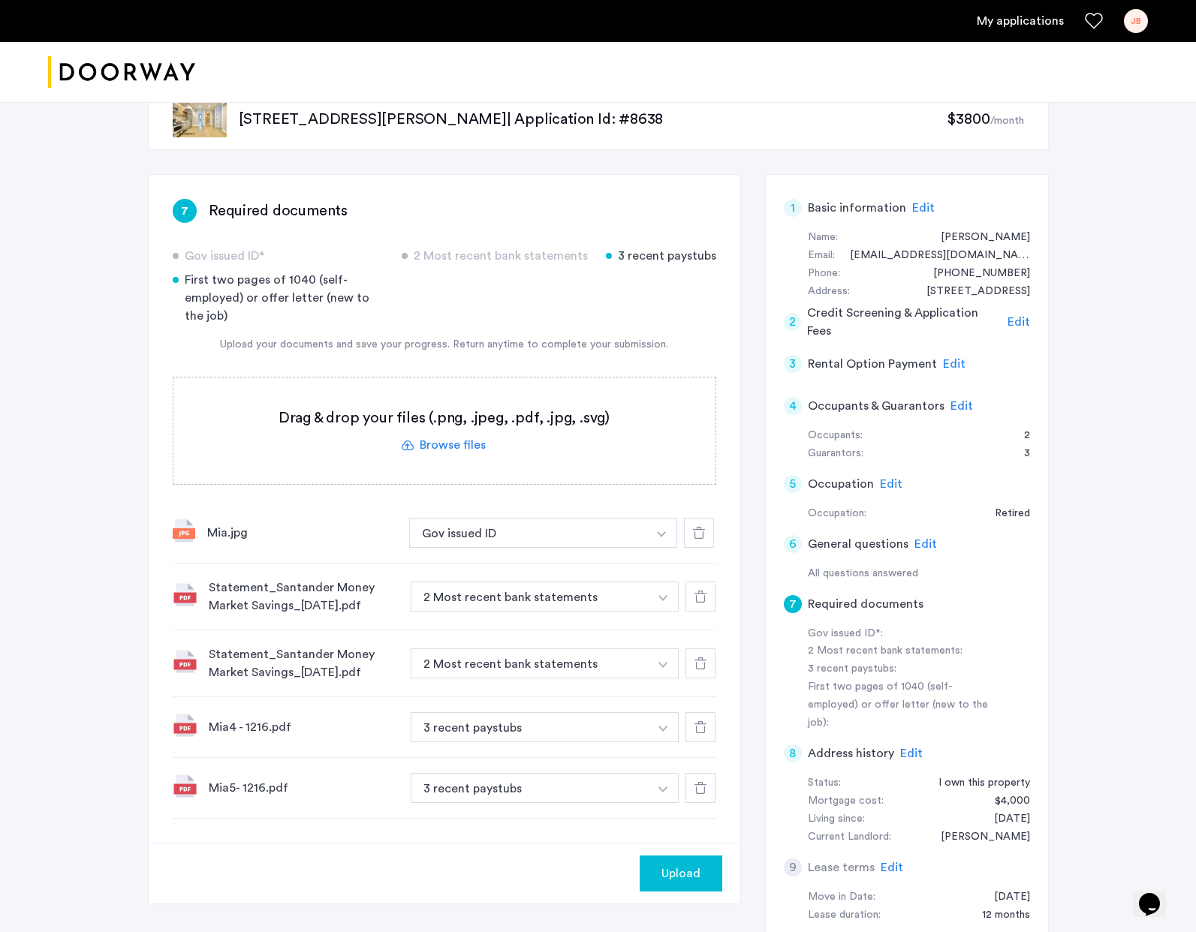
click at [659, 537] on img "button" at bounding box center [661, 534] width 9 height 6
click at [511, 754] on input at bounding box center [545, 758] width 268 height 26
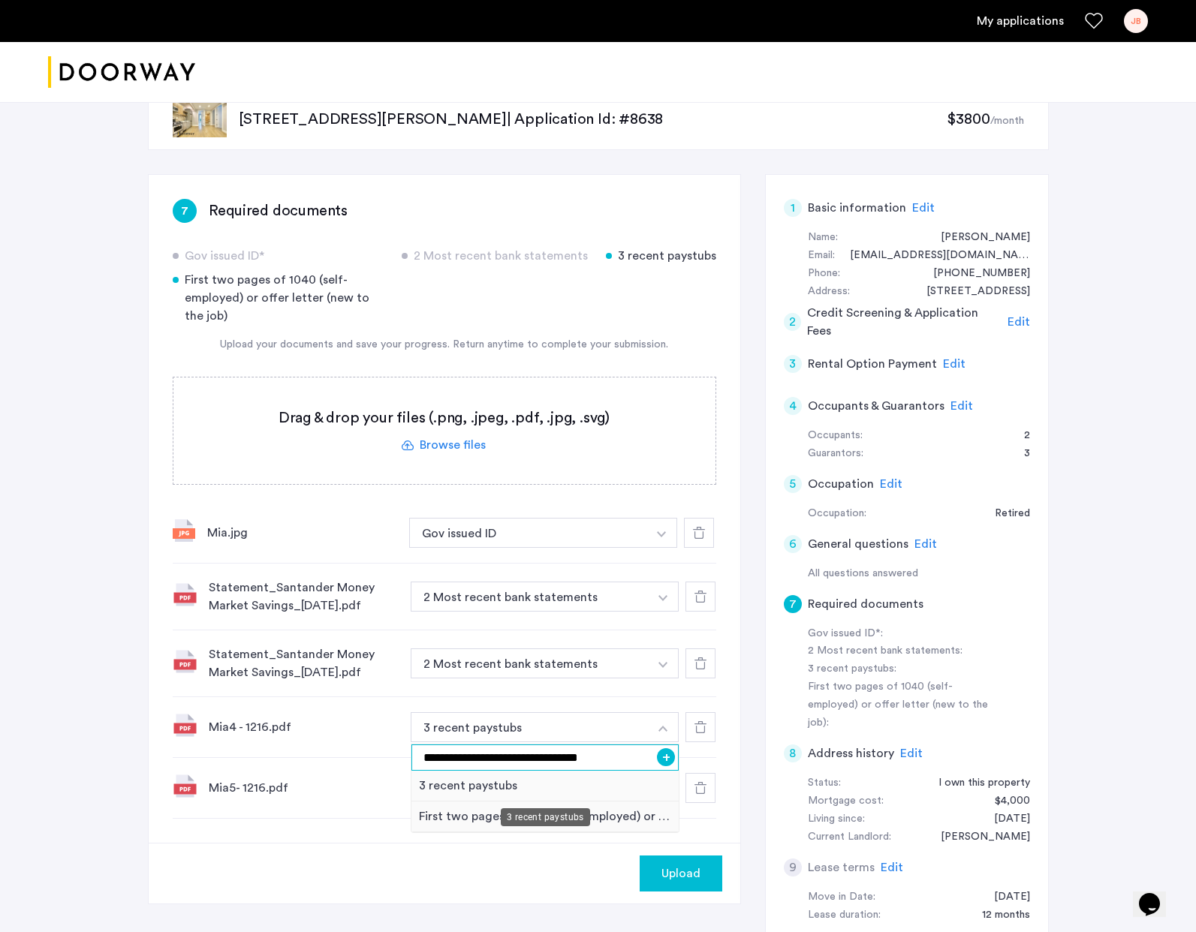
drag, startPoint x: 618, startPoint y: 755, endPoint x: 423, endPoint y: 771, distance: 195.0
click at [423, 771] on ul "**********" at bounding box center [545, 788] width 269 height 89
click at [639, 754] on input "**********" at bounding box center [545, 758] width 268 height 26
type input "**********"
click at [665, 756] on button "+" at bounding box center [666, 757] width 18 height 18
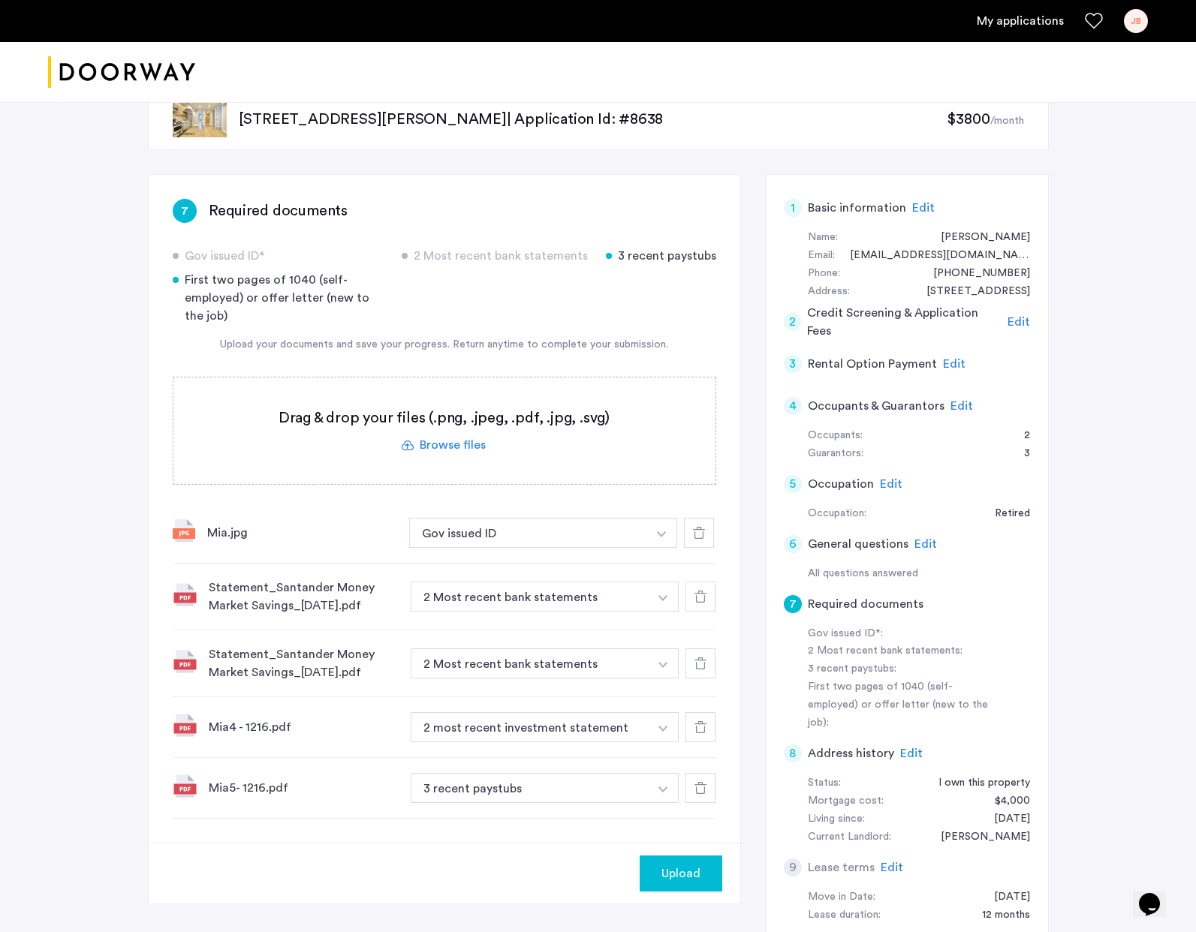
click at [661, 548] on button "button" at bounding box center [661, 533] width 31 height 30
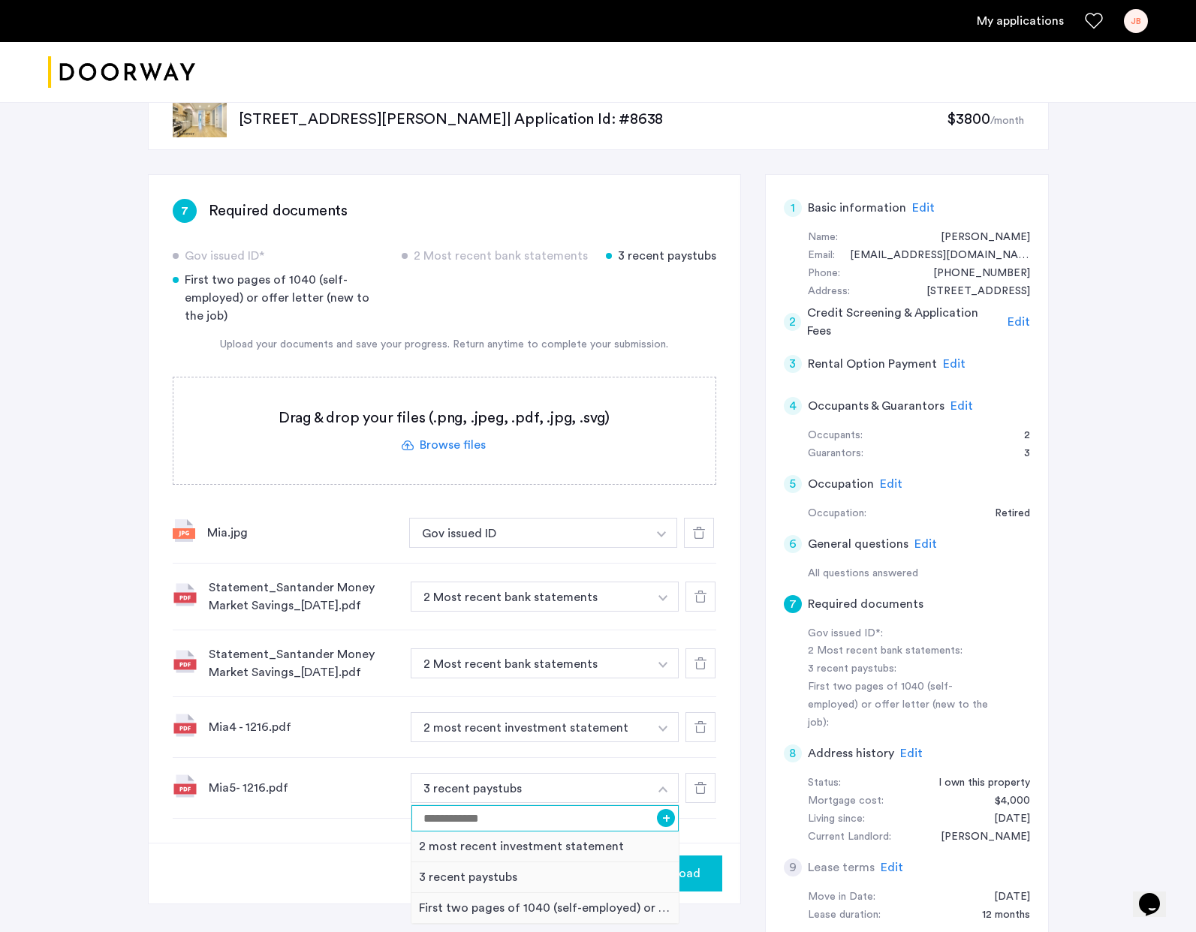
click at [615, 818] on input at bounding box center [545, 818] width 268 height 26
paste input "**********"
type input "**********"
click at [669, 821] on button "+" at bounding box center [666, 818] width 18 height 18
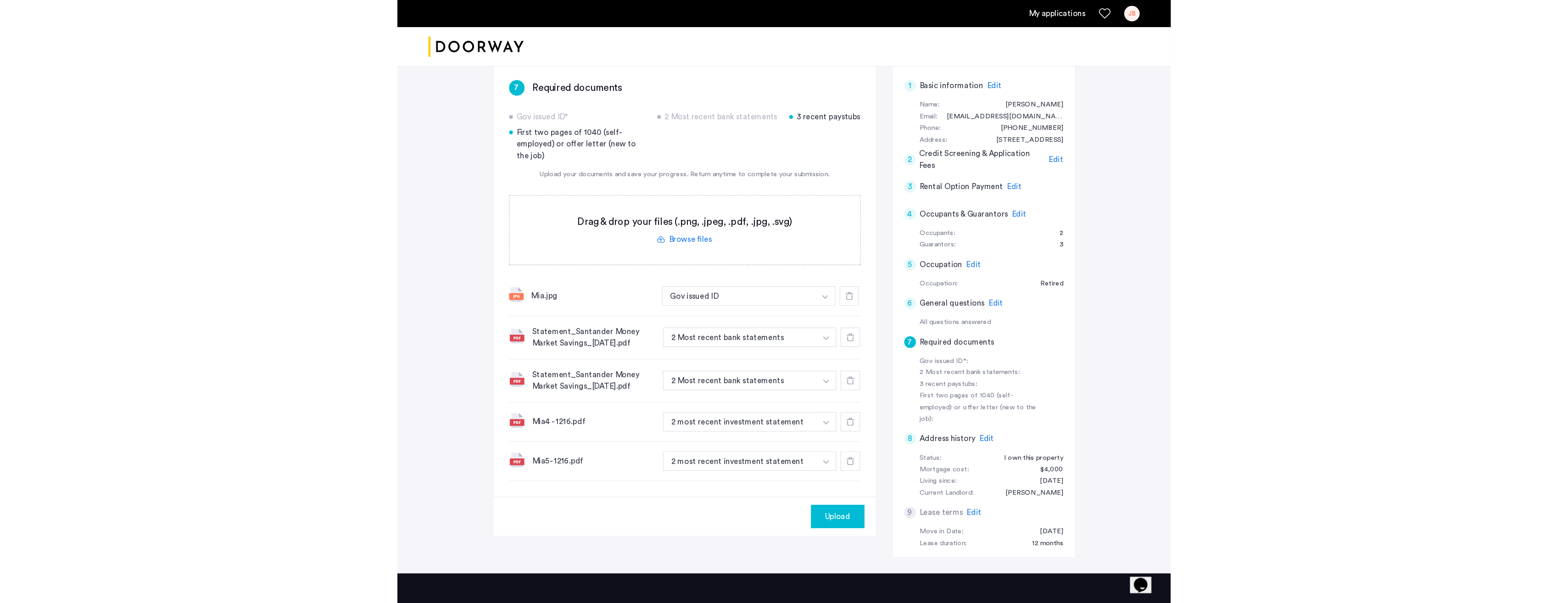
scroll to position [80, 0]
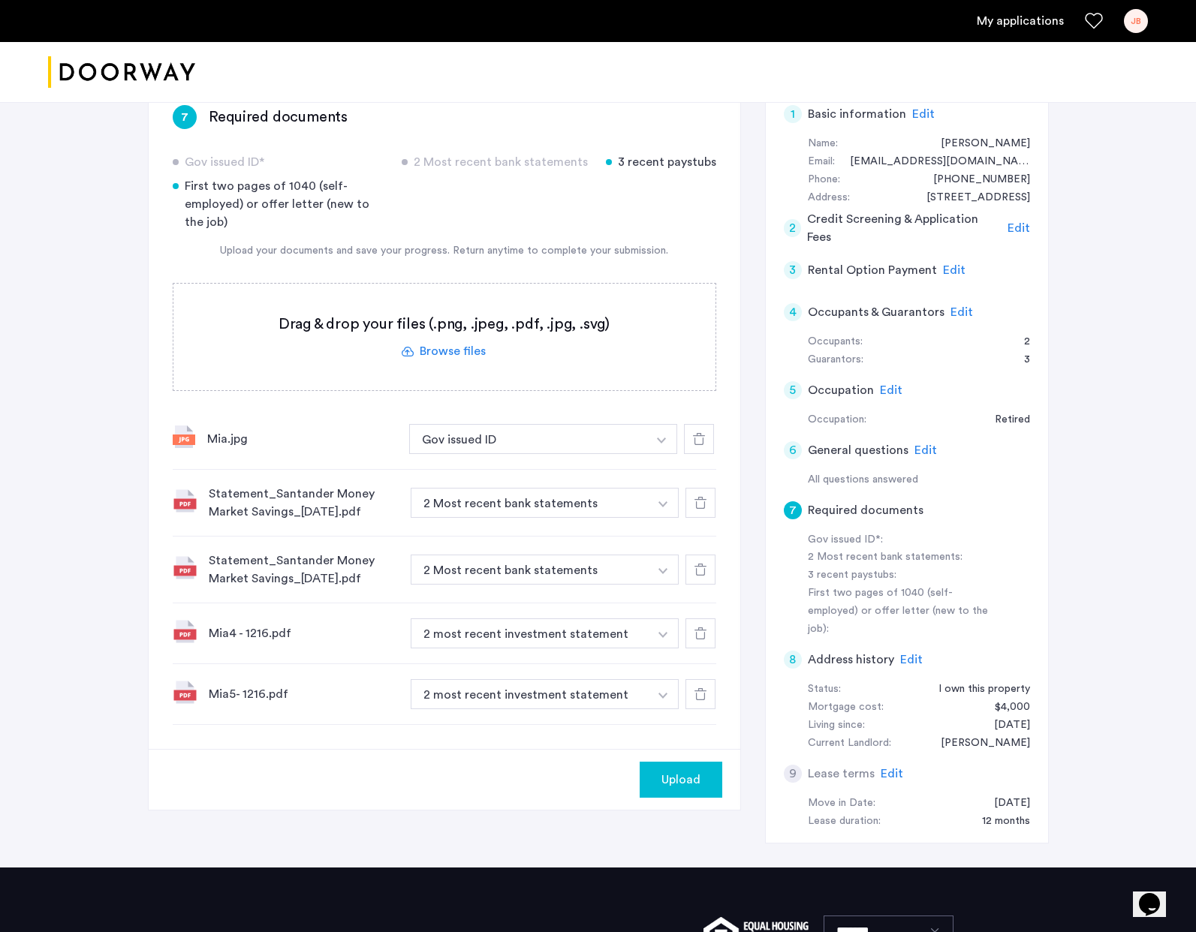
click at [668, 781] on span "Upload" at bounding box center [680, 780] width 39 height 18
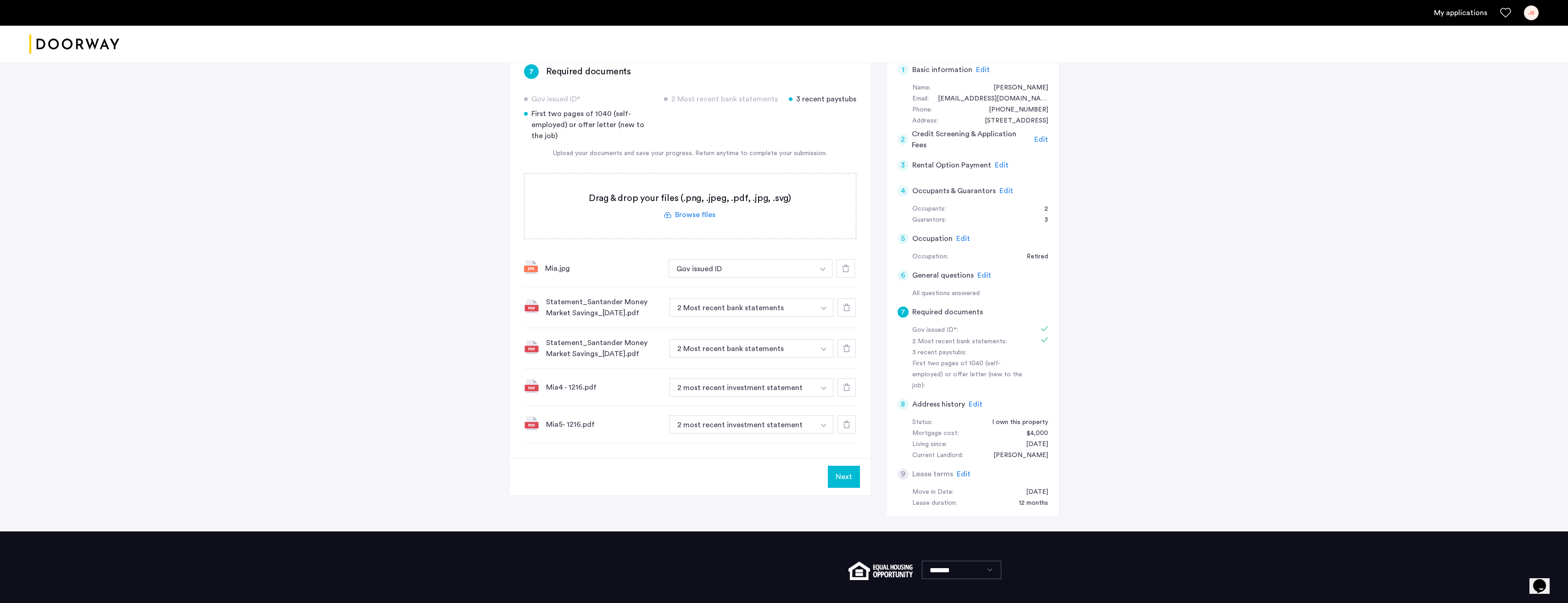
click at [844, 476] on button "Next" at bounding box center [844, 477] width 32 height 22
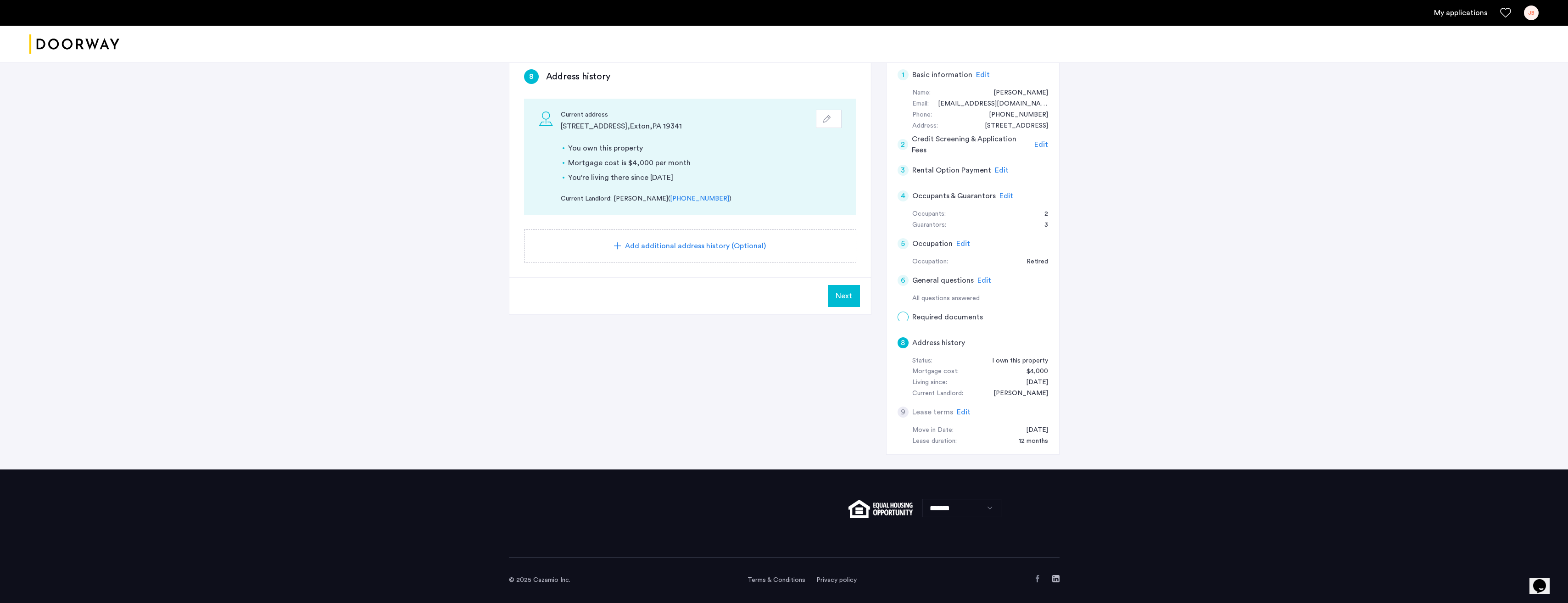
scroll to position [0, 0]
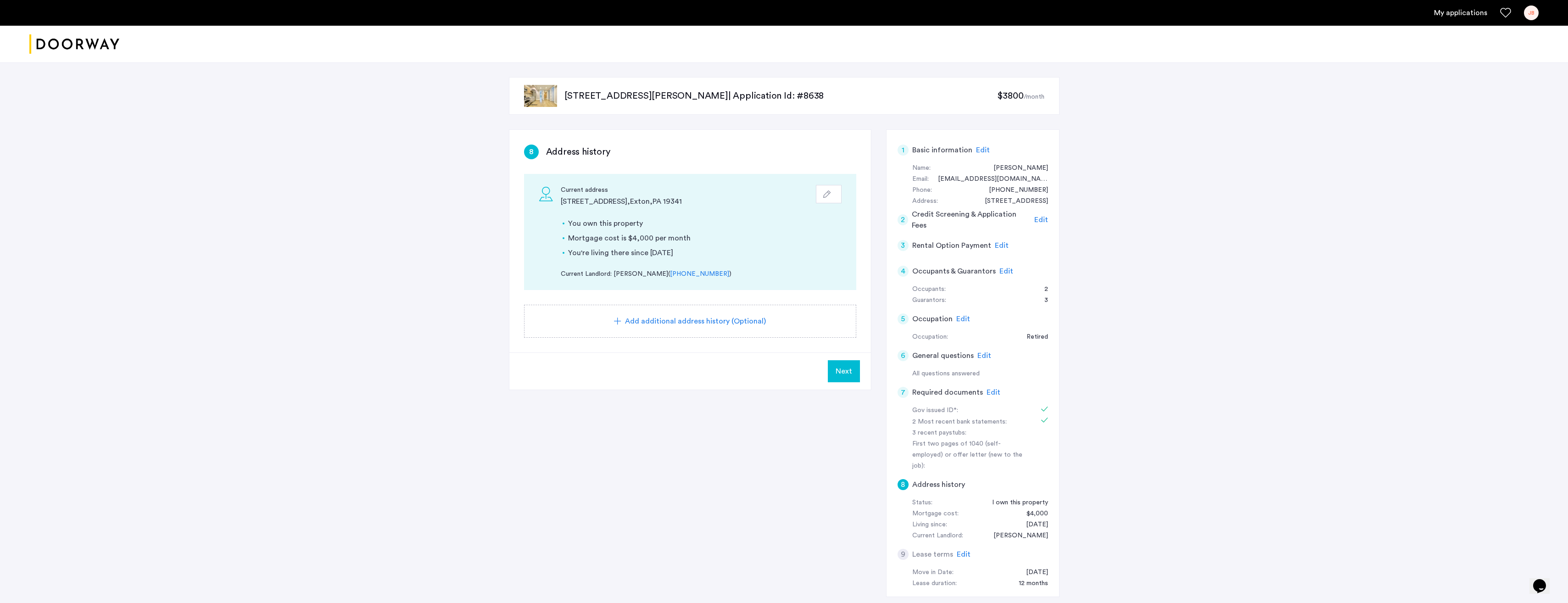
click at [842, 374] on span "Next" at bounding box center [844, 371] width 17 height 11
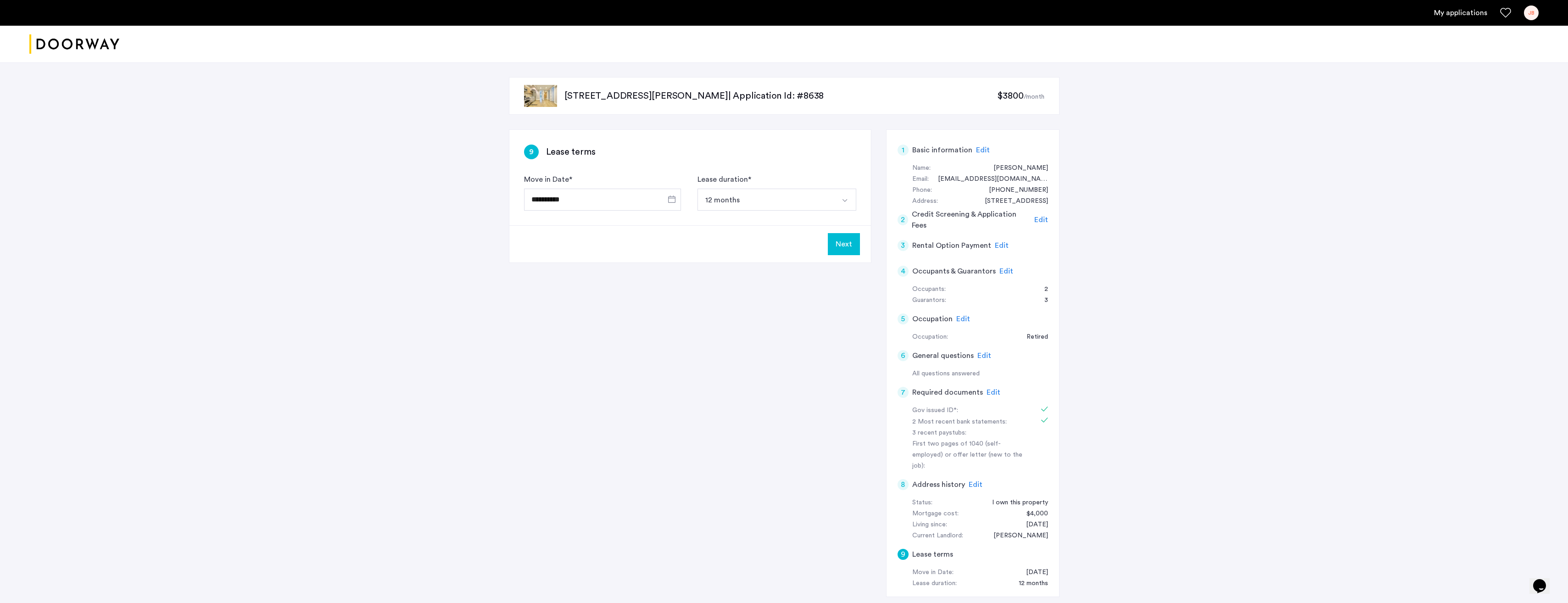
click at [846, 248] on button "Next" at bounding box center [844, 244] width 32 height 22
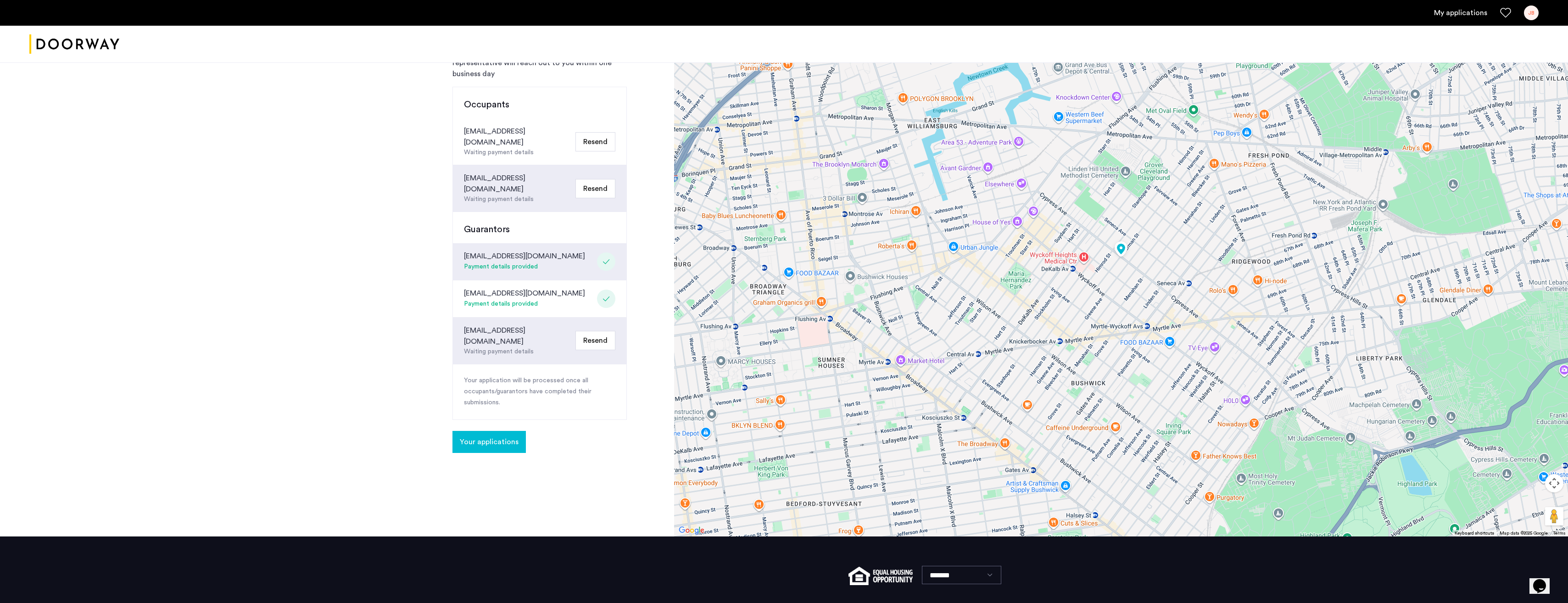
scroll to position [80, 0]
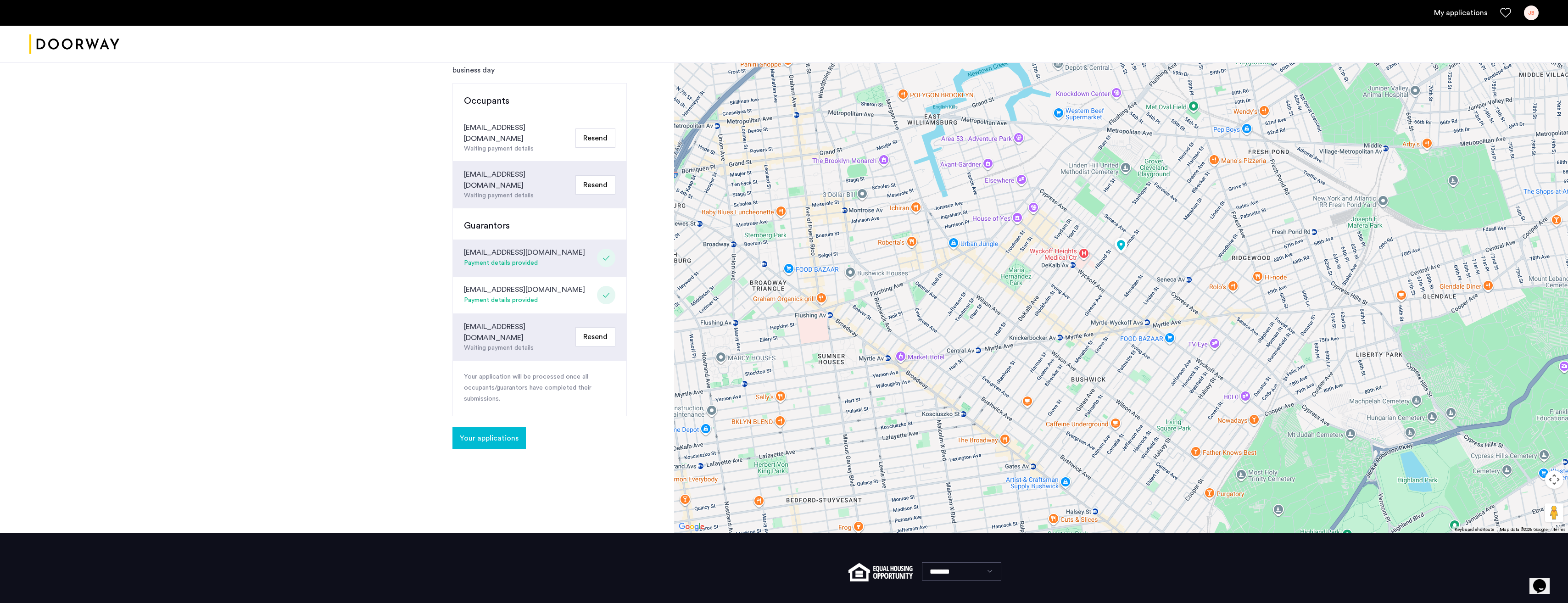
click at [486, 433] on span "Your applications" at bounding box center [489, 438] width 59 height 11
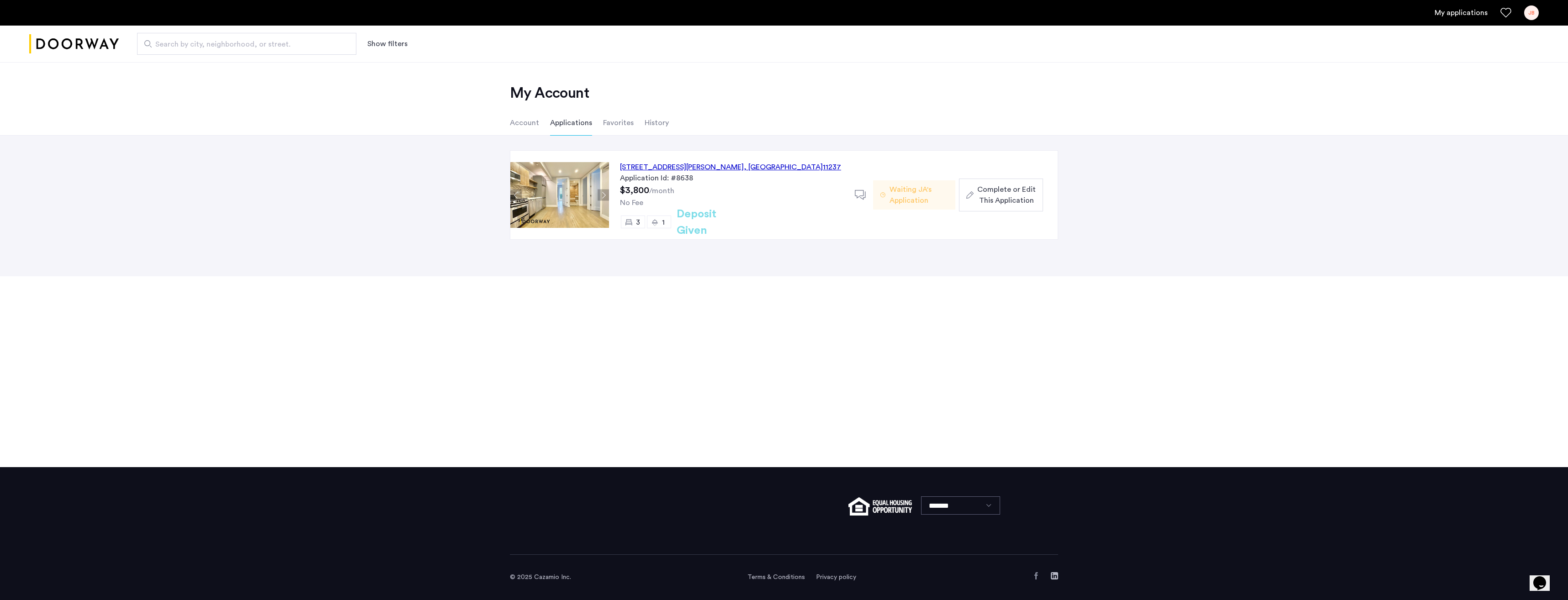
click at [686, 169] on div "484 Harman Street, Unit 2B, Brooklyn , NY 11237" at bounding box center [730, 167] width 221 height 11
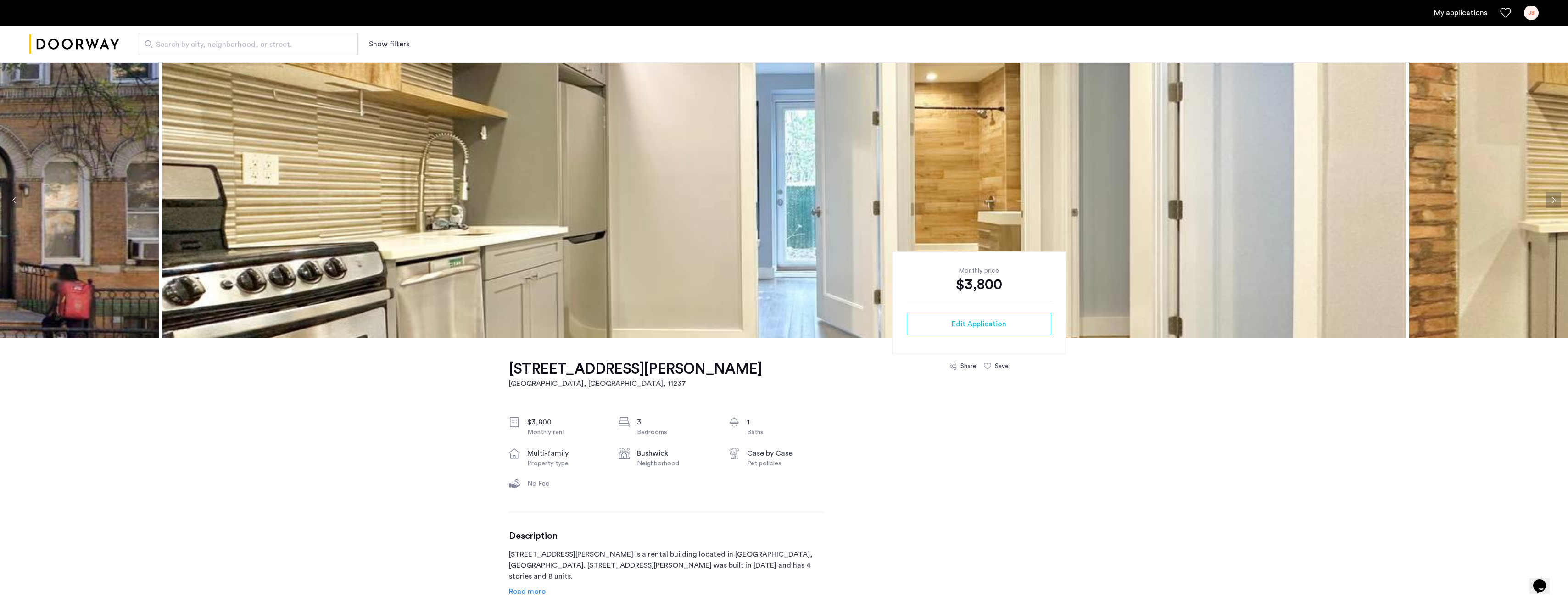
click at [1551, 202] on button "Next apartment" at bounding box center [1553, 200] width 16 height 16
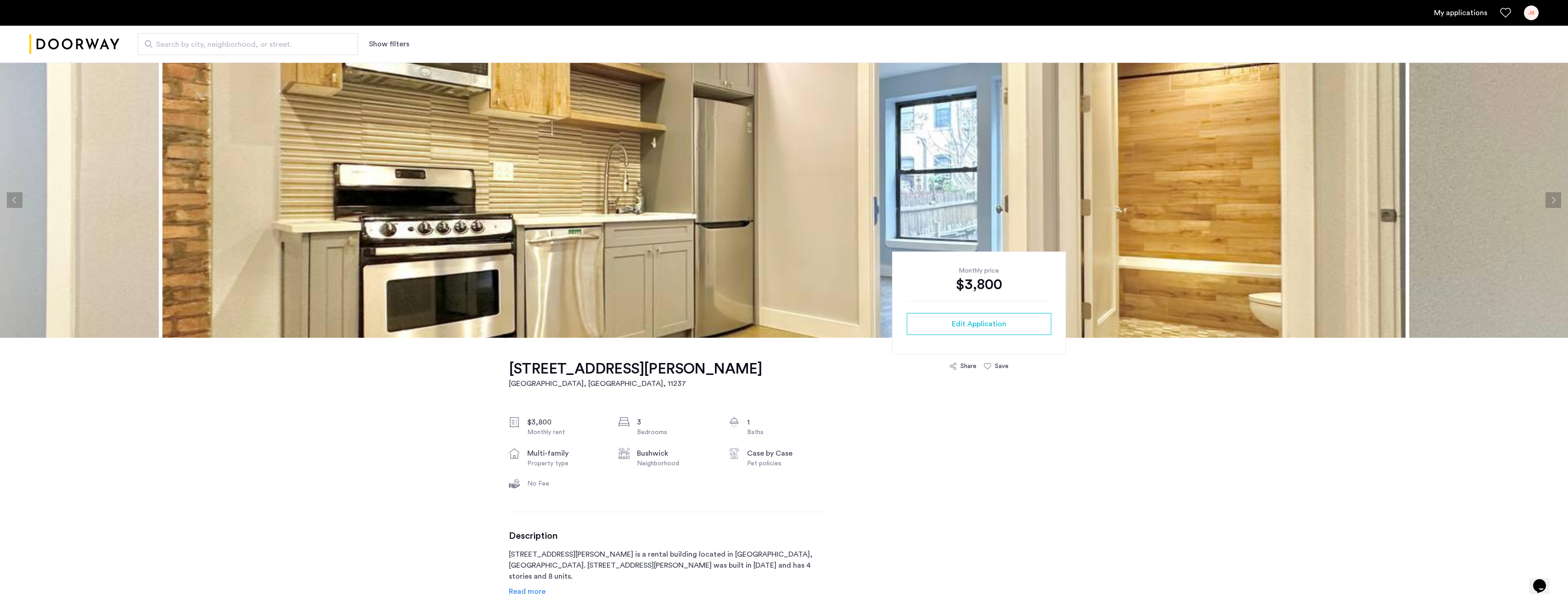
click at [1551, 202] on button "Next apartment" at bounding box center [1553, 200] width 16 height 16
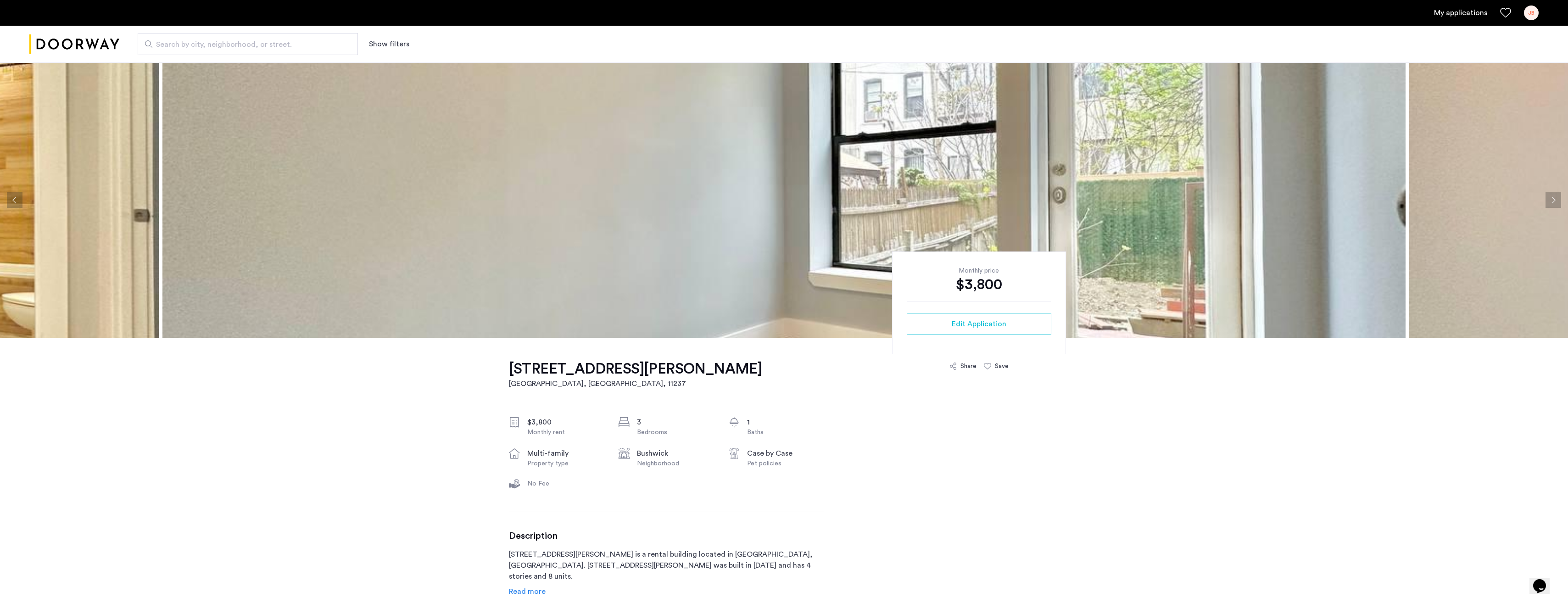
click at [1551, 202] on button "Next apartment" at bounding box center [1553, 200] width 16 height 16
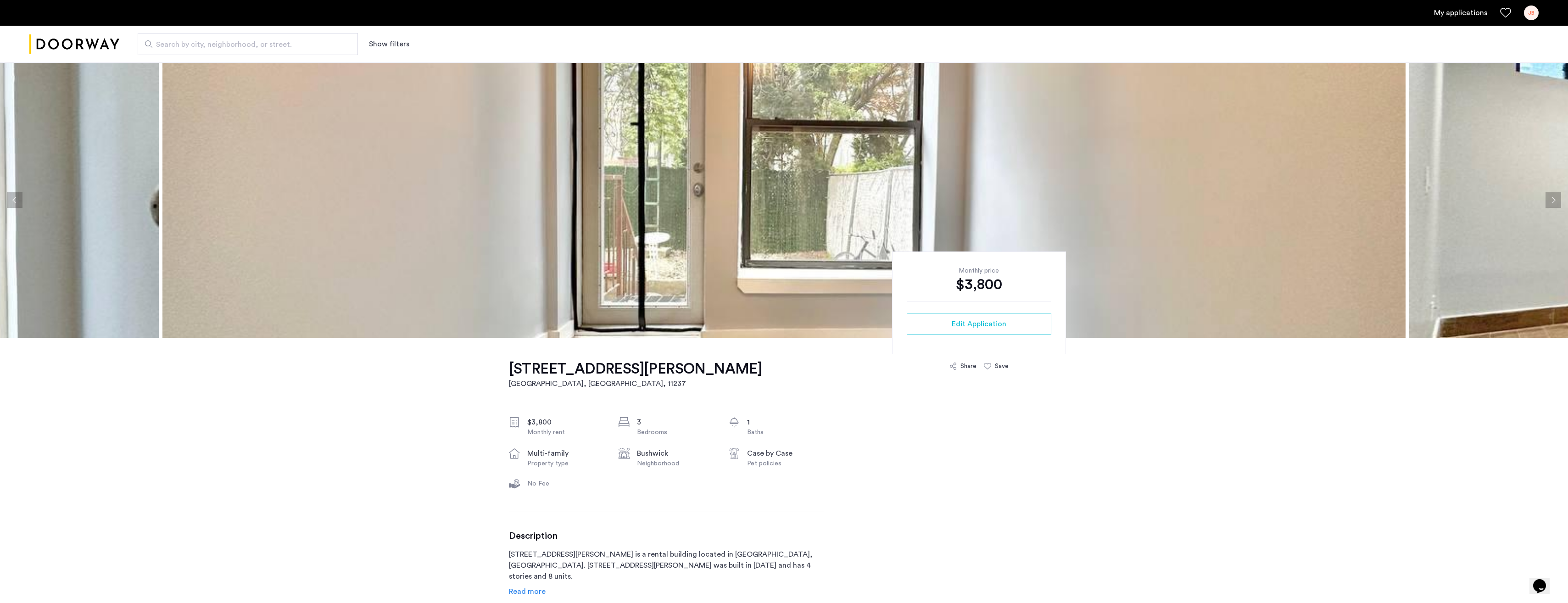
click at [1551, 202] on button "Next apartment" at bounding box center [1553, 200] width 16 height 16
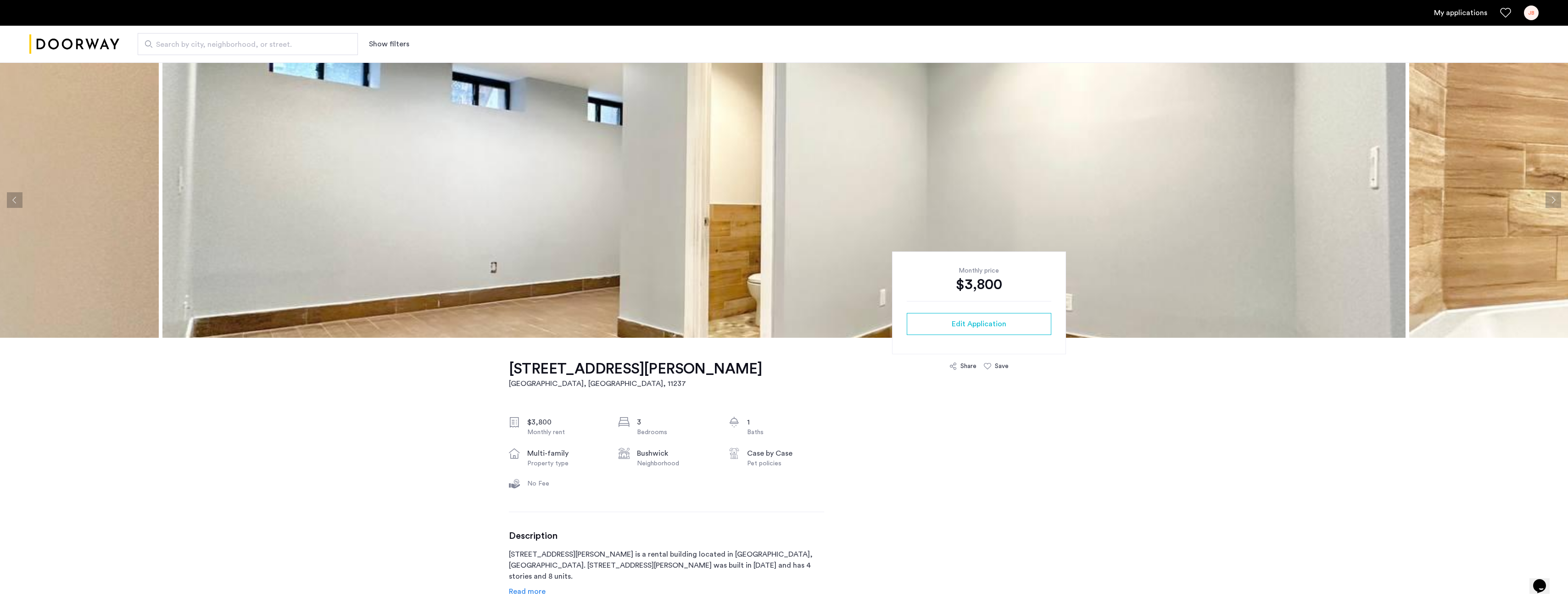
click at [1551, 202] on button "Next apartment" at bounding box center [1553, 200] width 16 height 16
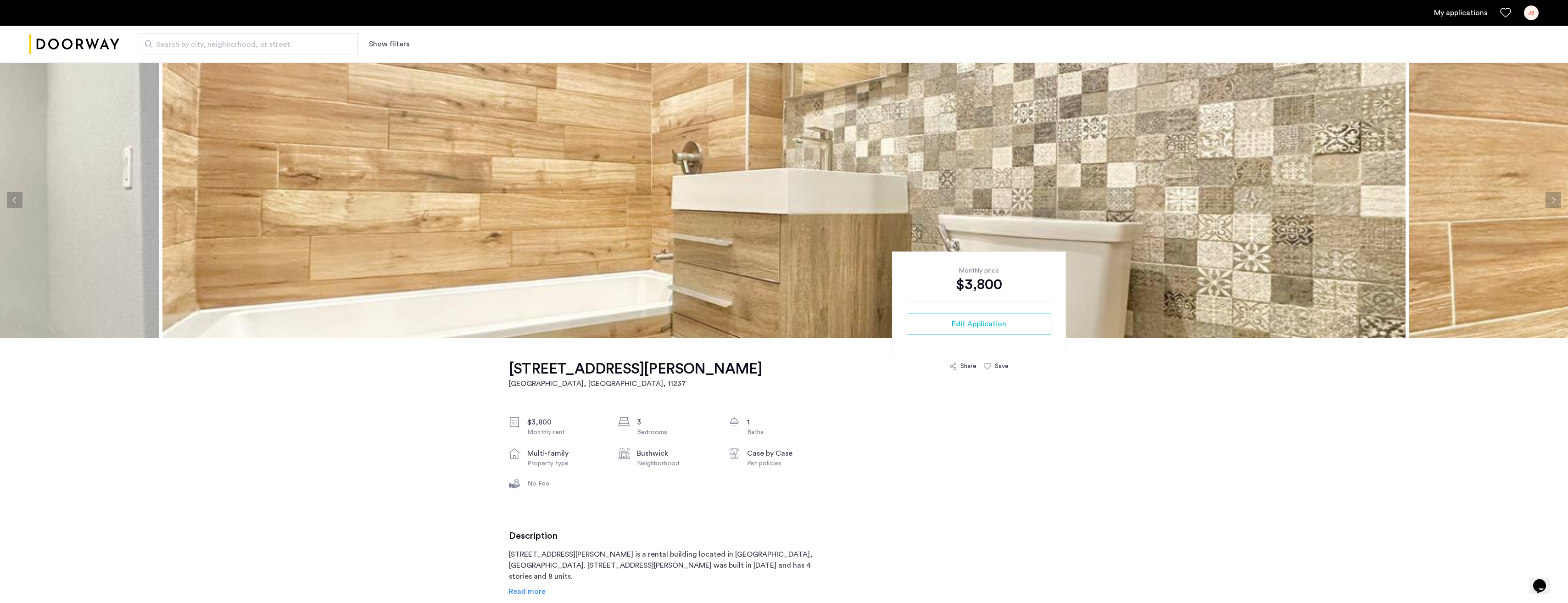
click at [1551, 202] on button "Next apartment" at bounding box center [1553, 200] width 16 height 16
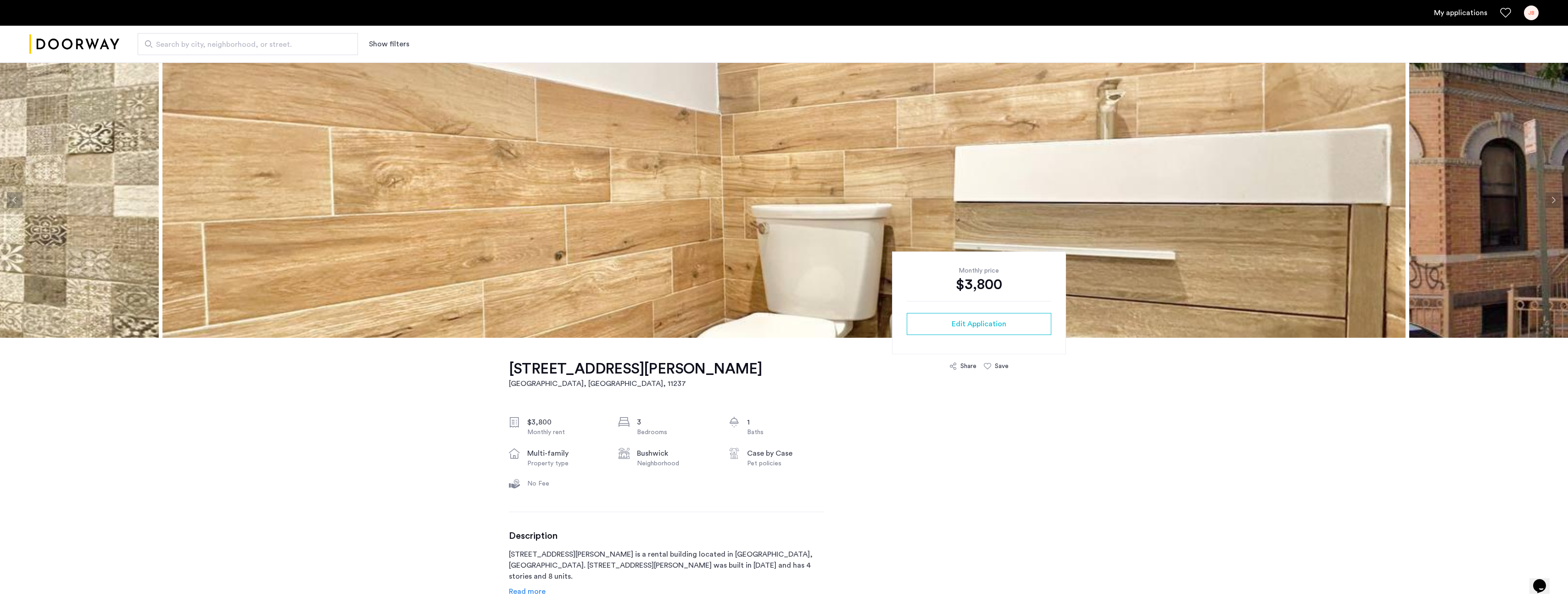
click at [1551, 202] on button "Next apartment" at bounding box center [1553, 200] width 16 height 16
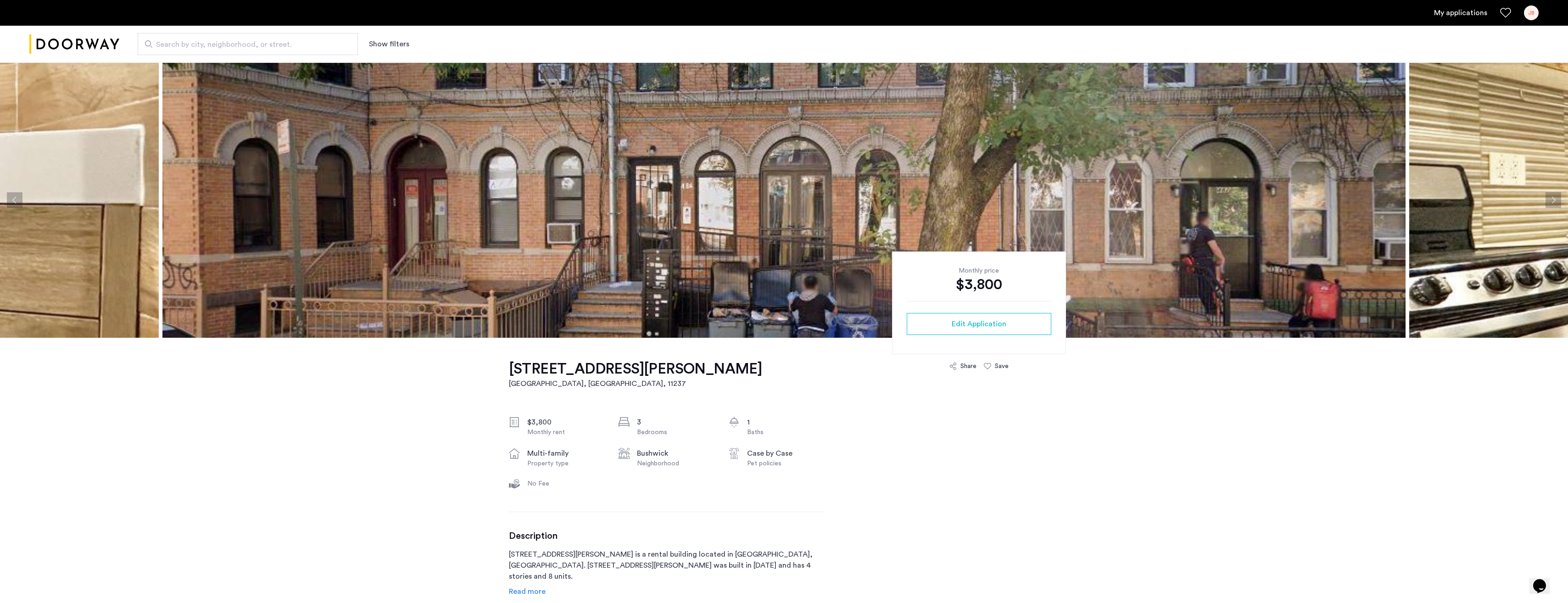
click at [1551, 202] on button "Next apartment" at bounding box center [1553, 200] width 16 height 16
